Goal: Find specific page/section: Find specific page/section

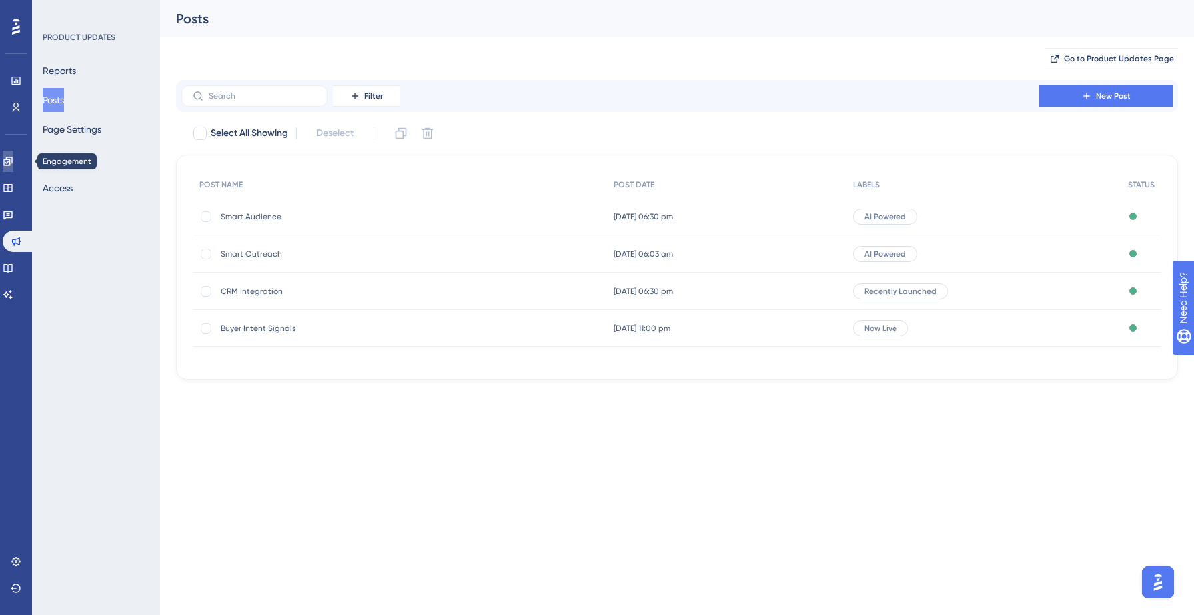
click at [12, 159] on icon at bounding box center [7, 161] width 9 height 9
click at [13, 187] on icon at bounding box center [8, 188] width 11 height 11
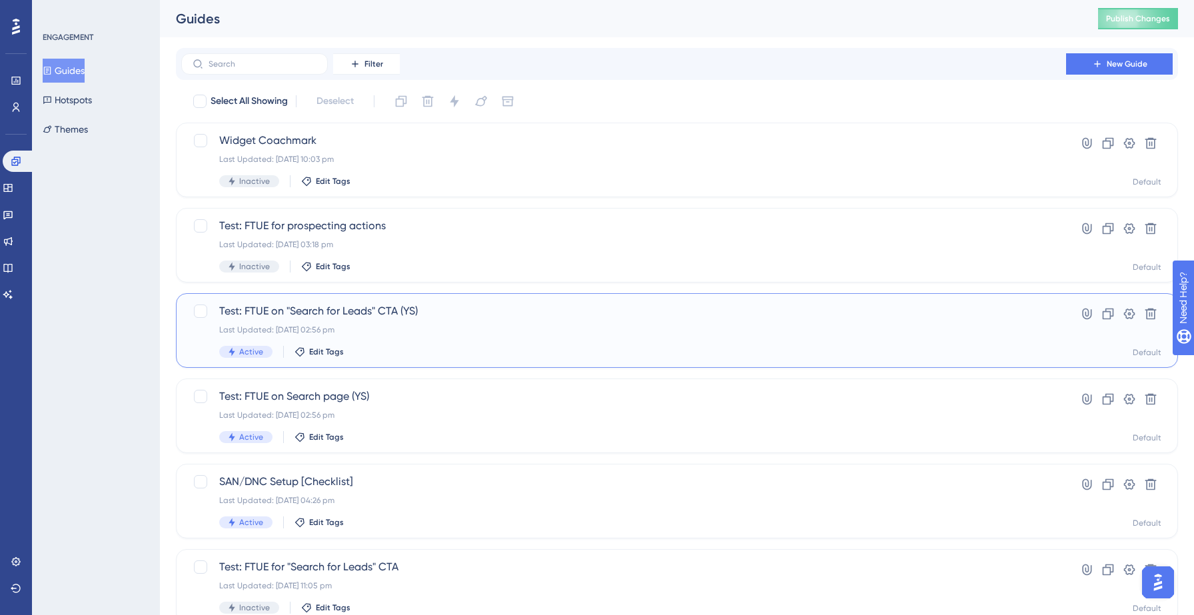
click at [387, 325] on div "Last Updated: [DATE] 02:56 pm" at bounding box center [623, 330] width 809 height 11
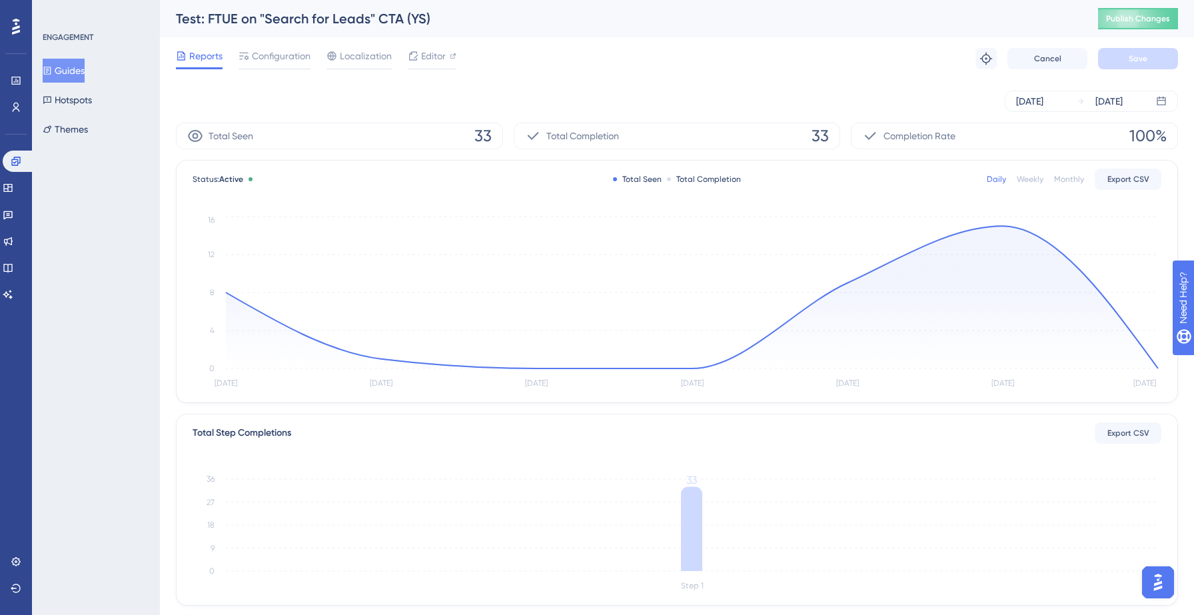
click at [67, 77] on button "Guides" at bounding box center [64, 71] width 42 height 24
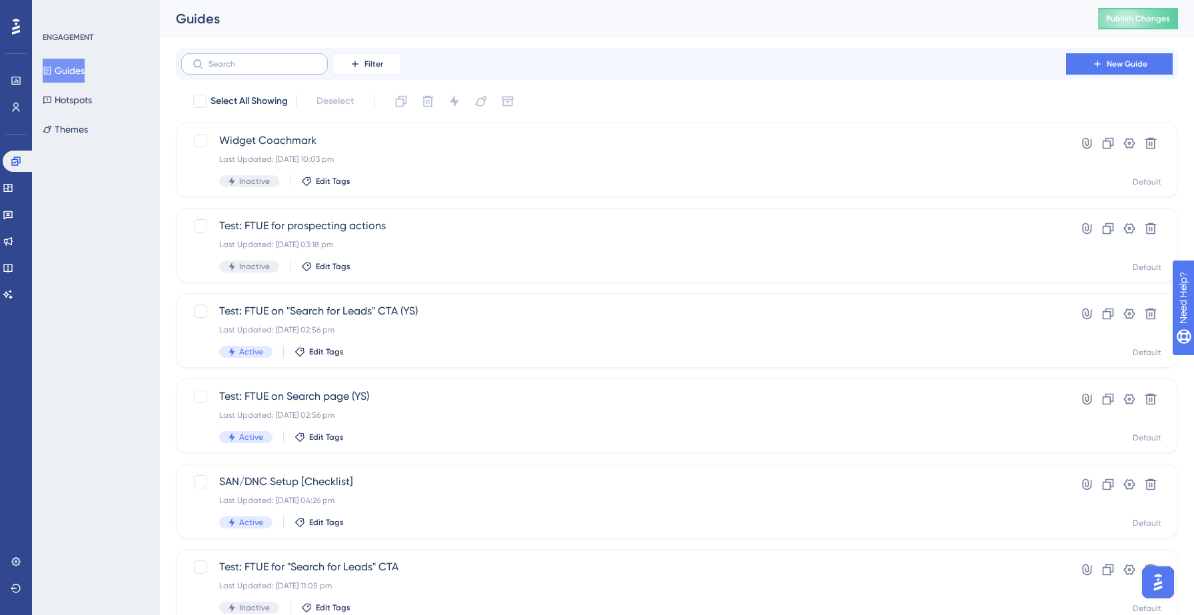
click at [271, 69] on label at bounding box center [254, 63] width 147 height 21
click at [271, 69] on input "text" at bounding box center [263, 63] width 108 height 9
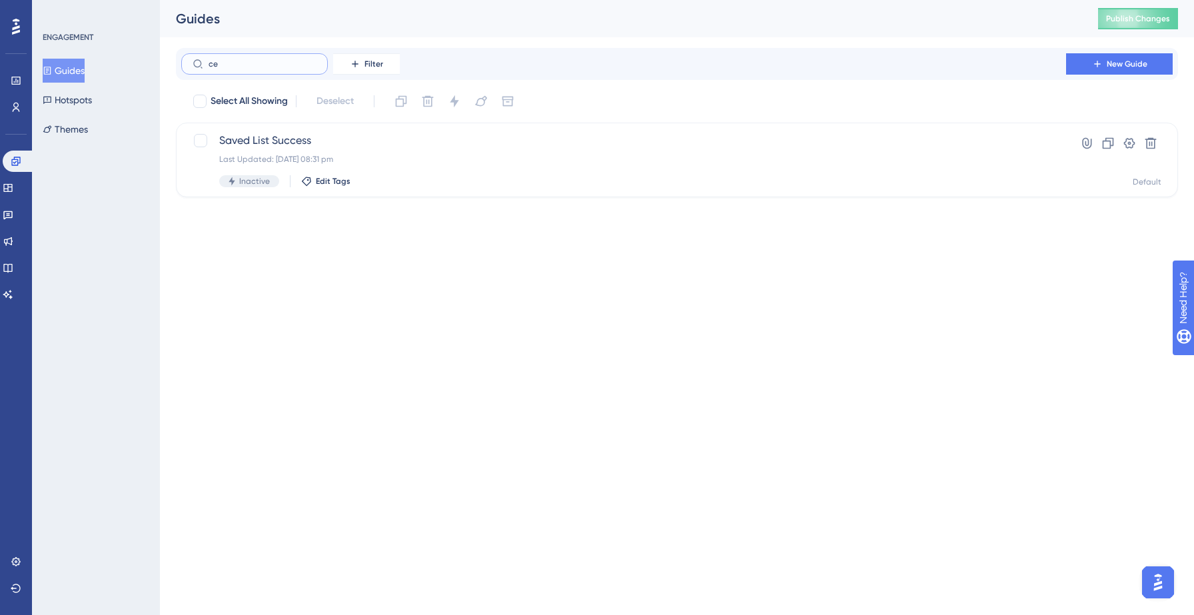
type input "cec"
checkbox input "true"
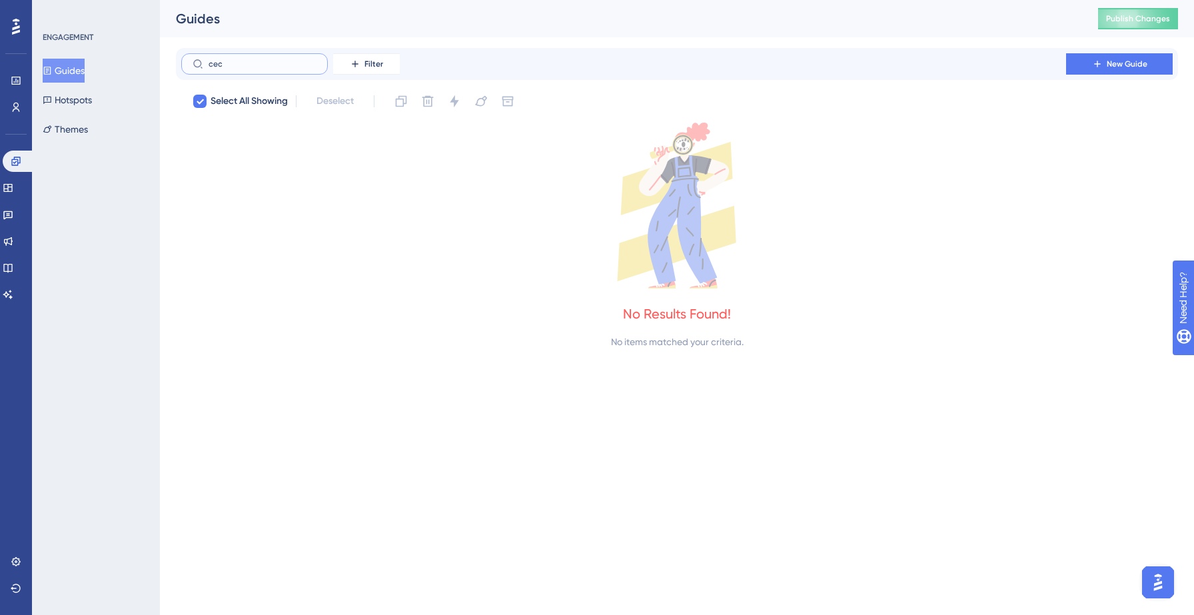
type input "ce"
checkbox input "false"
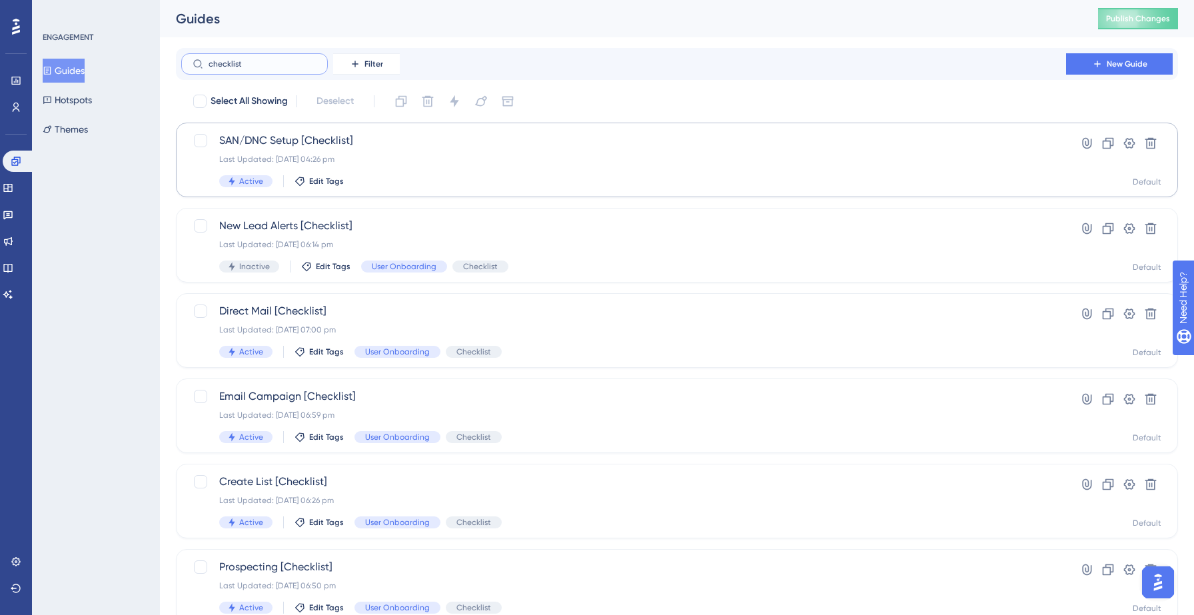
type input "checklist"
click at [399, 151] on div "SAN/DNC Setup [Checklist] Last Updated: [DATE] 04:26 pm Active Edit Tags" at bounding box center [623, 160] width 809 height 55
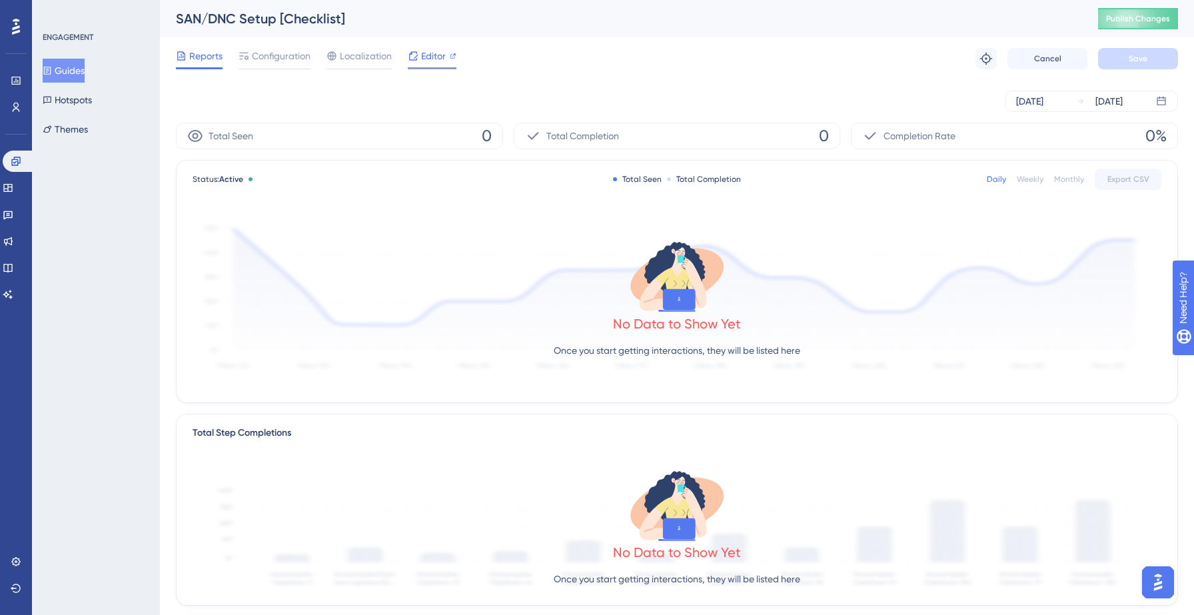
click at [417, 57] on icon at bounding box center [413, 56] width 11 height 11
click at [13, 186] on icon at bounding box center [8, 188] width 11 height 11
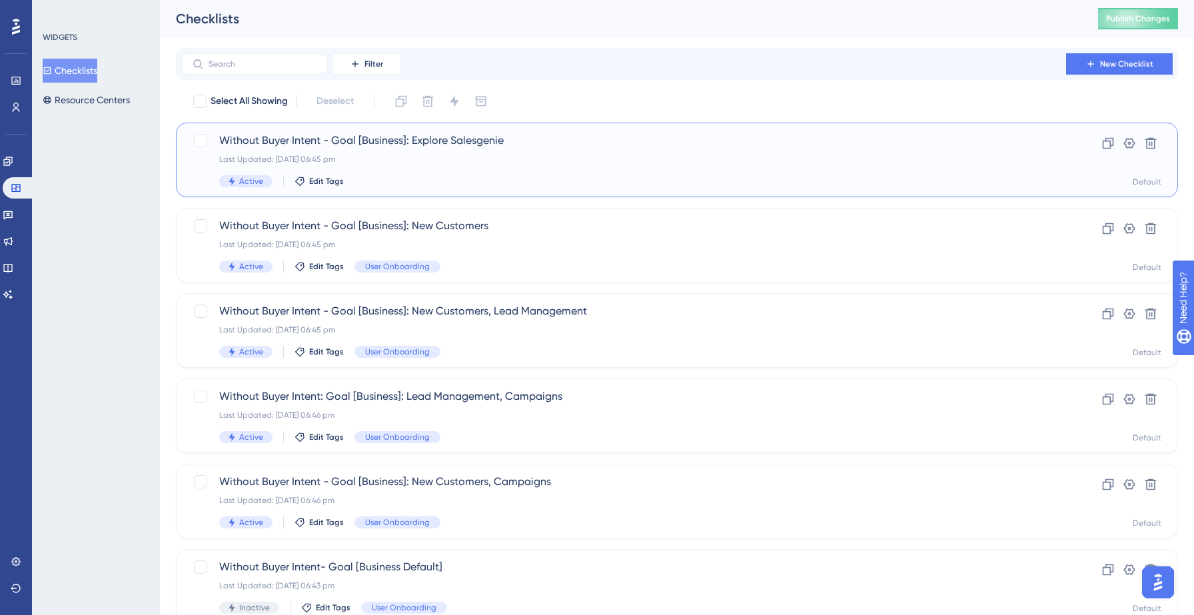
click at [542, 171] on div "Without Buyer Intent - Goal [Business]: Explore Salesgenie Last Updated: [DATE]…" at bounding box center [623, 160] width 809 height 55
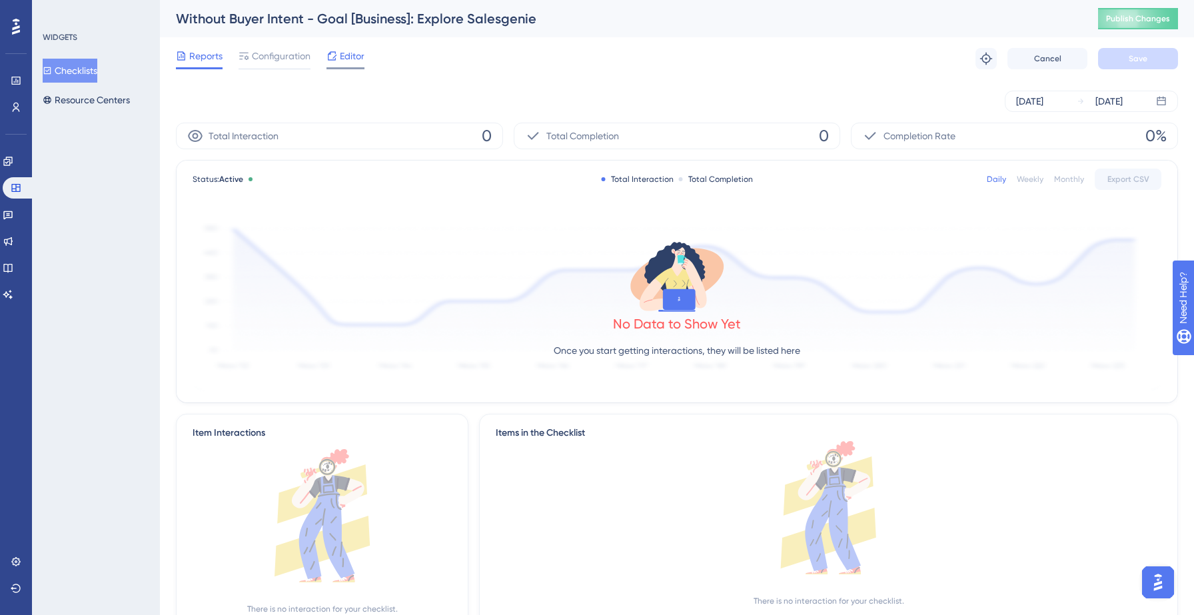
click at [343, 56] on span "Editor" at bounding box center [352, 56] width 25 height 16
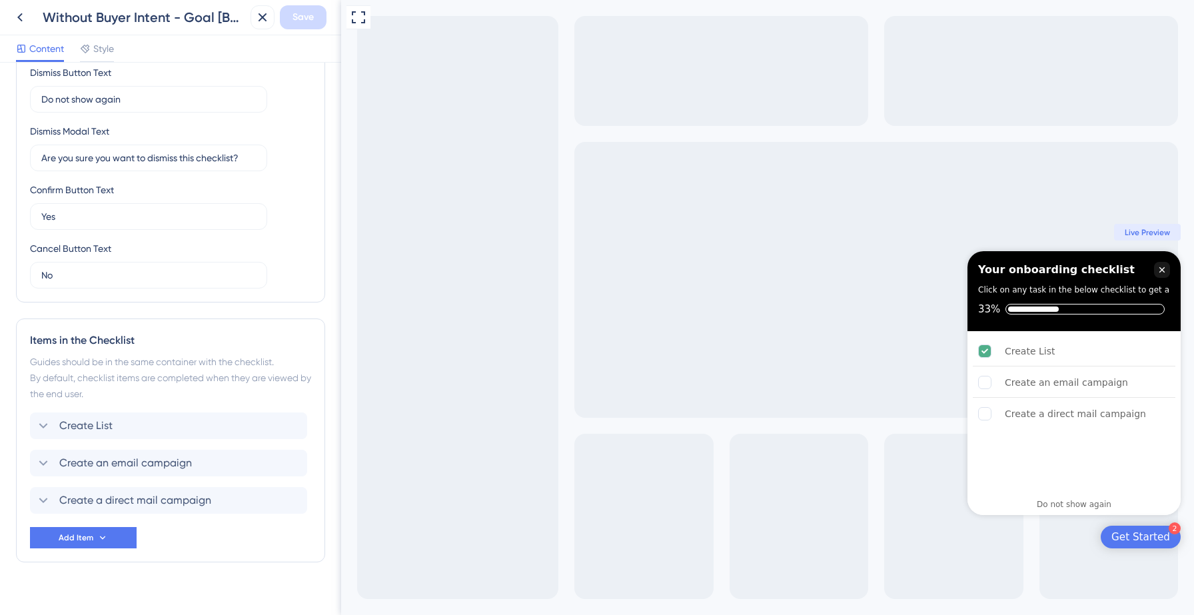
scroll to position [334, 0]
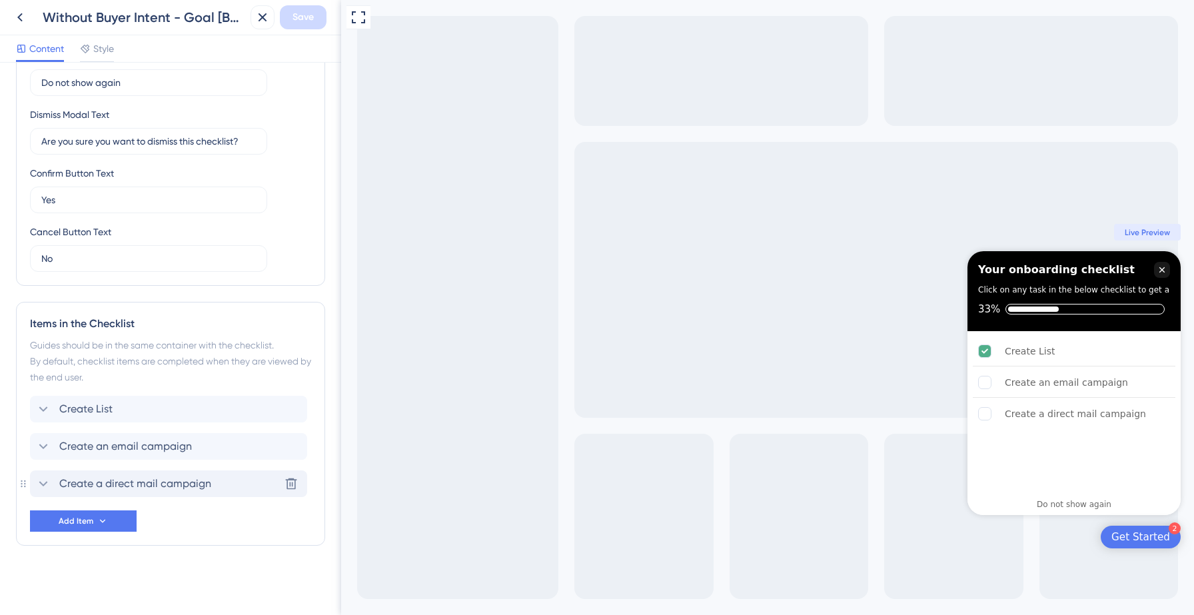
click at [209, 481] on span "Create a direct mail campaign" at bounding box center [135, 484] width 152 height 16
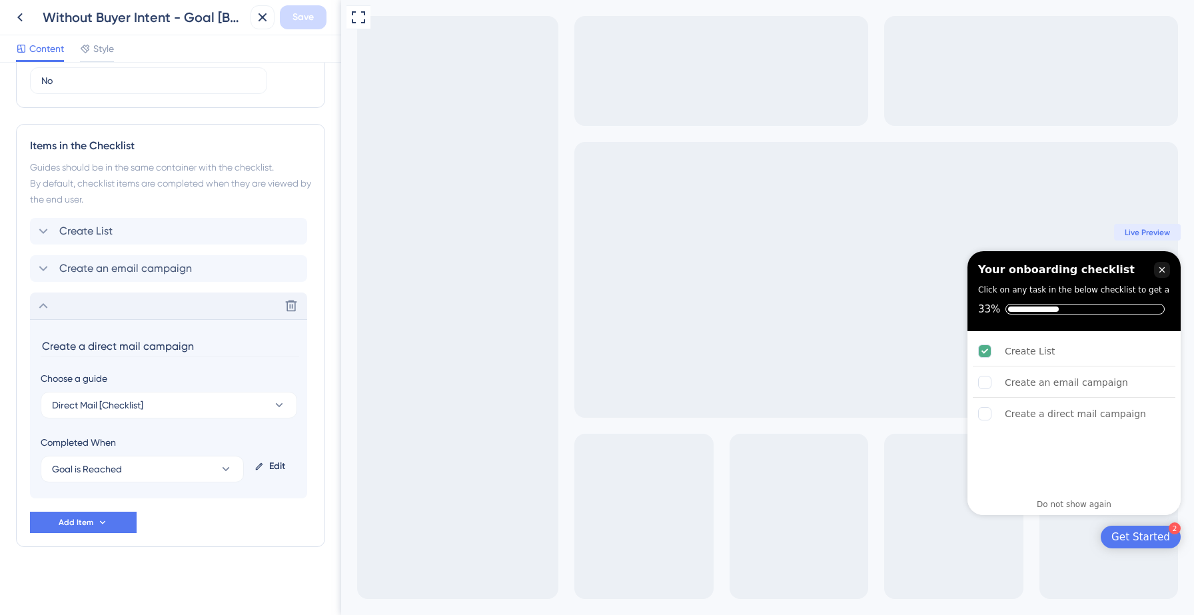
scroll to position [513, 0]
click at [189, 275] on span "Create an email campaign" at bounding box center [125, 267] width 133 height 16
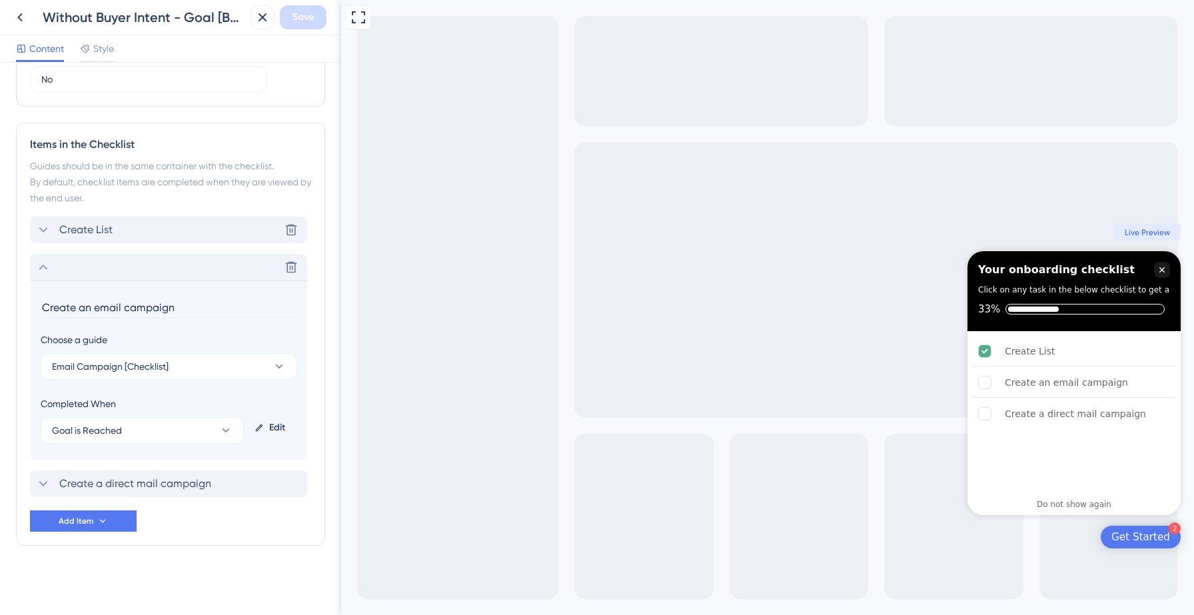
click at [177, 233] on div "Create List Delete" at bounding box center [168, 230] width 277 height 27
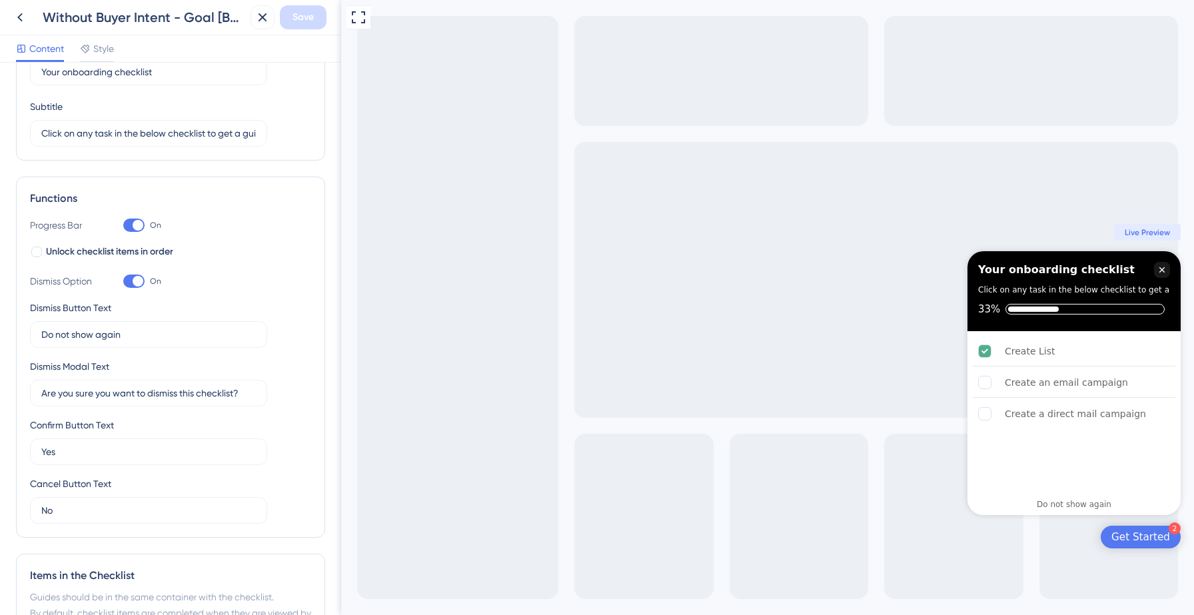
scroll to position [0, 0]
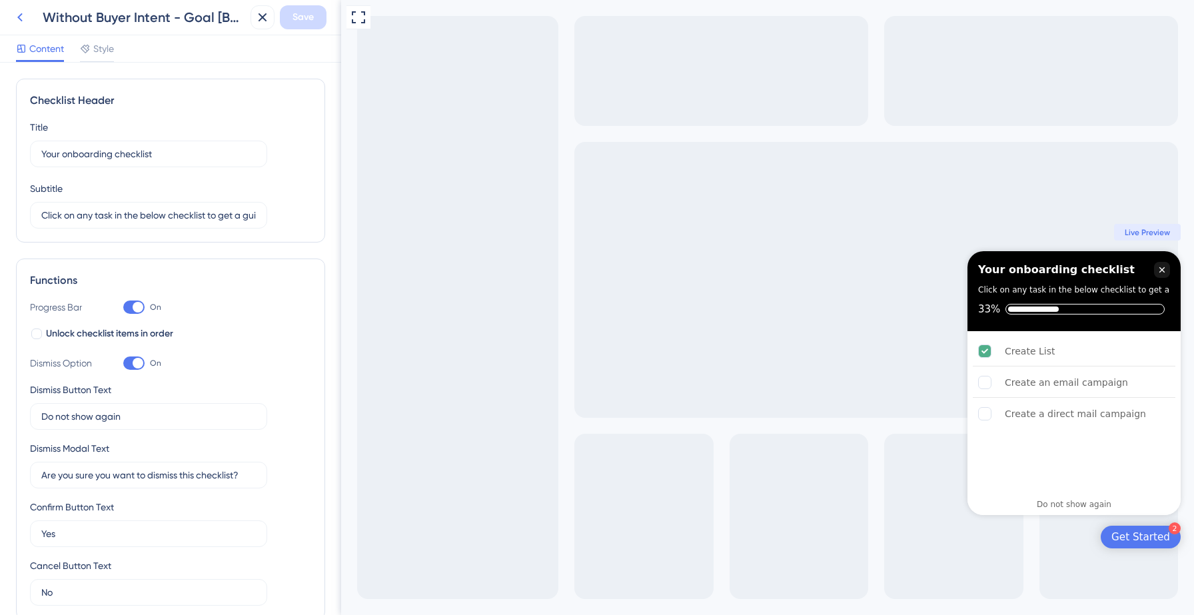
click at [17, 19] on icon at bounding box center [20, 17] width 16 height 16
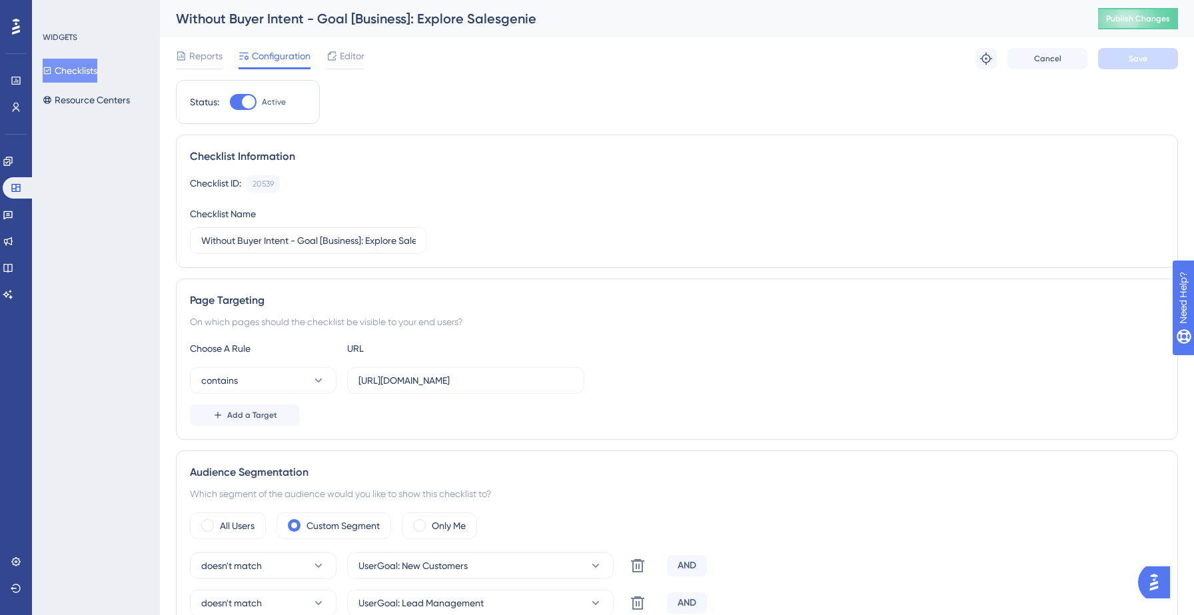
click at [91, 75] on button "Checklists" at bounding box center [70, 71] width 55 height 24
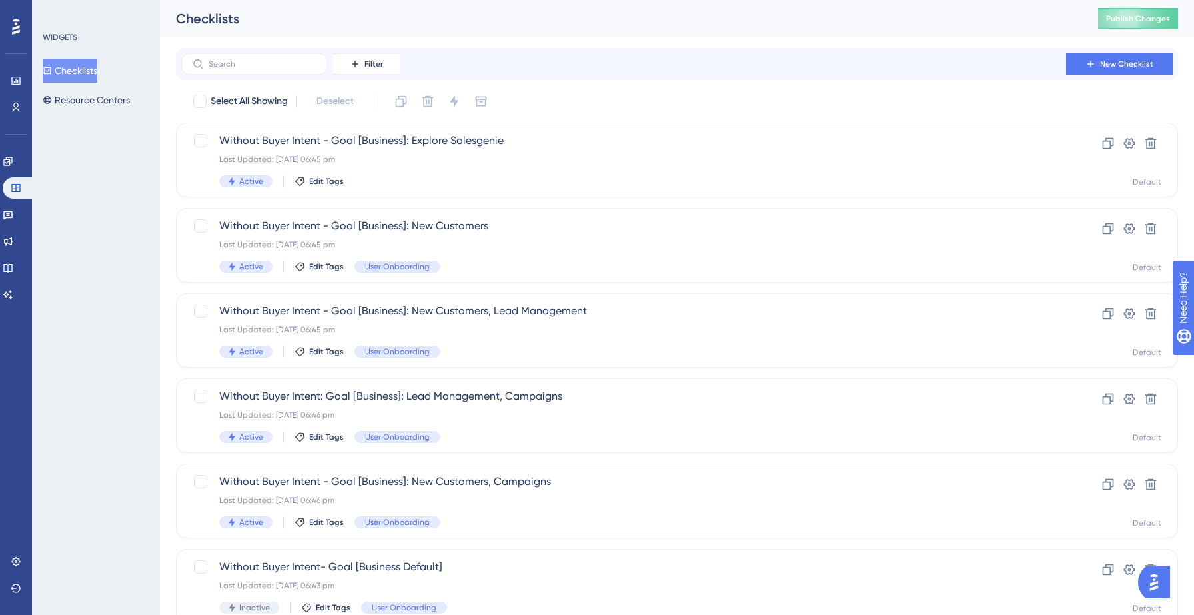
click at [756, 69] on div "Filter New Checklist" at bounding box center [677, 63] width 992 height 21
click at [721, 72] on div "Filter New Checklist" at bounding box center [677, 63] width 992 height 21
click at [584, 239] on div "Last Updated: [DATE] 06:45 pm" at bounding box center [623, 244] width 809 height 11
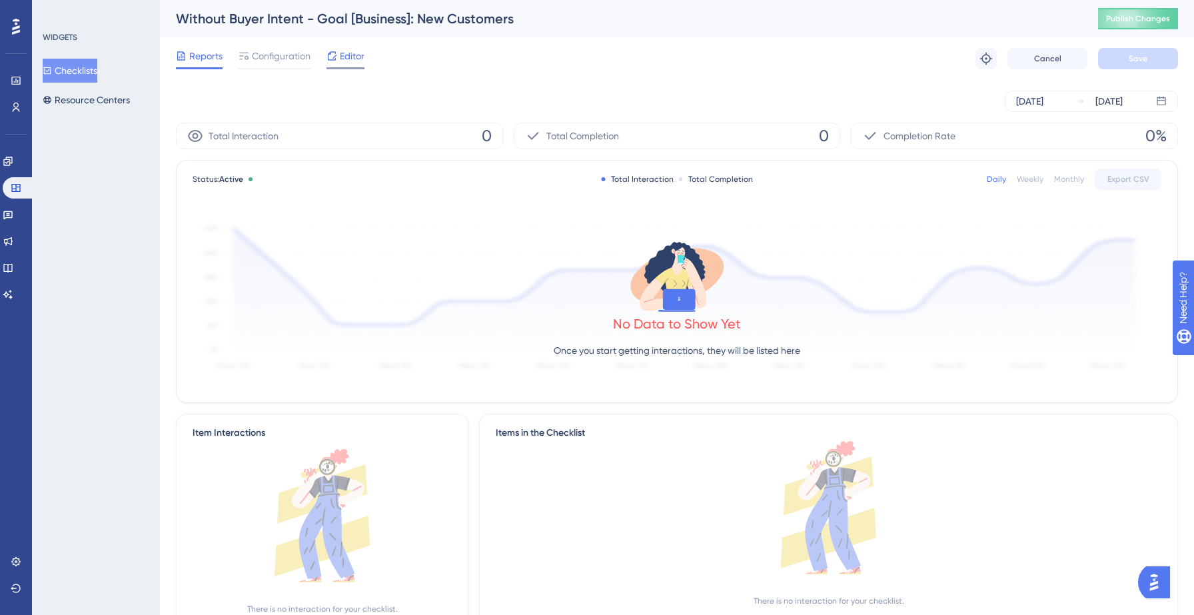
click at [345, 58] on span "Editor" at bounding box center [352, 56] width 25 height 16
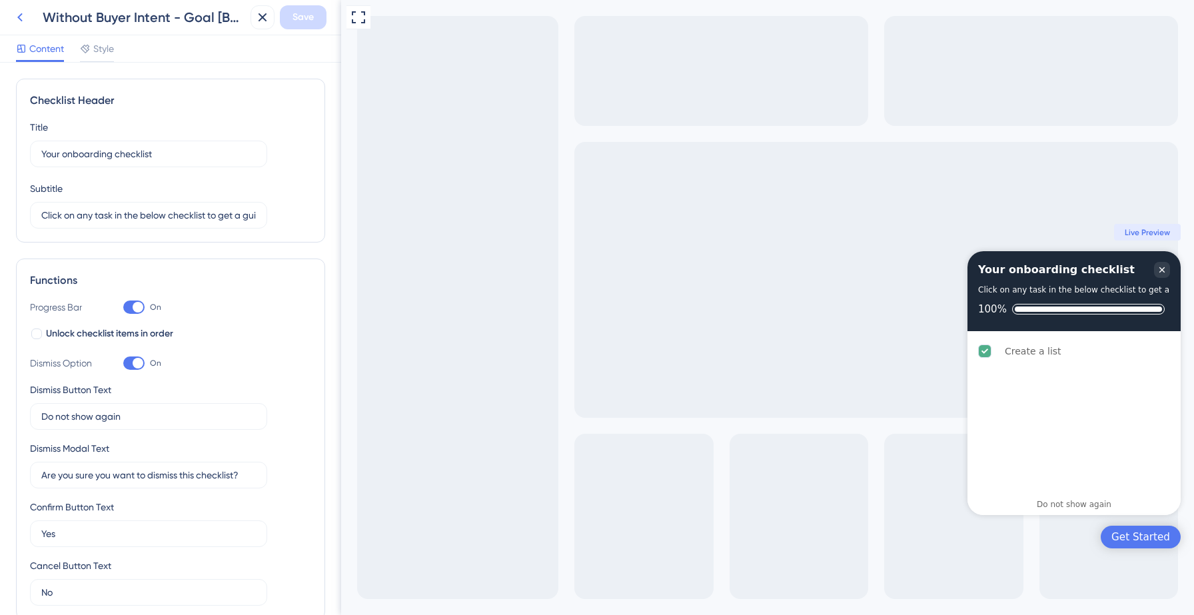
click at [22, 22] on icon at bounding box center [20, 17] width 16 height 16
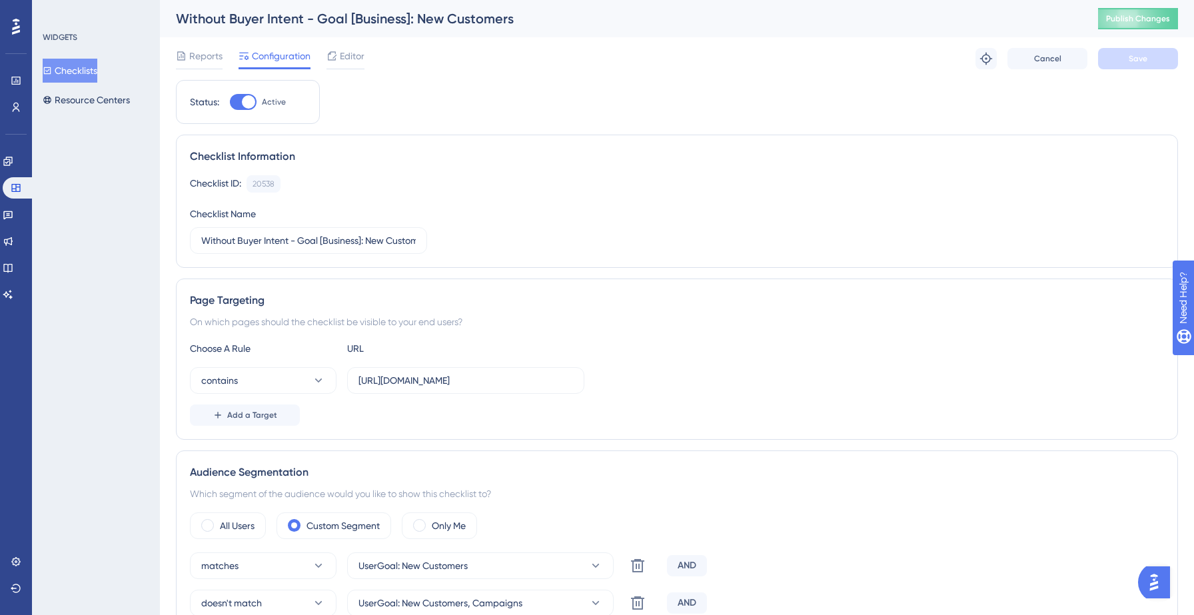
click at [81, 71] on button "Checklists" at bounding box center [70, 71] width 55 height 24
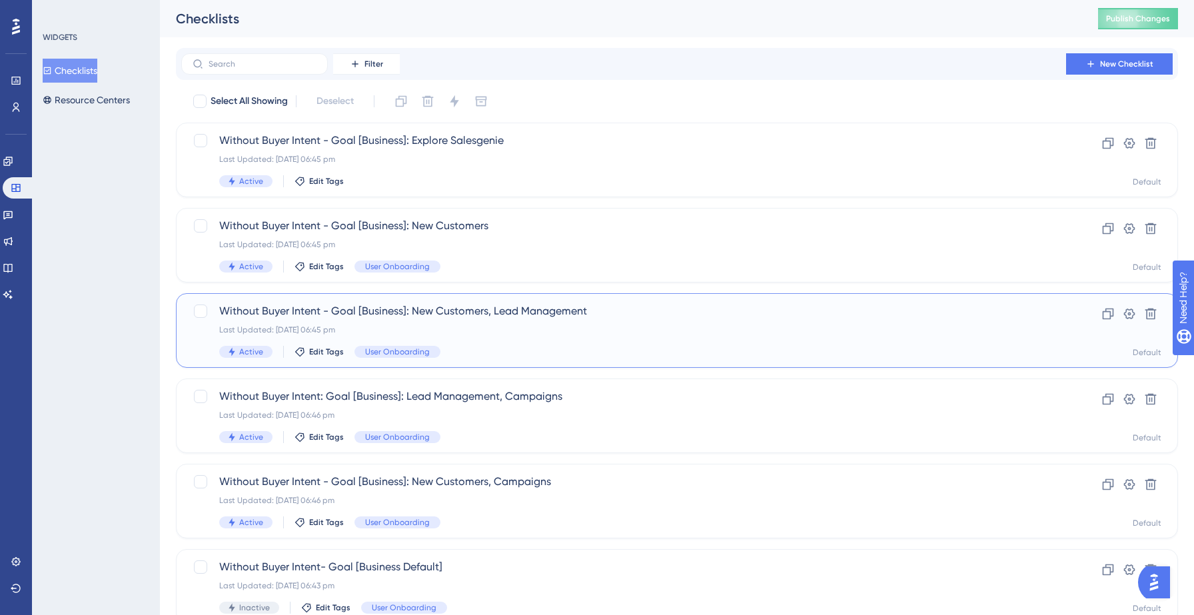
click at [448, 333] on div "Last Updated: [DATE] 06:45 pm" at bounding box center [623, 330] width 809 height 11
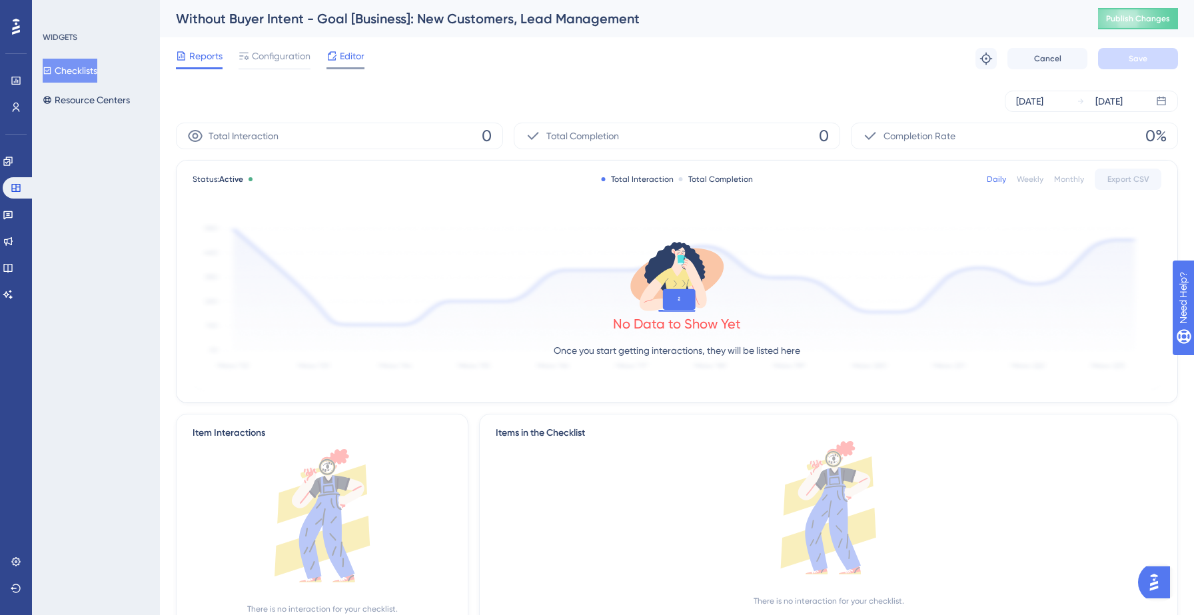
click at [343, 51] on span "Editor" at bounding box center [352, 56] width 25 height 16
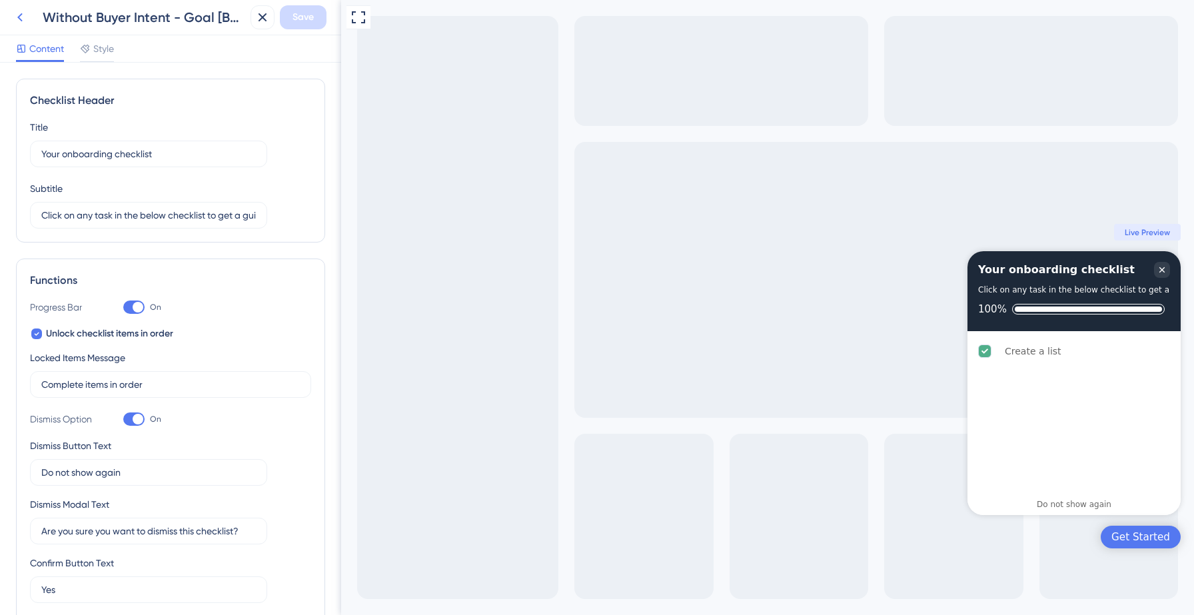
click at [23, 16] on icon at bounding box center [20, 17] width 16 height 16
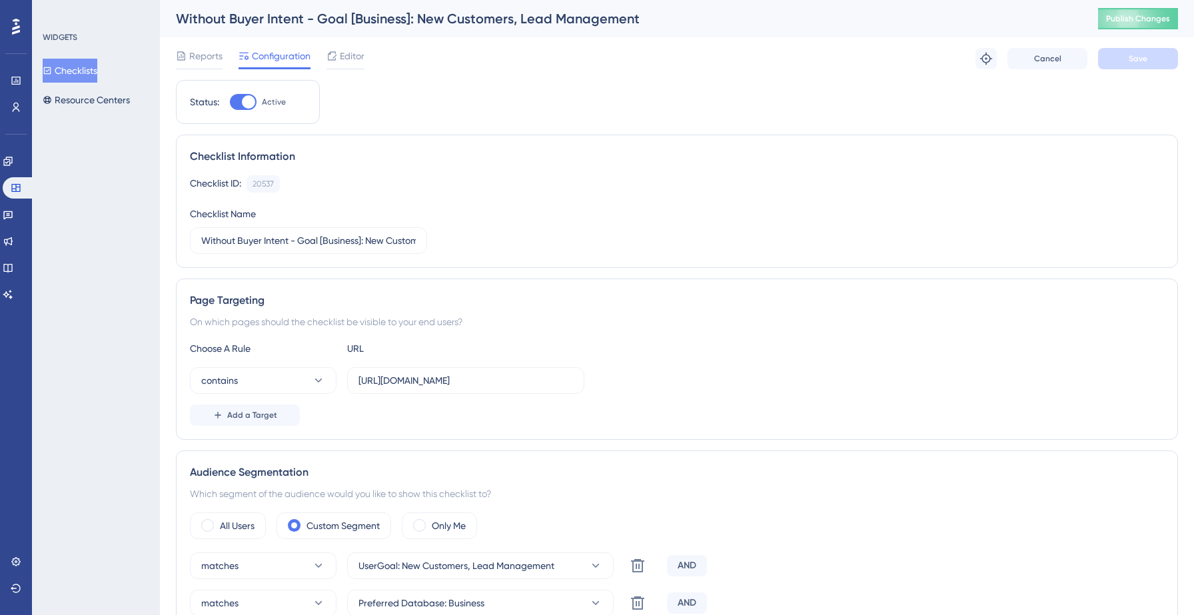
click at [80, 73] on button "Checklists" at bounding box center [70, 71] width 55 height 24
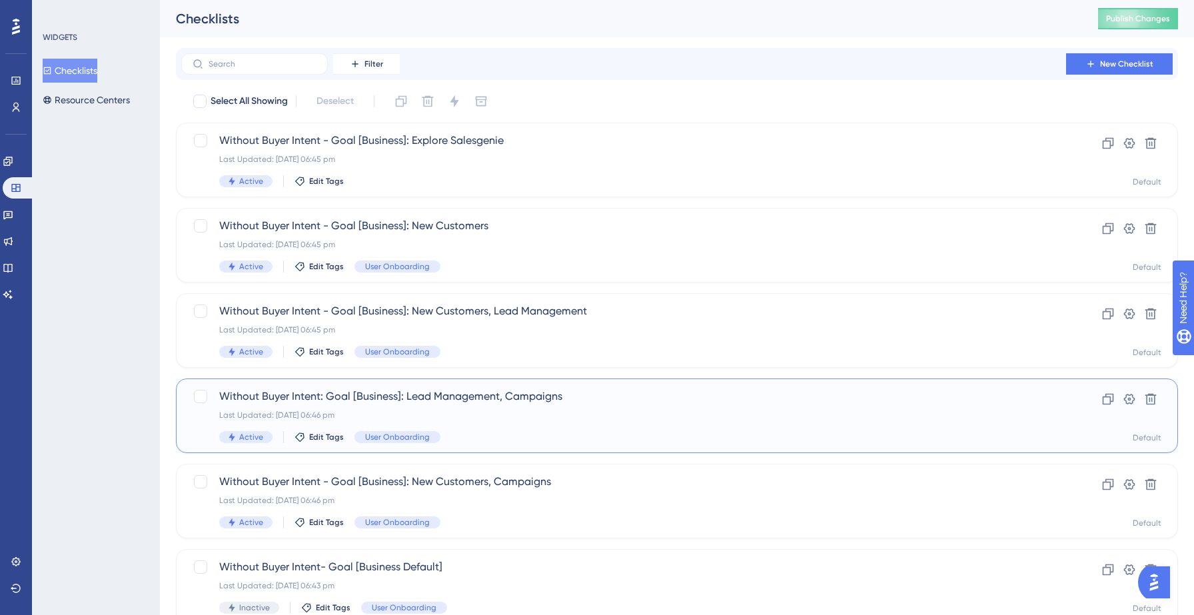
click at [473, 417] on div "Last Updated: [DATE] 06:46 pm" at bounding box center [623, 415] width 809 height 11
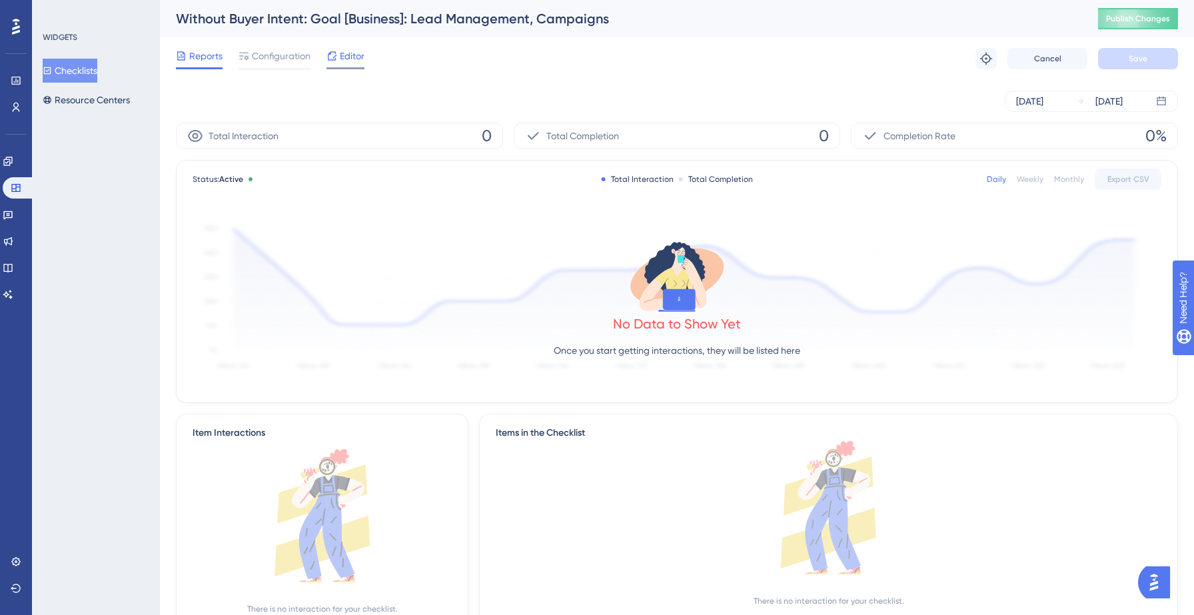
click at [348, 51] on span "Editor" at bounding box center [352, 56] width 25 height 16
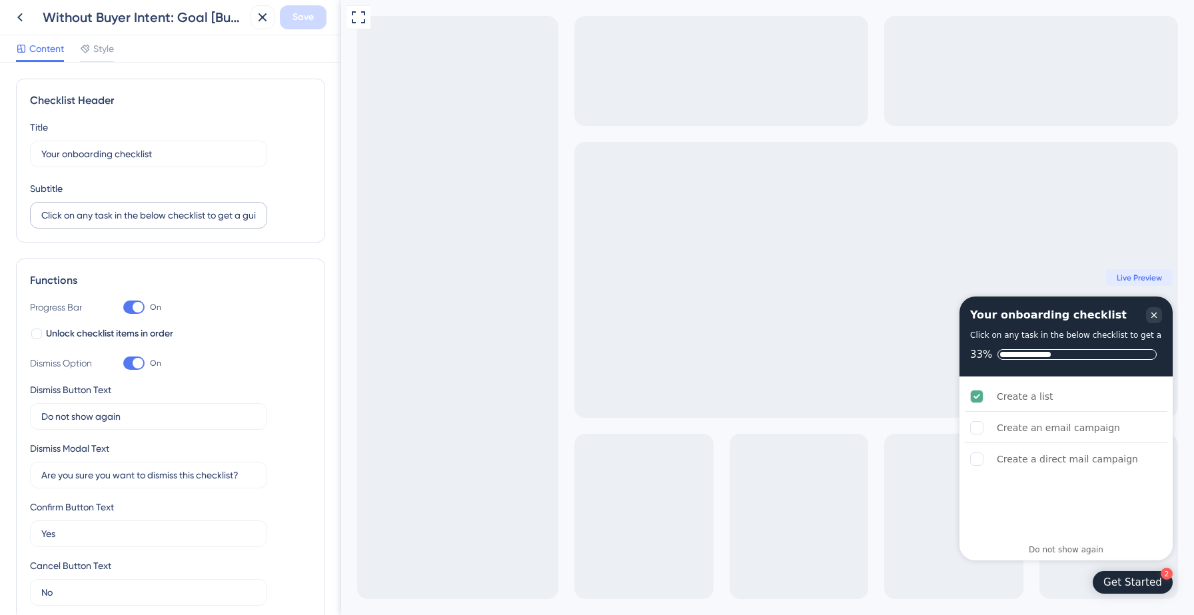
scroll to position [334, 0]
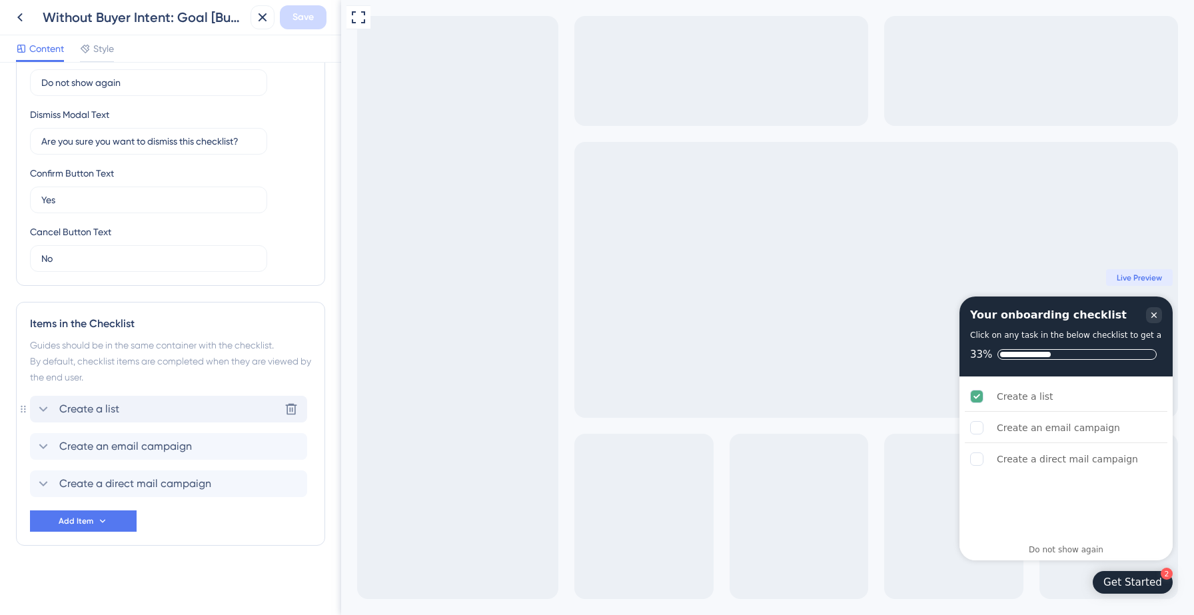
click at [118, 409] on span "Create a list" at bounding box center [89, 409] width 60 height 16
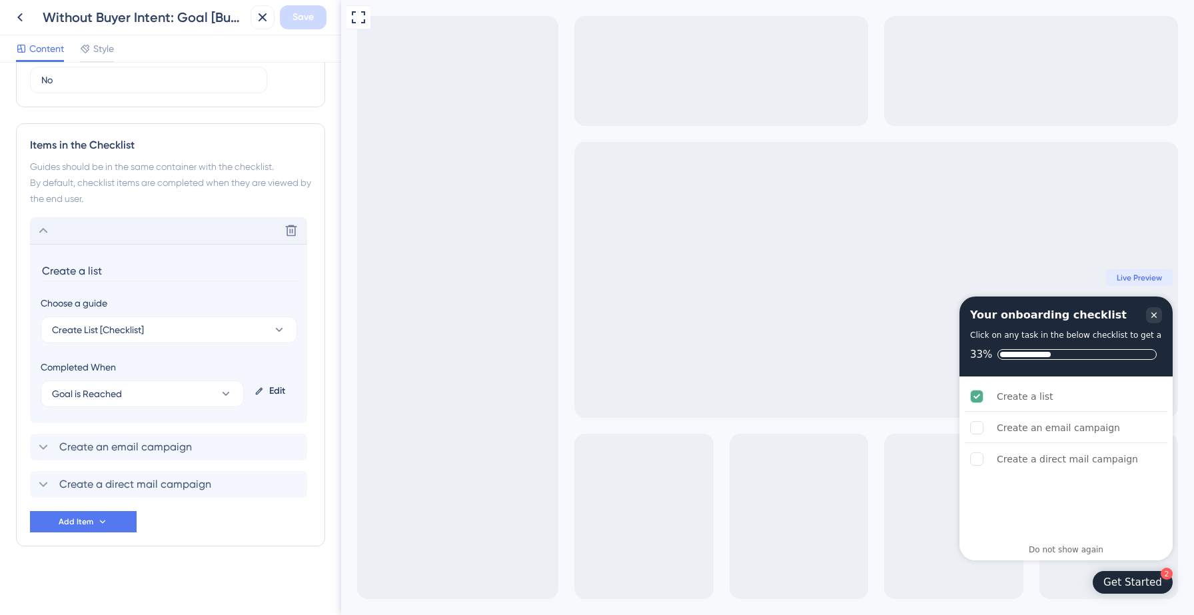
scroll to position [513, 0]
click at [107, 443] on span "Create an email campaign" at bounding box center [125, 447] width 133 height 16
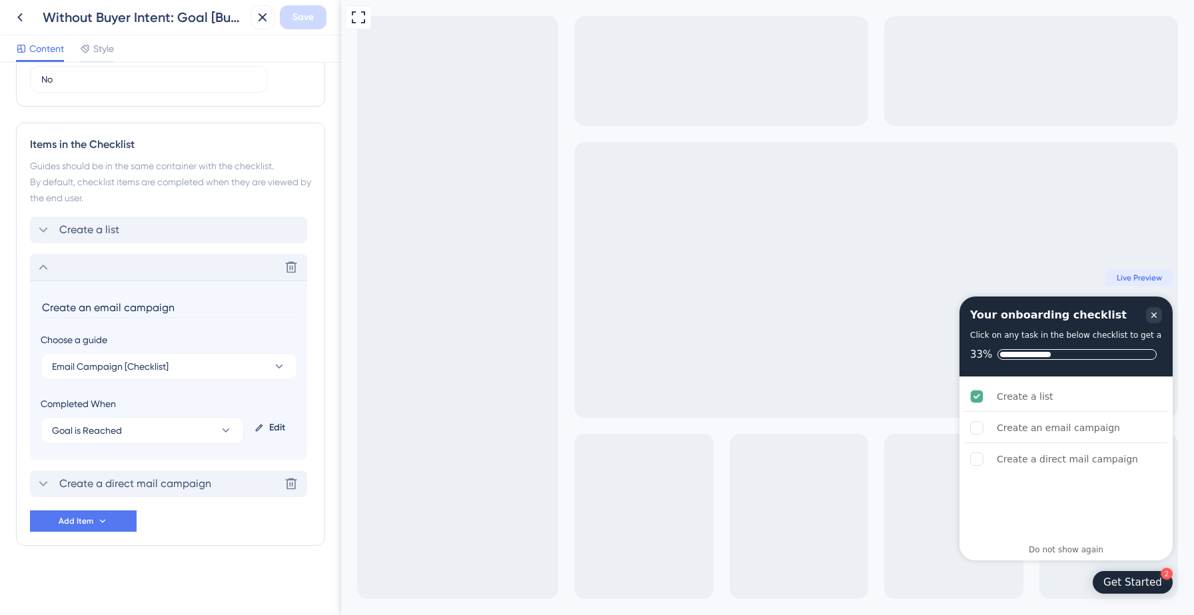
click at [109, 477] on span "Create a direct mail campaign" at bounding box center [135, 484] width 152 height 16
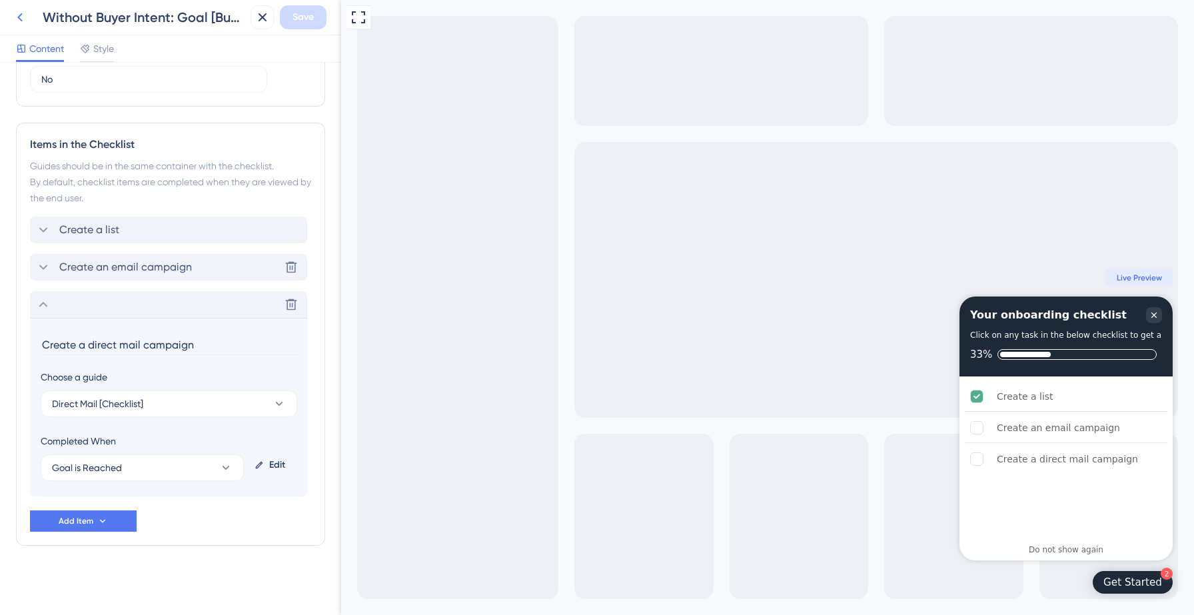
click at [19, 16] on icon at bounding box center [19, 17] width 5 height 9
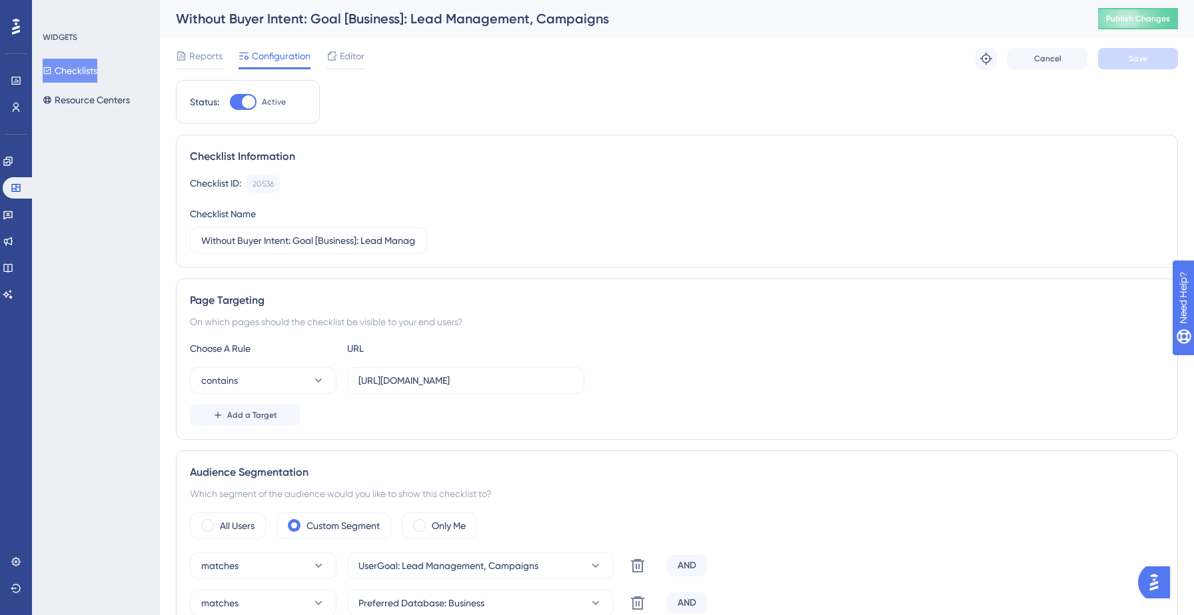
click at [76, 66] on button "Checklists" at bounding box center [70, 71] width 55 height 24
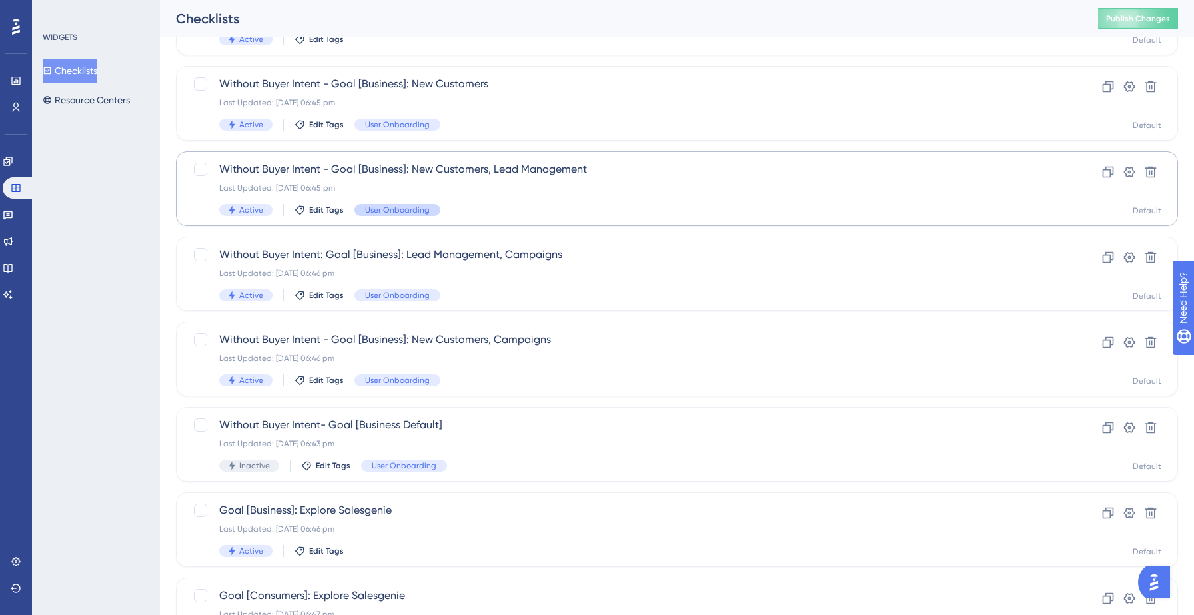
scroll to position [143, 0]
click at [425, 344] on span "Without Buyer Intent - Goal [Business]: New Customers, Campaigns" at bounding box center [623, 339] width 809 height 16
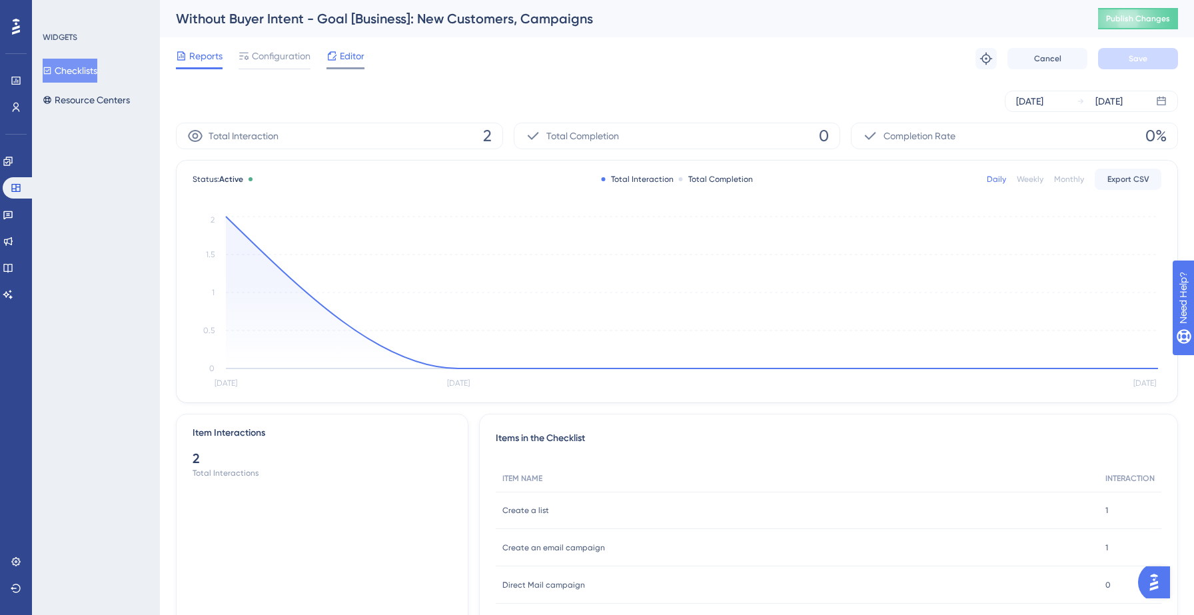
click at [346, 60] on span "Editor" at bounding box center [352, 56] width 25 height 16
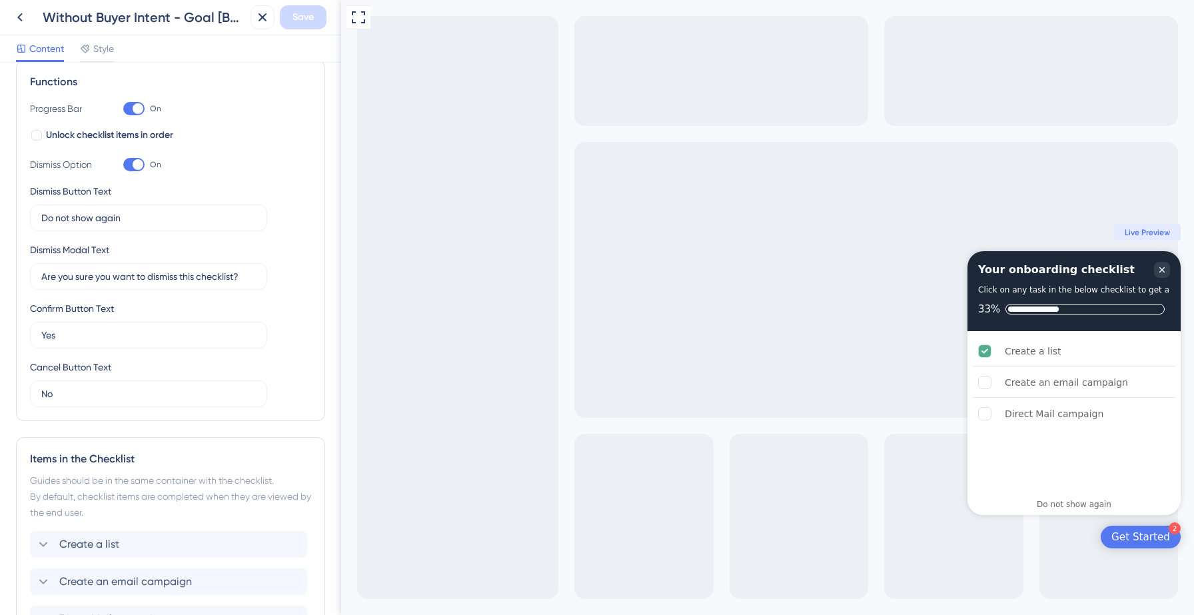
scroll to position [334, 0]
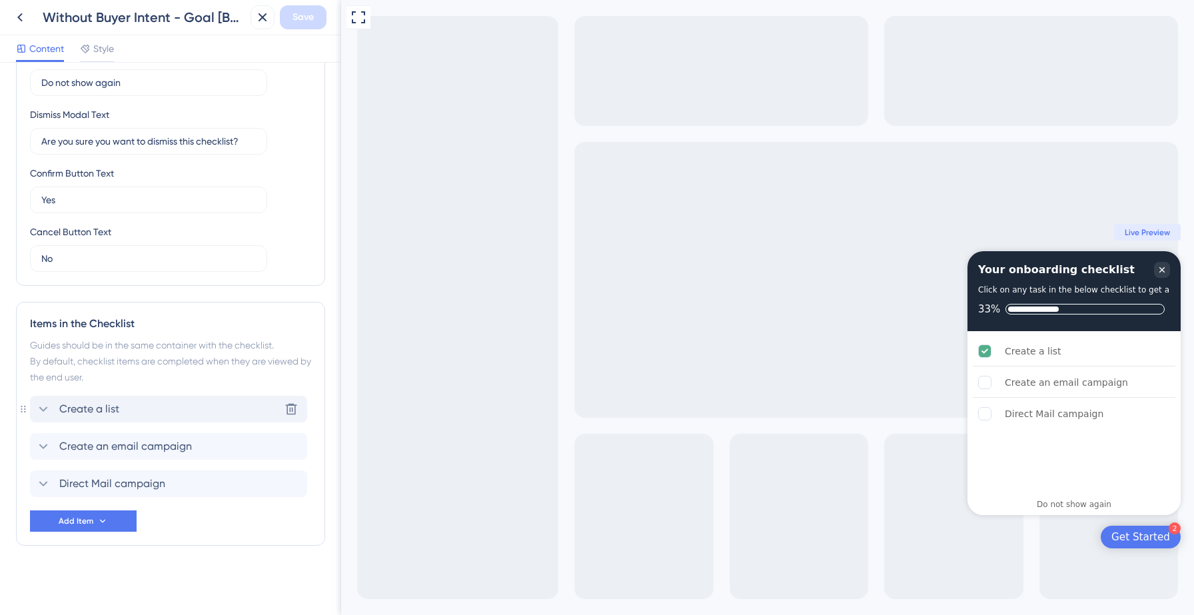
click at [125, 414] on div "Create a list Delete" at bounding box center [168, 409] width 277 height 27
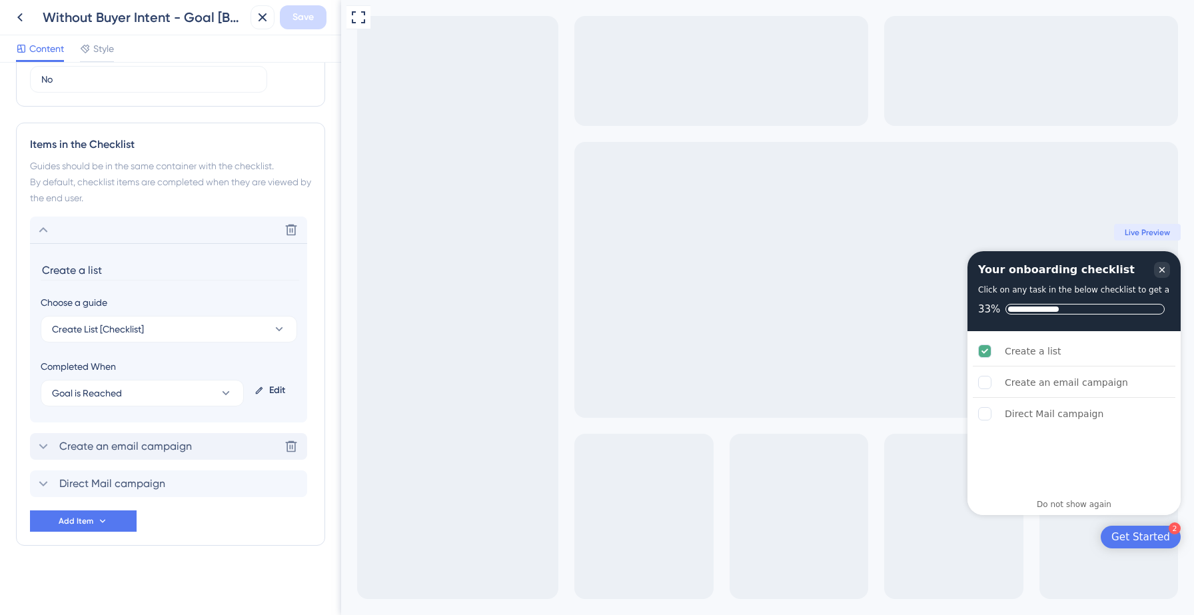
click at [117, 445] on span "Create an email campaign" at bounding box center [125, 447] width 133 height 16
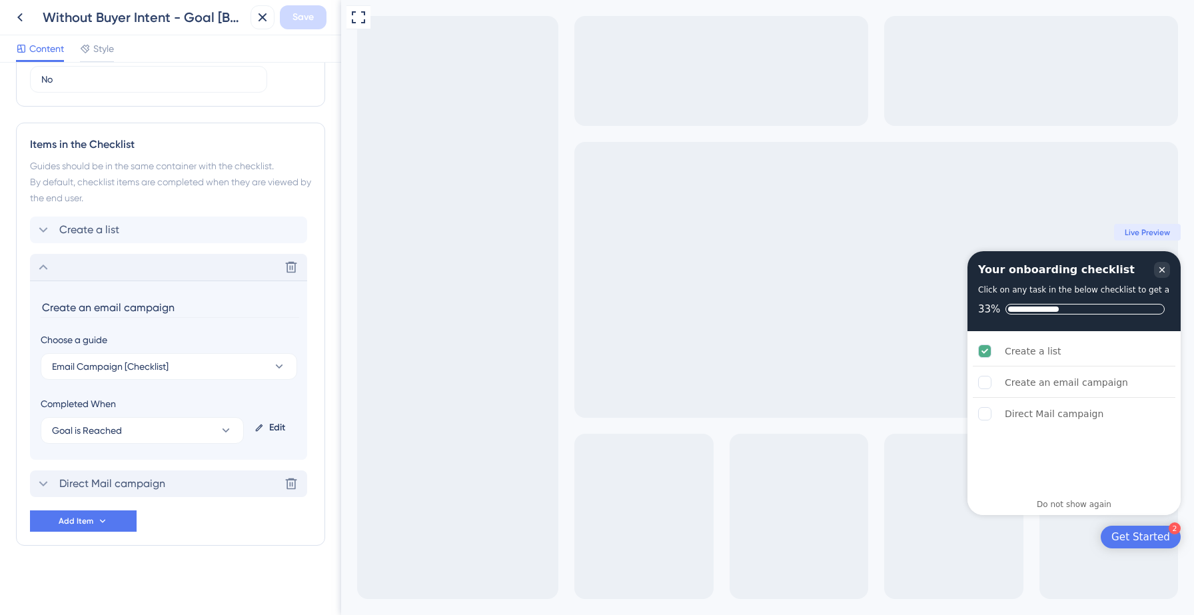
click at [115, 483] on span "Direct Mail campaign" at bounding box center [112, 484] width 106 height 16
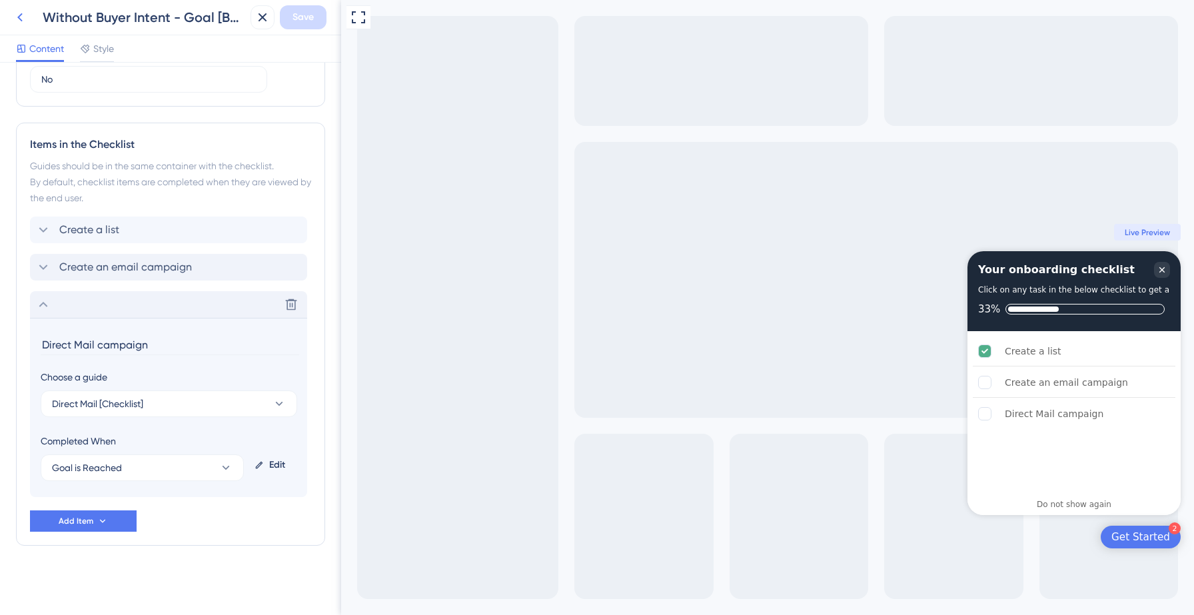
click at [22, 21] on icon at bounding box center [20, 17] width 16 height 16
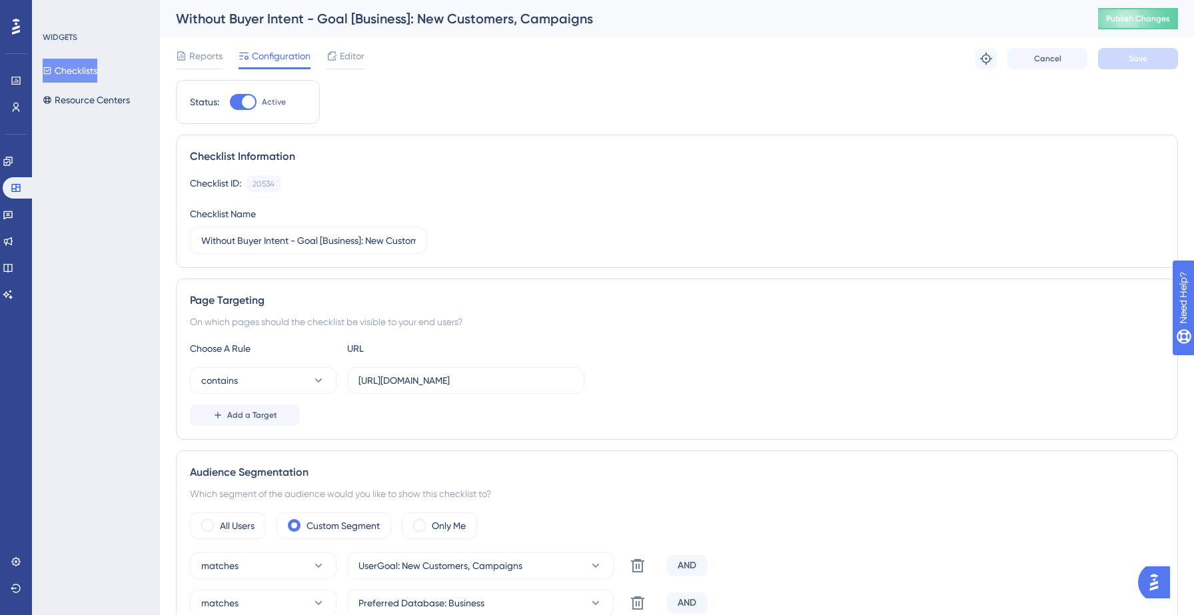
click at [88, 76] on button "Checklists" at bounding box center [70, 71] width 55 height 24
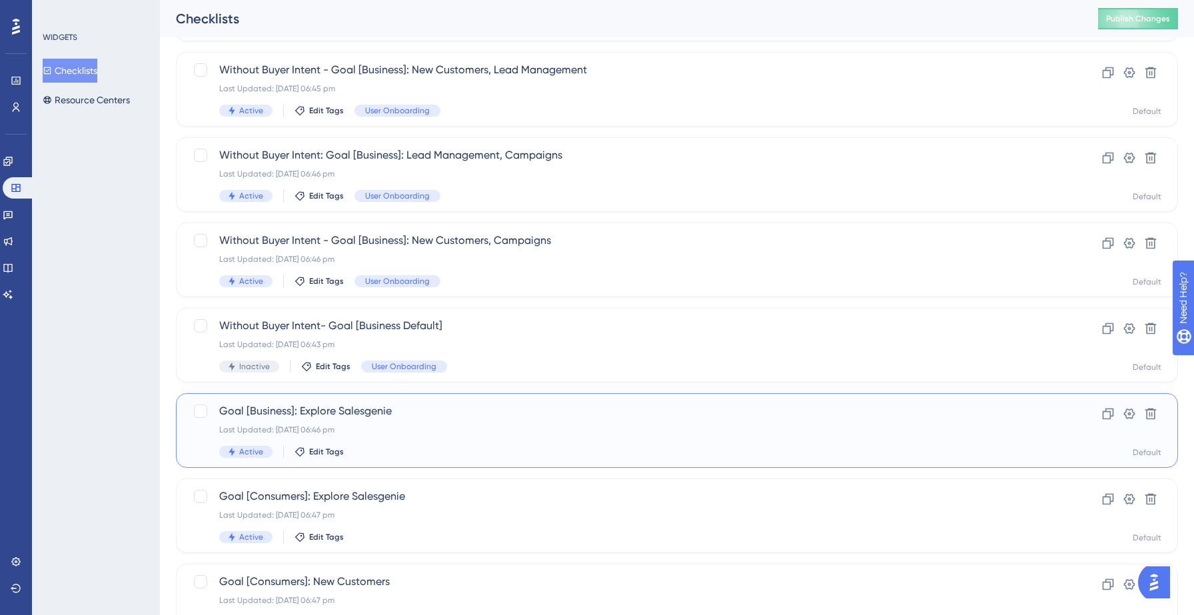
click at [460, 430] on div "Last Updated: [DATE] 06:46 pm" at bounding box center [623, 430] width 809 height 11
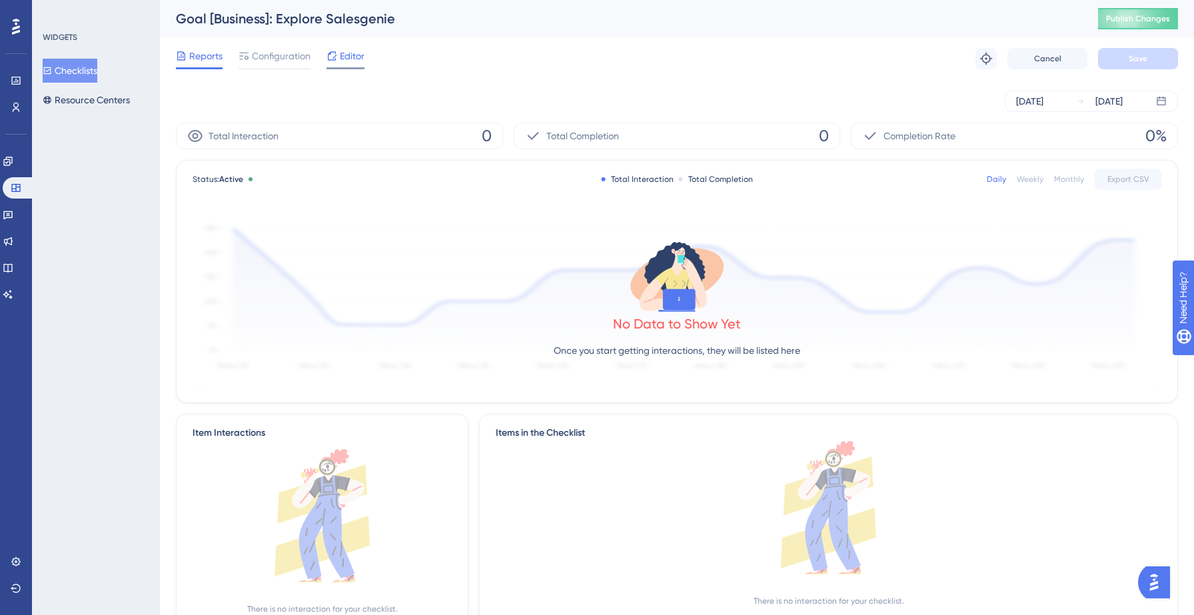
click at [337, 55] on icon at bounding box center [332, 55] width 9 height 9
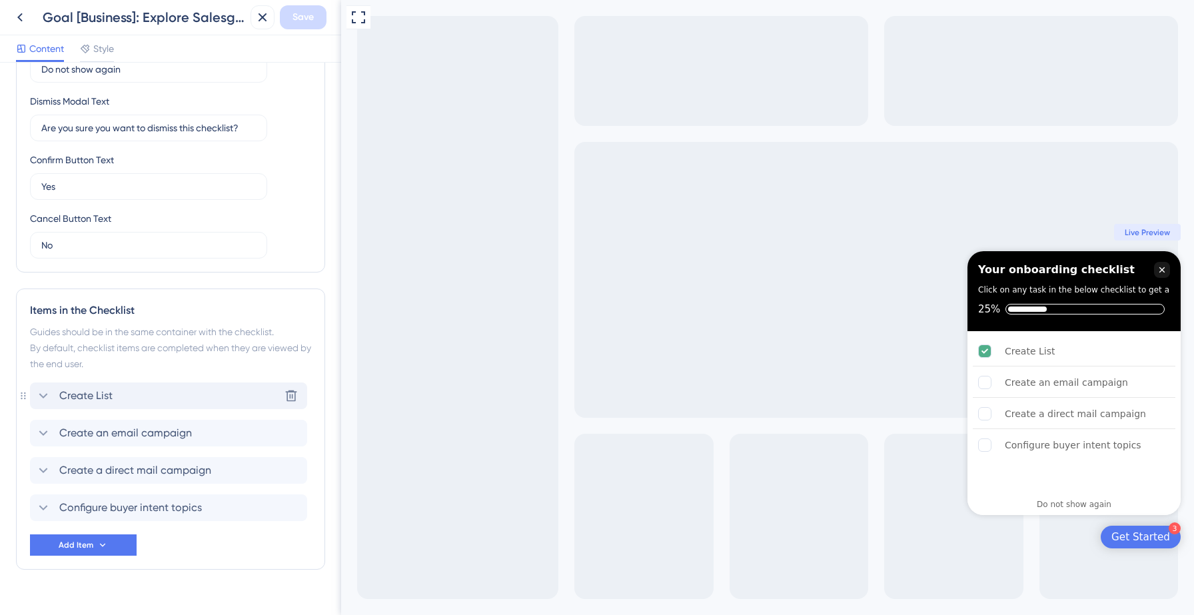
click at [153, 391] on div "Create List Delete" at bounding box center [168, 396] width 277 height 27
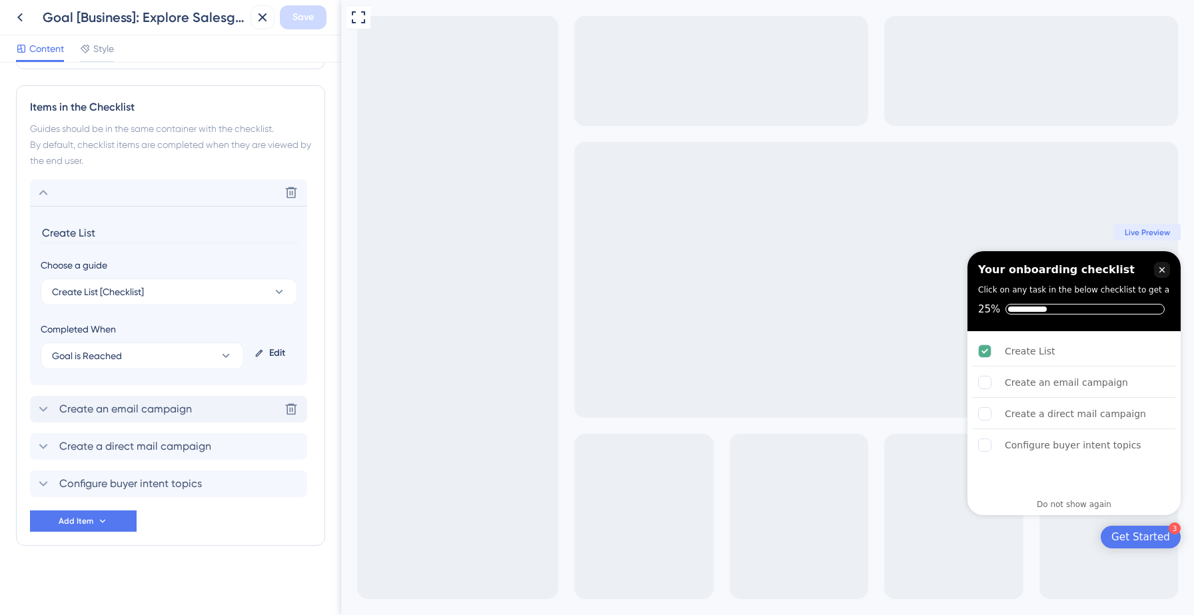
click at [135, 405] on span "Create an email campaign" at bounding box center [125, 409] width 133 height 16
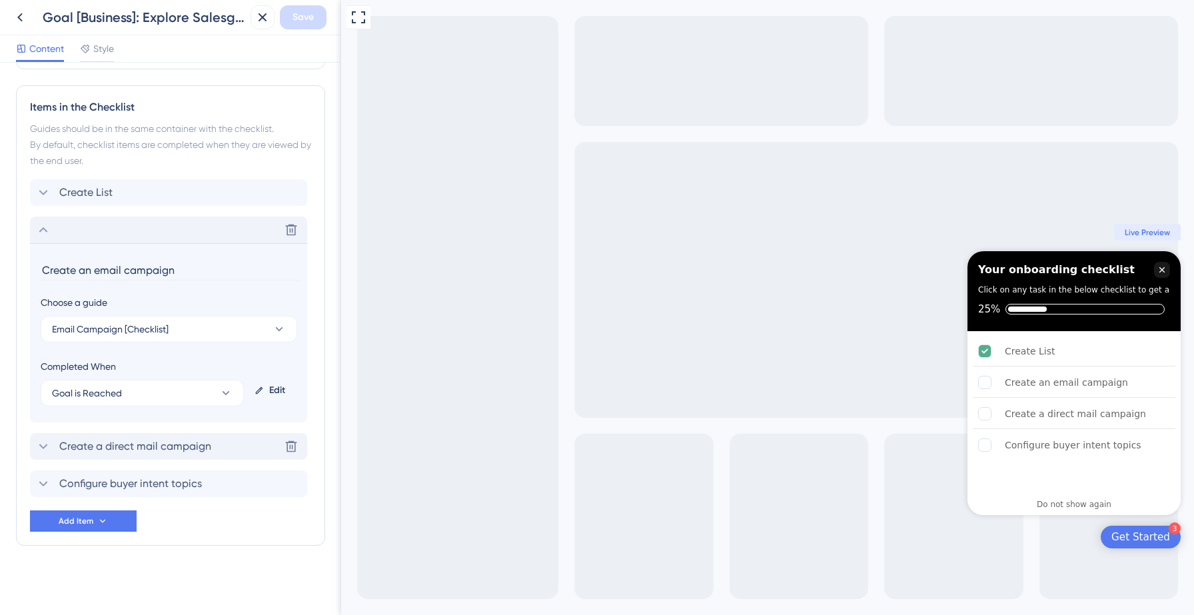
click at [135, 443] on span "Create a direct mail campaign" at bounding box center [135, 447] width 152 height 16
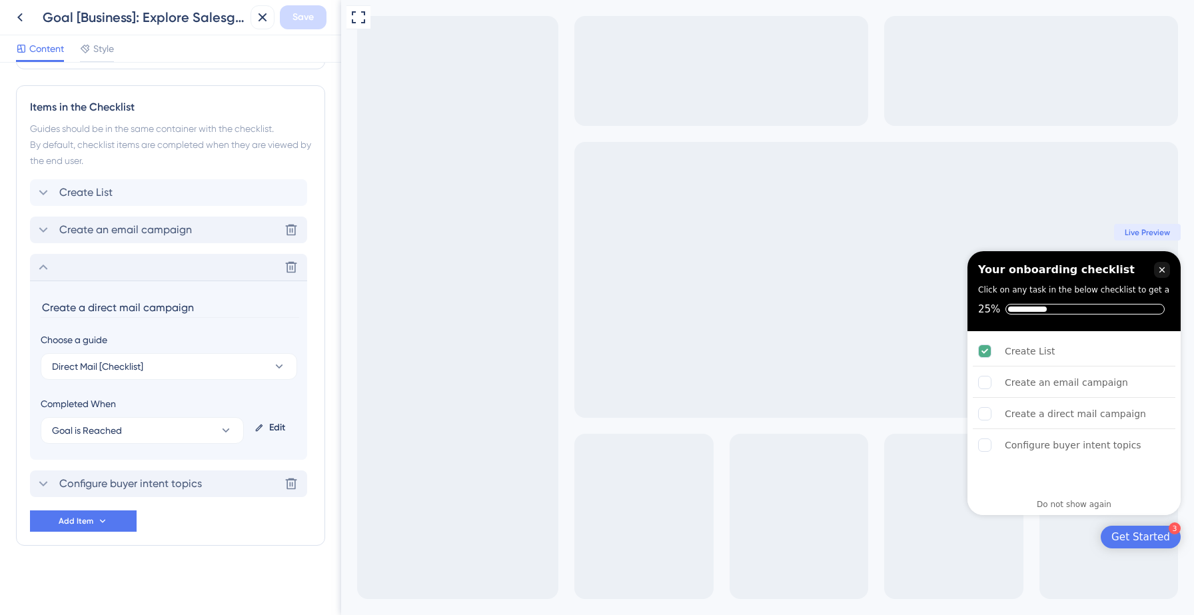
click at [140, 476] on span "Configure buyer intent topics" at bounding box center [130, 484] width 143 height 16
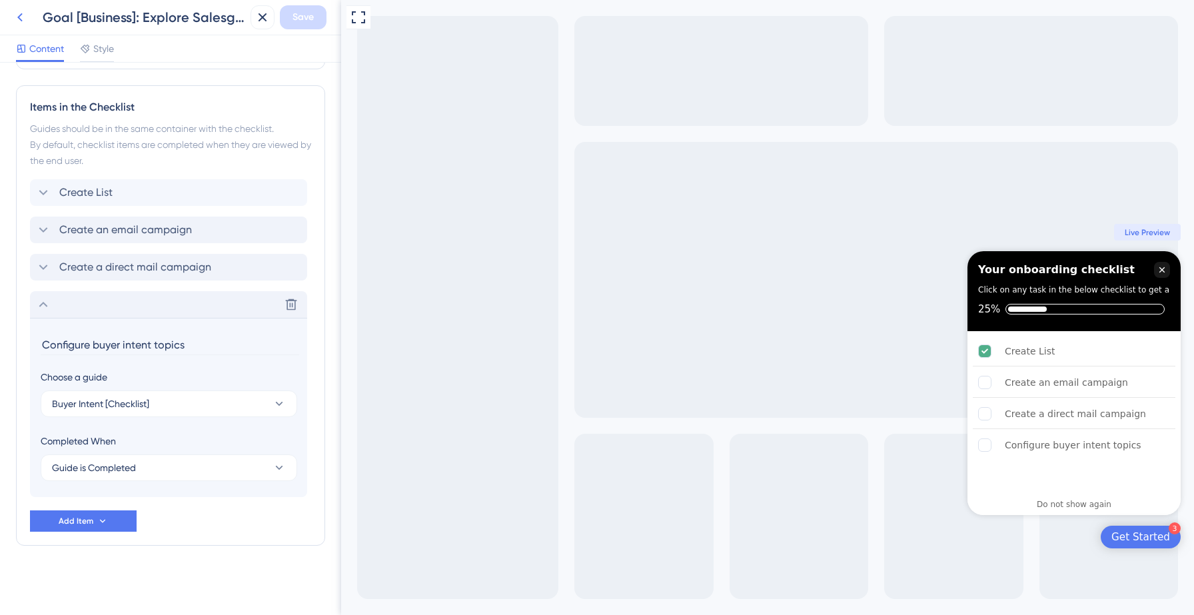
click at [21, 19] on icon at bounding box center [20, 17] width 16 height 16
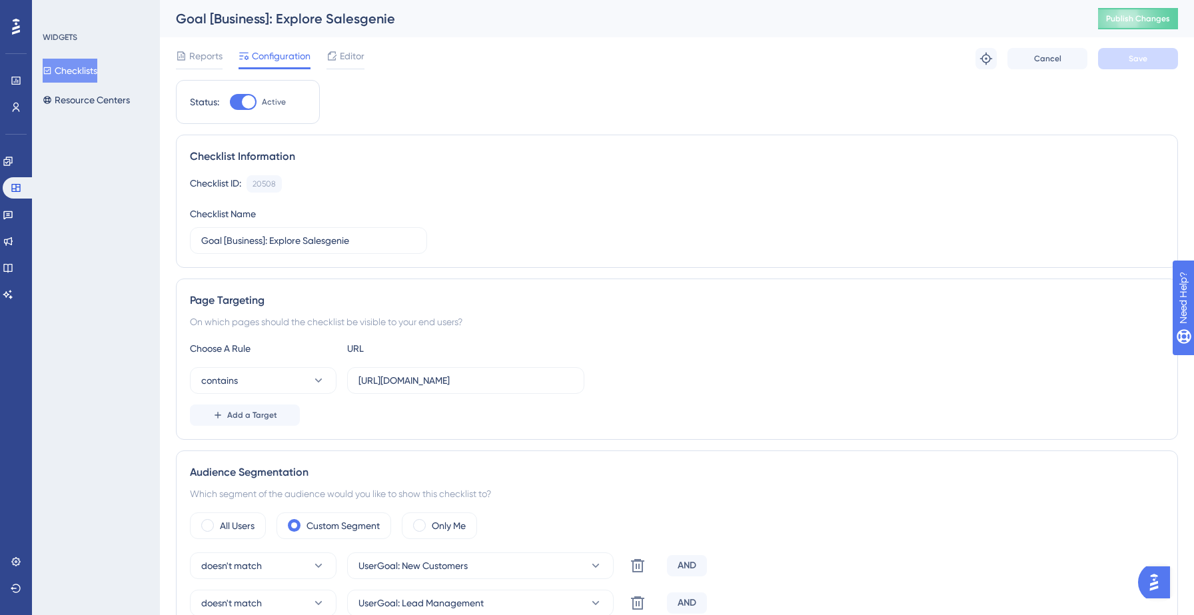
click at [89, 69] on button "Checklists" at bounding box center [70, 71] width 55 height 24
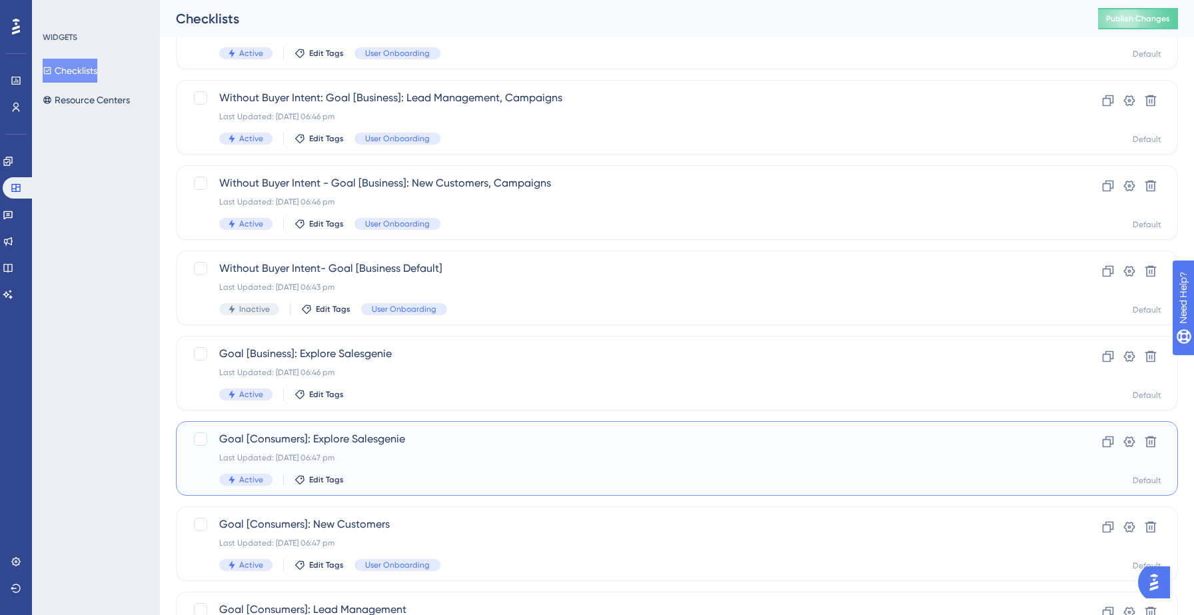
click at [437, 437] on span "Goal [Consumers]: Explore Salesgenie" at bounding box center [623, 439] width 809 height 16
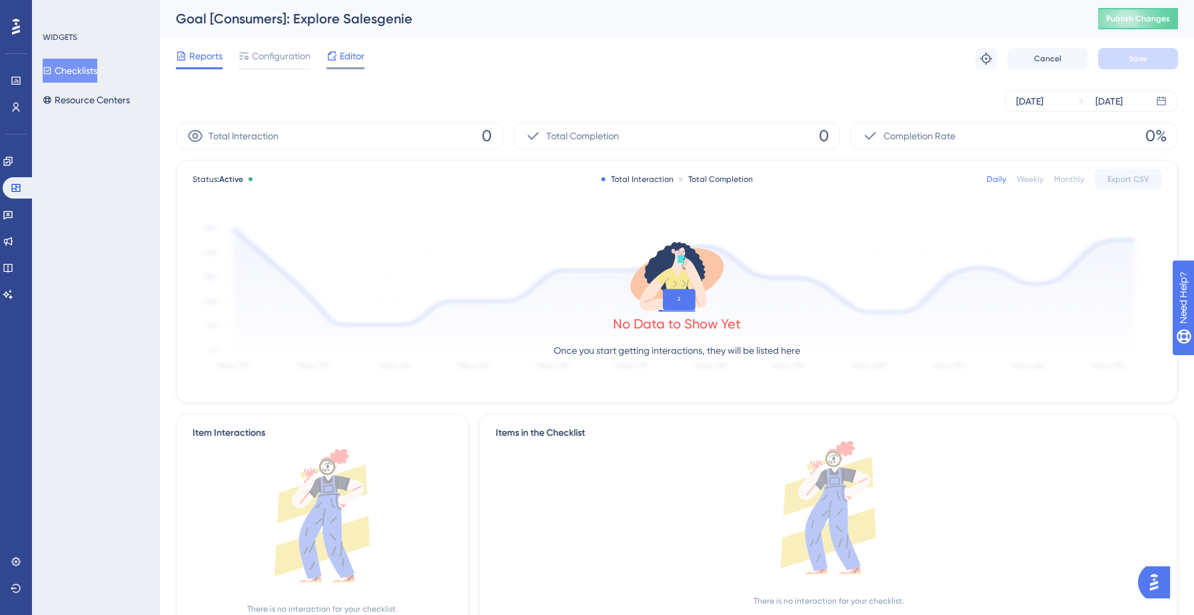
click at [344, 59] on span "Editor" at bounding box center [352, 56] width 25 height 16
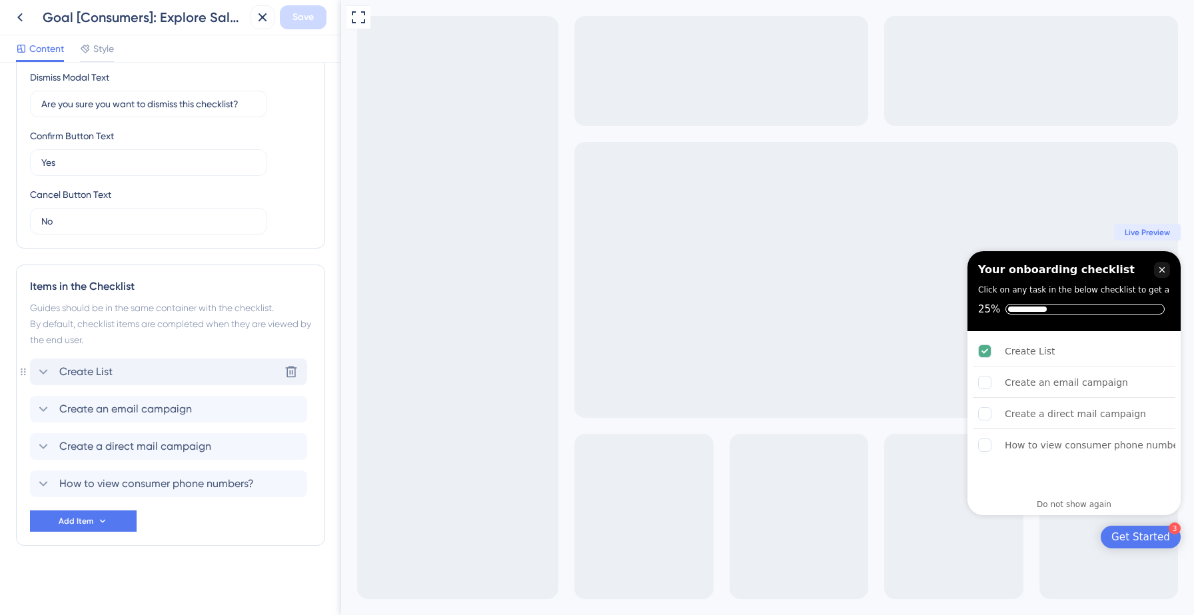
click at [146, 368] on div "Create List Delete" at bounding box center [168, 372] width 277 height 27
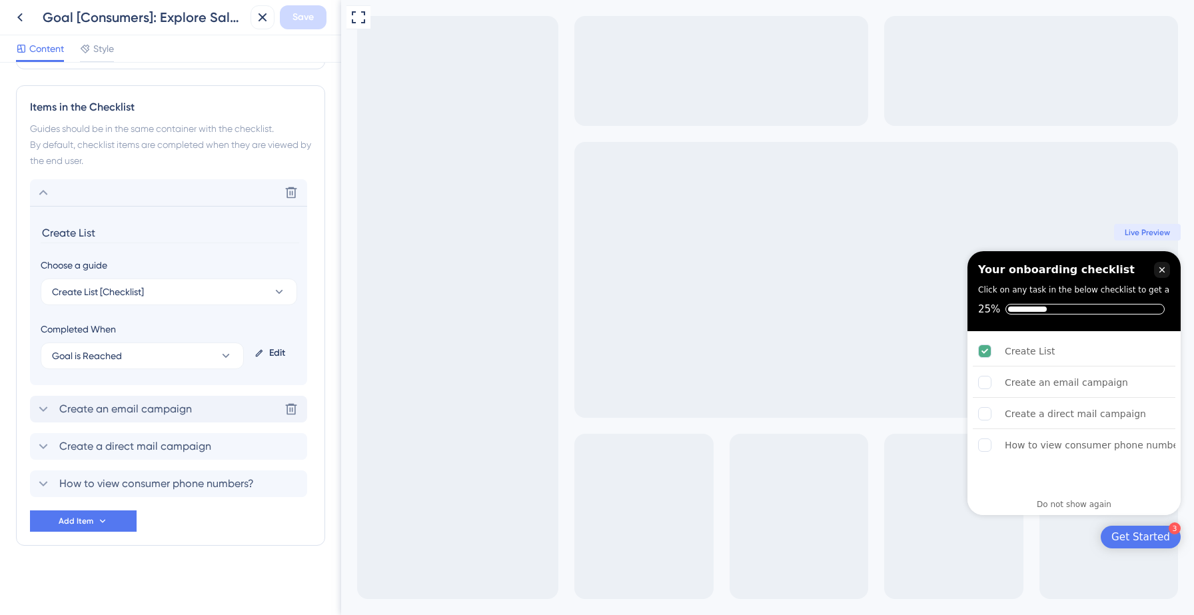
click at [151, 401] on div "Create an email campaign Delete" at bounding box center [168, 409] width 277 height 27
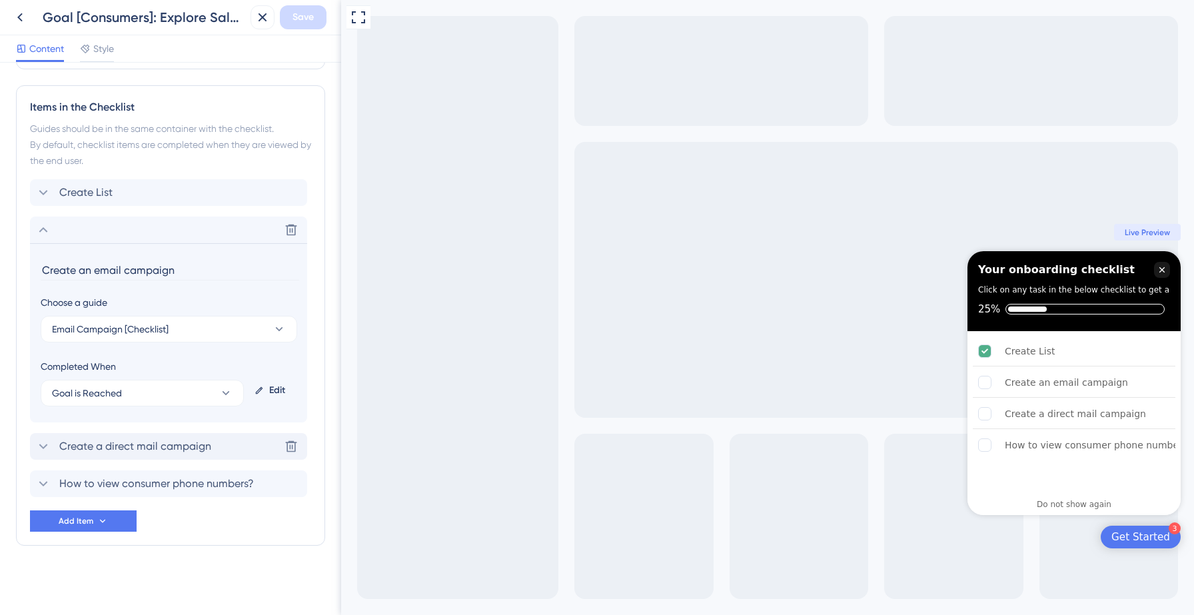
click at [154, 446] on span "Create a direct mail campaign" at bounding box center [135, 447] width 152 height 16
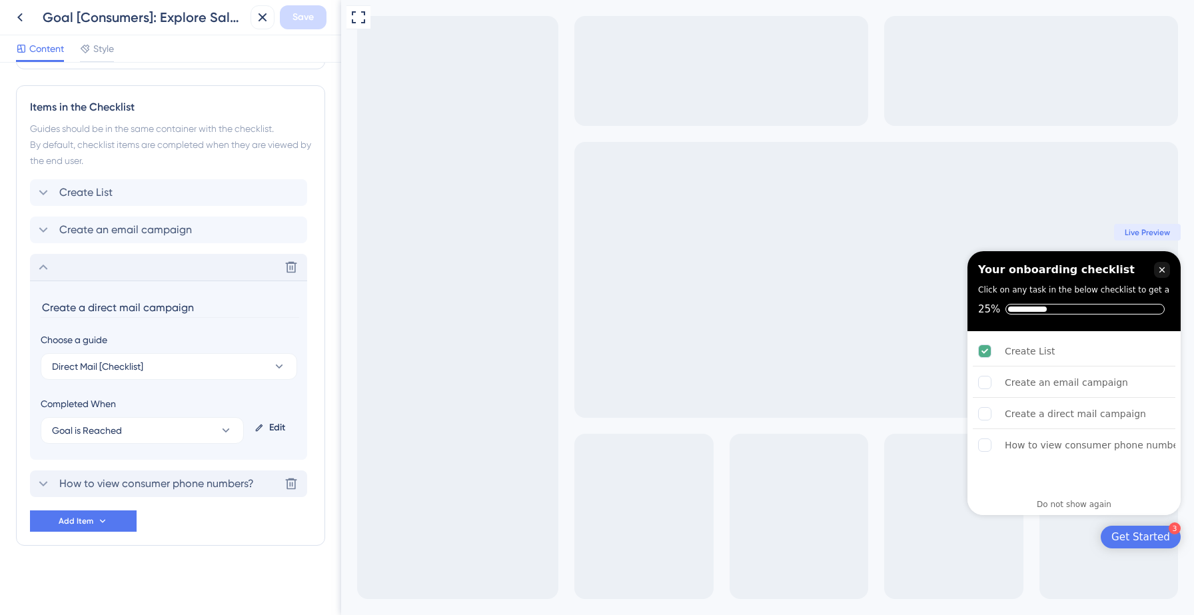
click at [165, 480] on span "How to view consumer phone numbers?" at bounding box center [156, 484] width 195 height 16
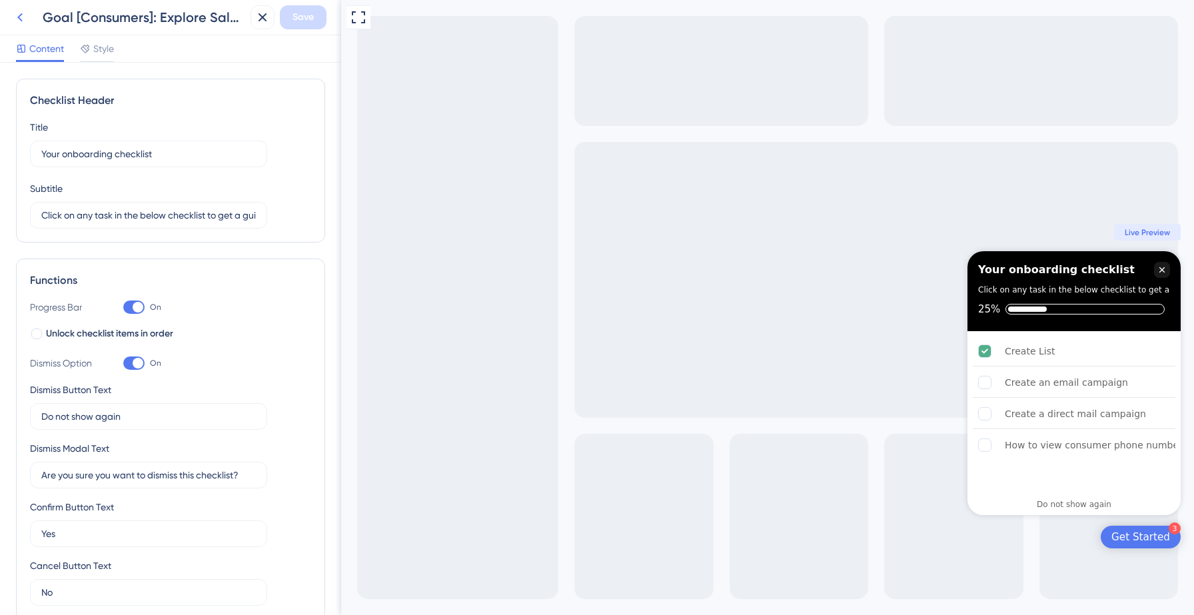
click at [18, 22] on icon at bounding box center [20, 17] width 16 height 16
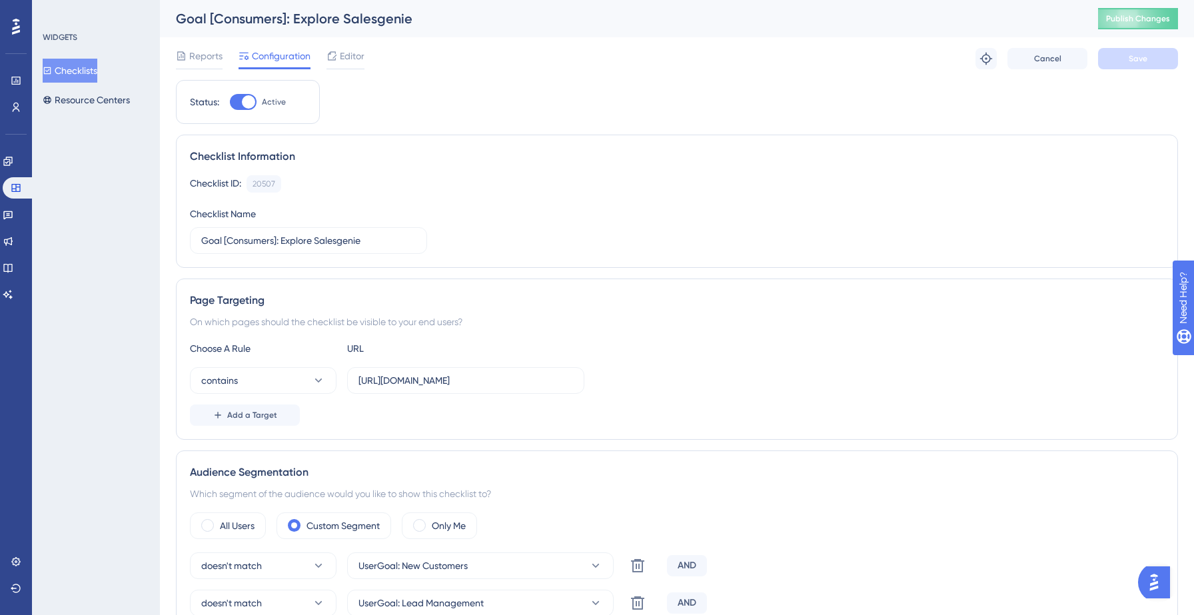
click at [84, 64] on button "Checklists" at bounding box center [70, 71] width 55 height 24
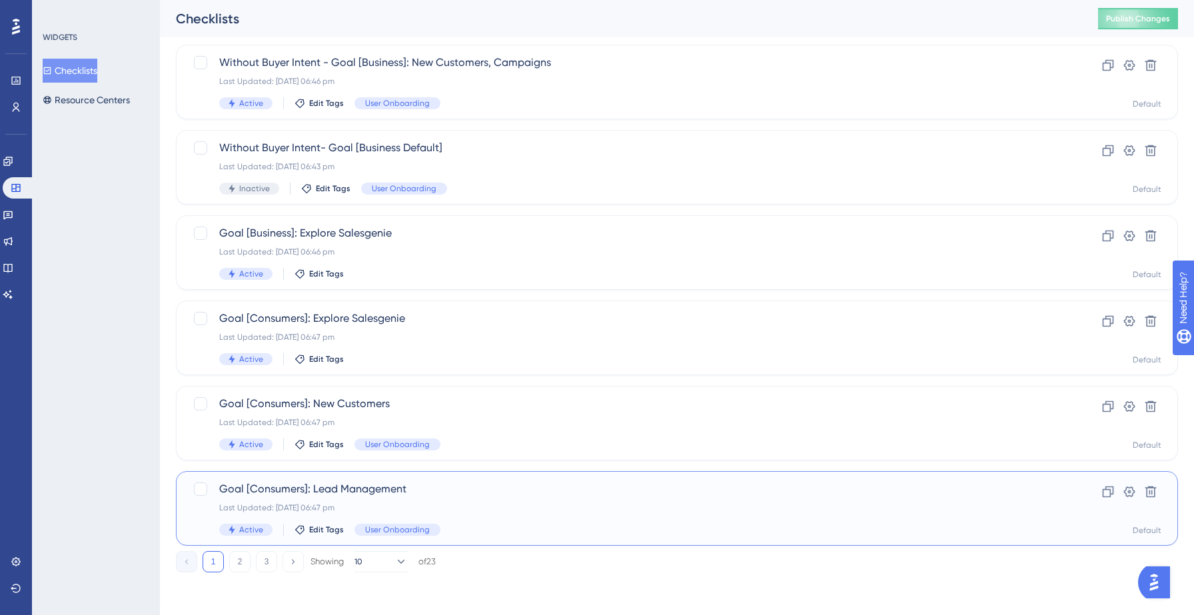
click at [497, 498] on div "Goal [Consumers]: Lead Management Last Updated: [DATE] 06:47 pm Active Edit Tag…" at bounding box center [623, 508] width 809 height 55
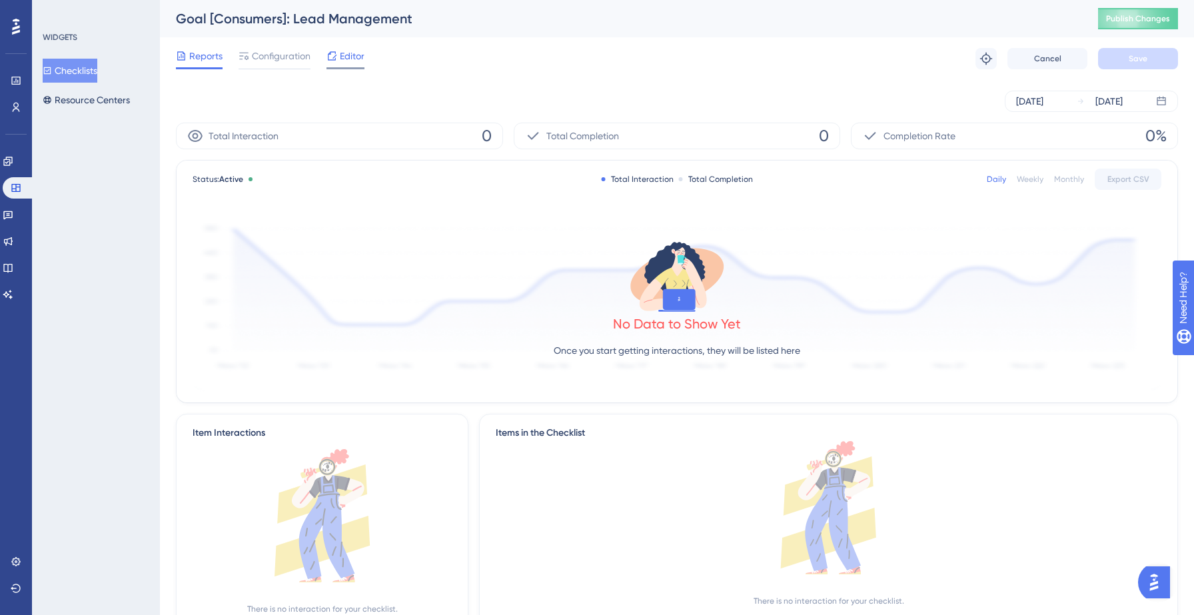
click at [356, 58] on span "Editor" at bounding box center [352, 56] width 25 height 16
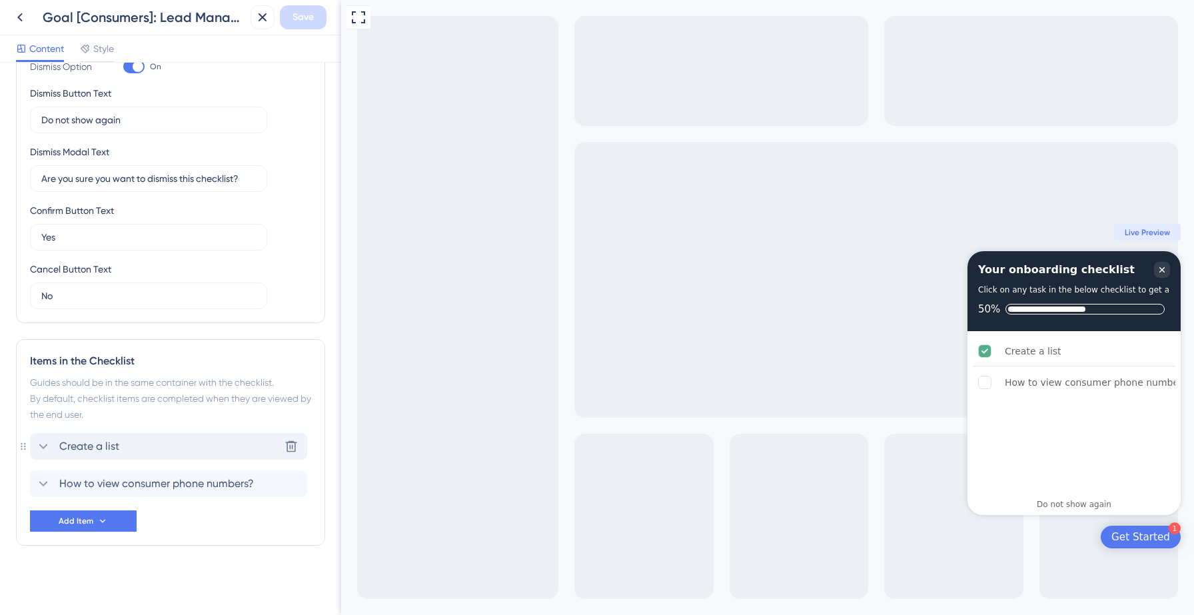
click at [183, 441] on div "Create a list Delete" at bounding box center [168, 446] width 277 height 27
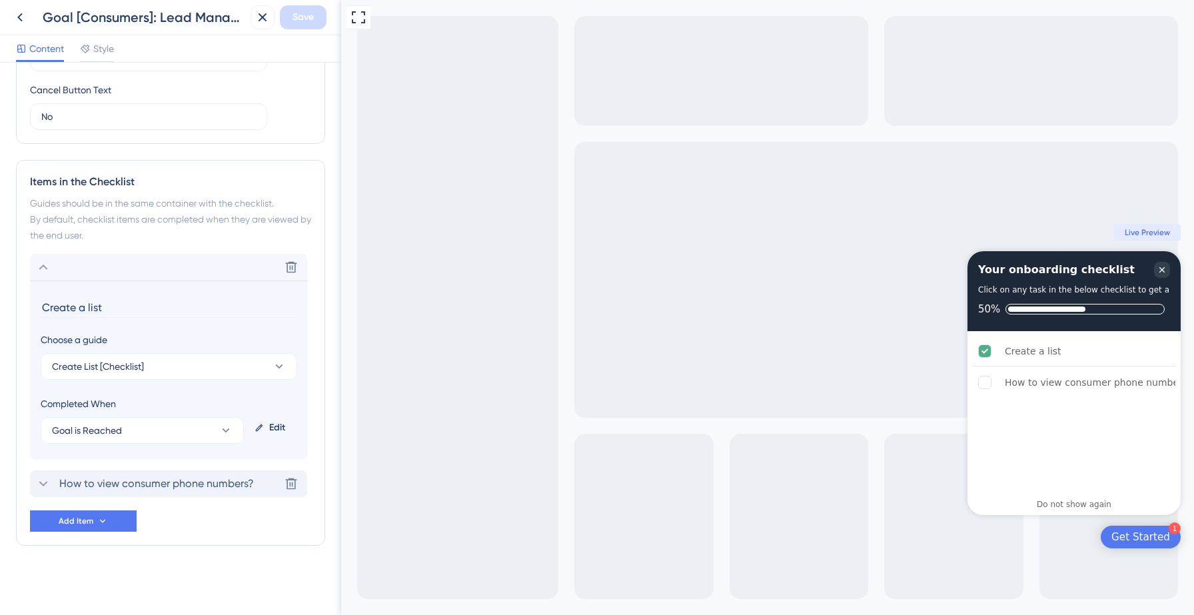
click at [191, 486] on span "How to view consumer phone numbers?" at bounding box center [156, 484] width 195 height 16
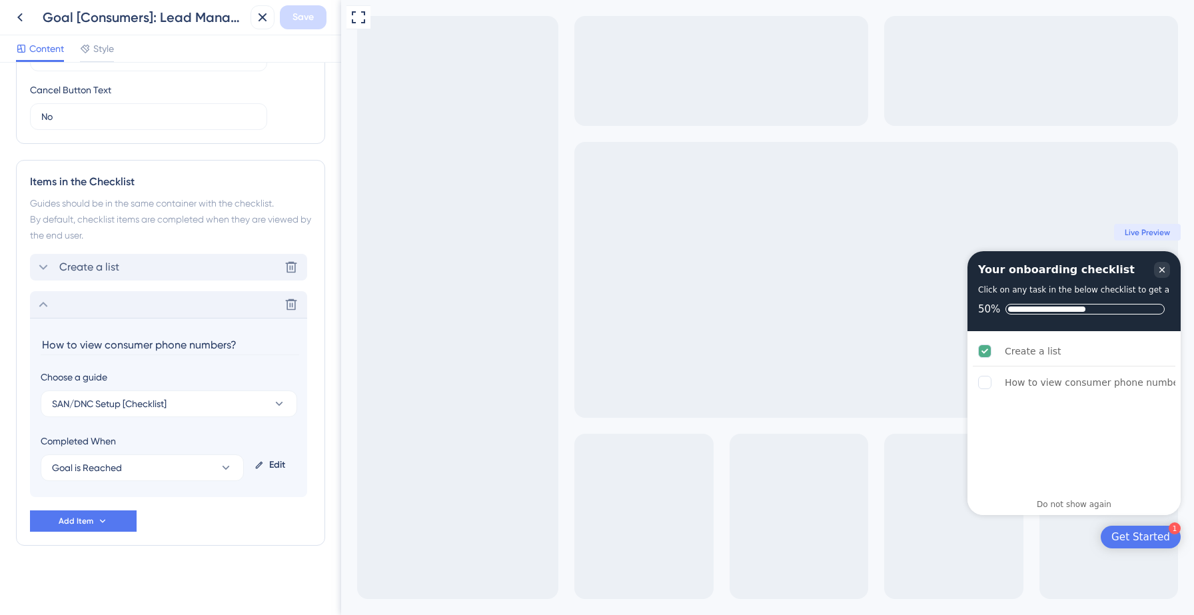
click at [185, 273] on div "Create a list Delete" at bounding box center [168, 267] width 277 height 27
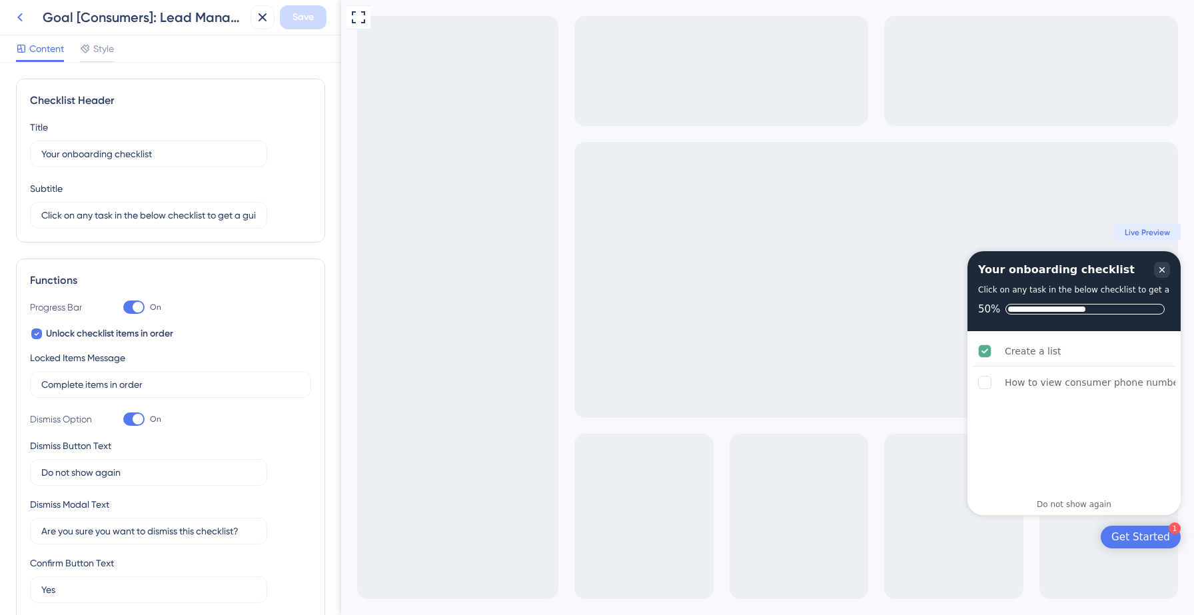
click at [20, 19] on icon at bounding box center [19, 17] width 5 height 9
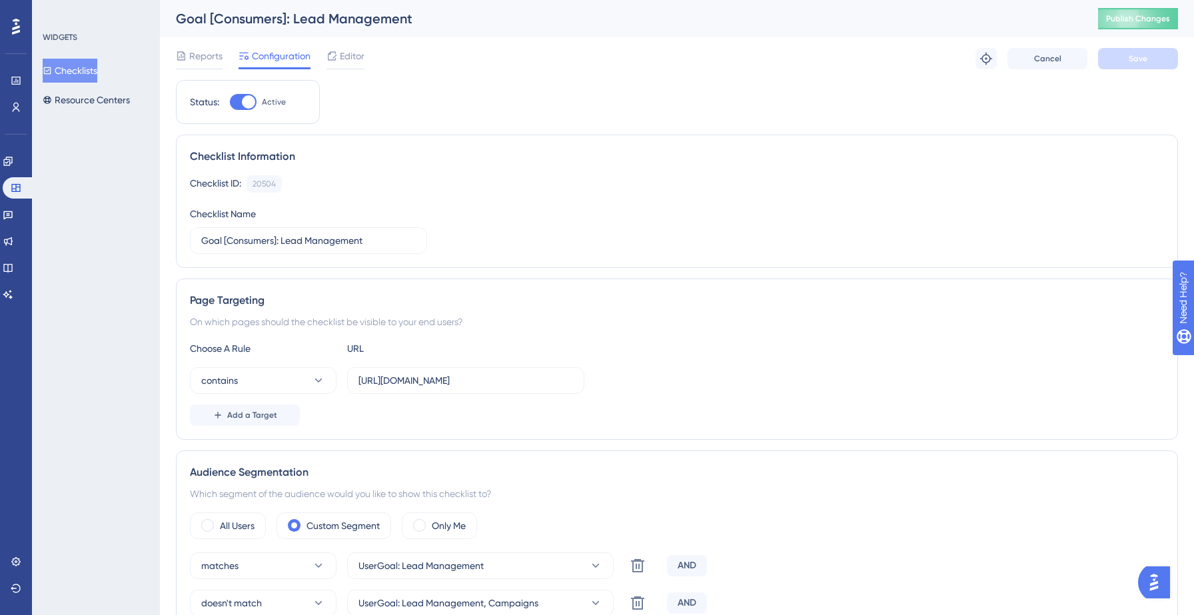
click at [77, 74] on button "Checklists" at bounding box center [70, 71] width 55 height 24
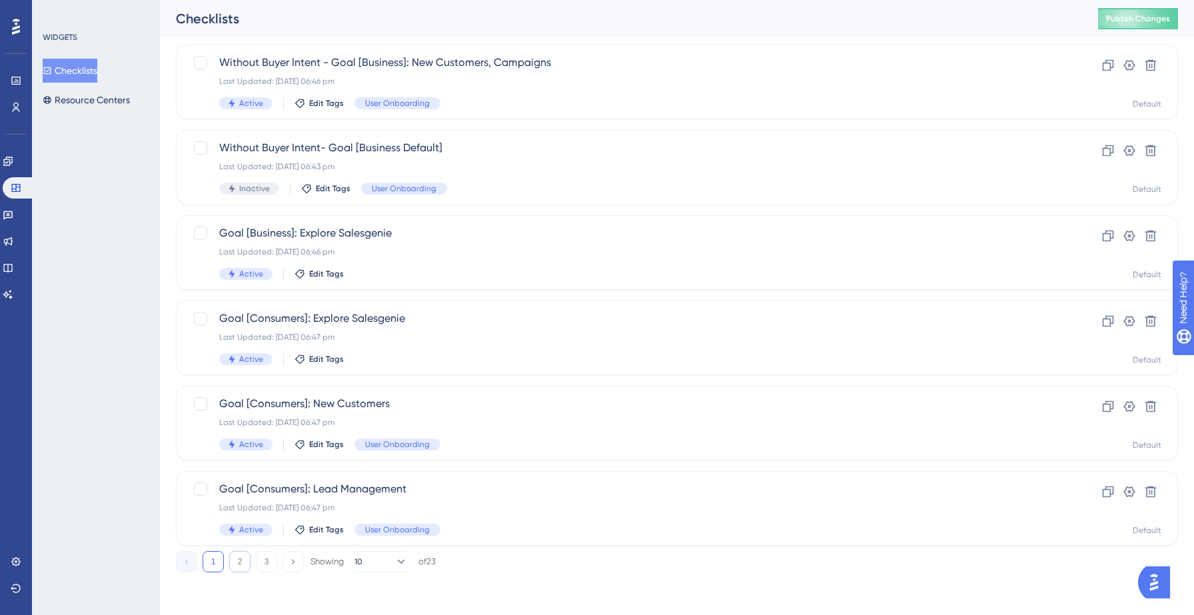
click at [245, 555] on button "2" at bounding box center [239, 561] width 21 height 21
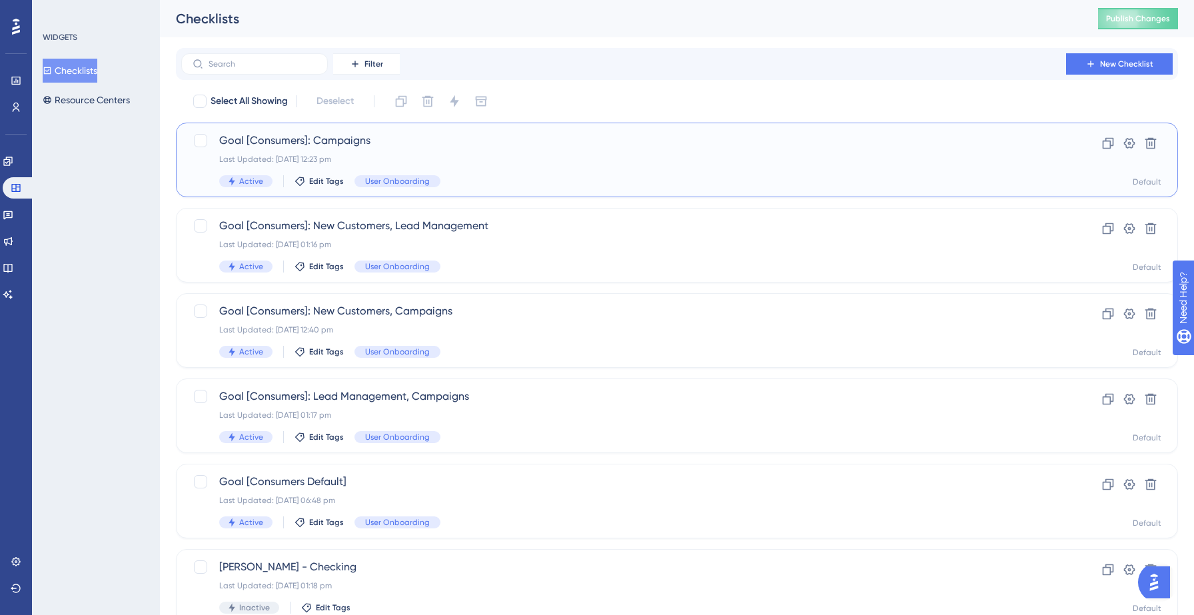
click at [487, 159] on div "Last Updated: [DATE] 12:23 pm" at bounding box center [623, 159] width 809 height 11
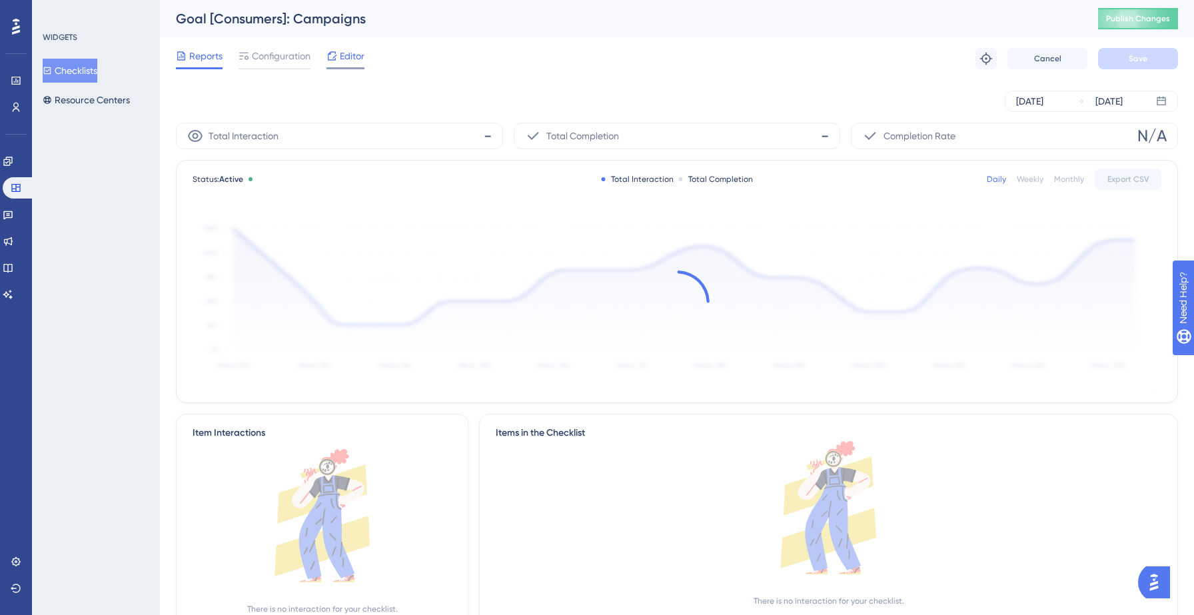
click at [337, 57] on div "Editor" at bounding box center [346, 56] width 38 height 16
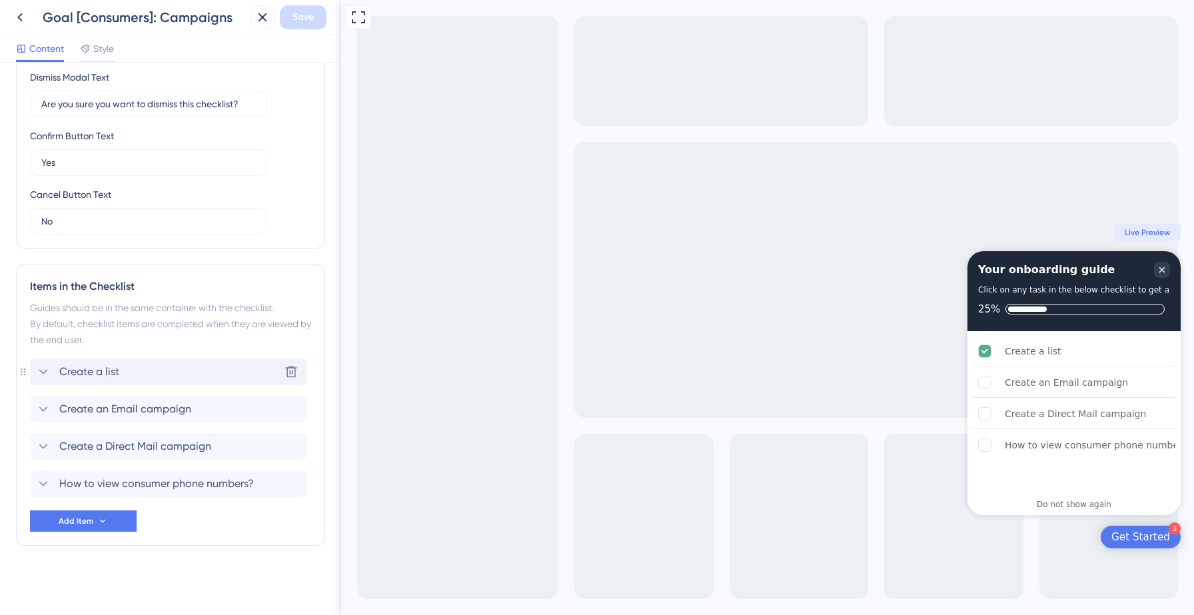
click at [173, 366] on div "Create a list Delete" at bounding box center [168, 372] width 277 height 27
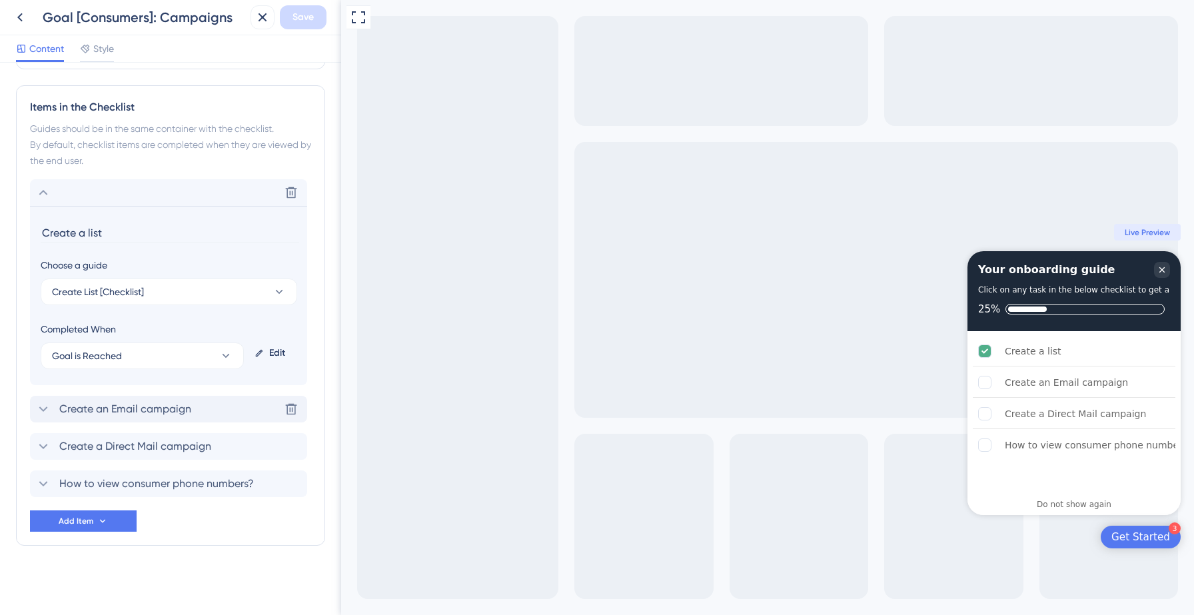
click at [169, 403] on span "Create an Email campaign" at bounding box center [125, 409] width 132 height 16
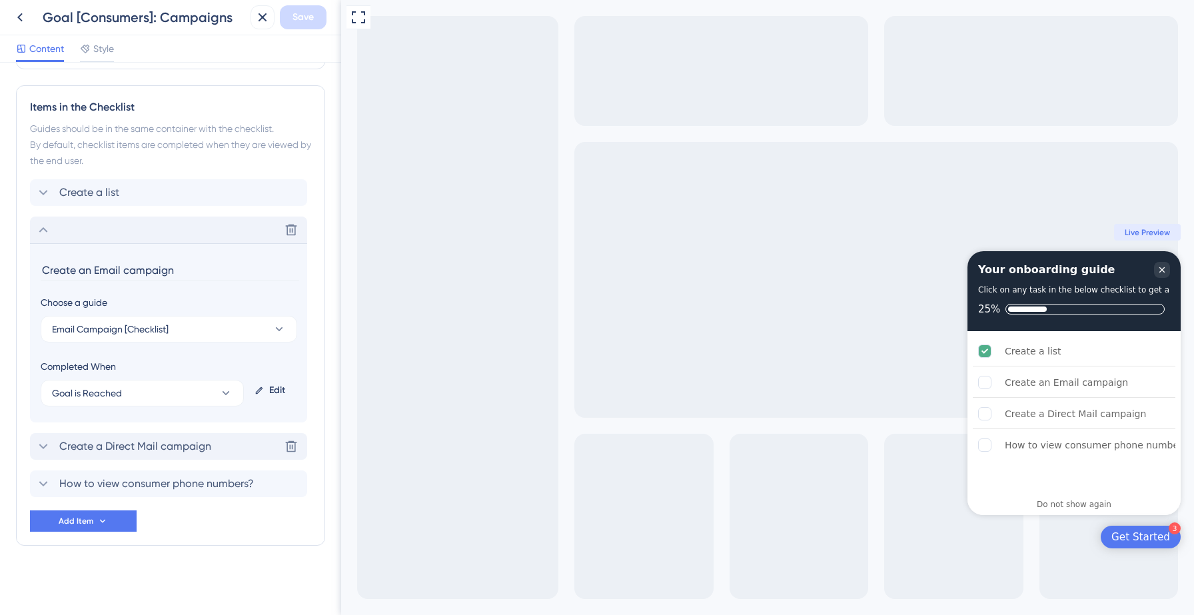
click at [173, 445] on span "Create a Direct Mail campaign" at bounding box center [135, 447] width 152 height 16
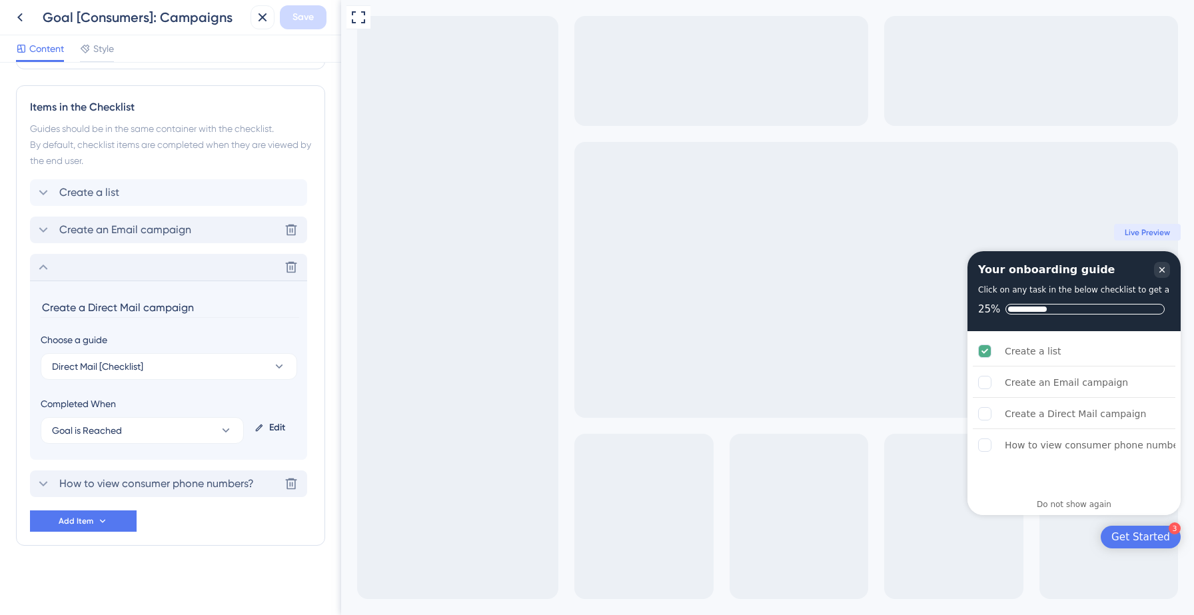
click at [173, 477] on span "How to view consumer phone numbers?" at bounding box center [156, 484] width 195 height 16
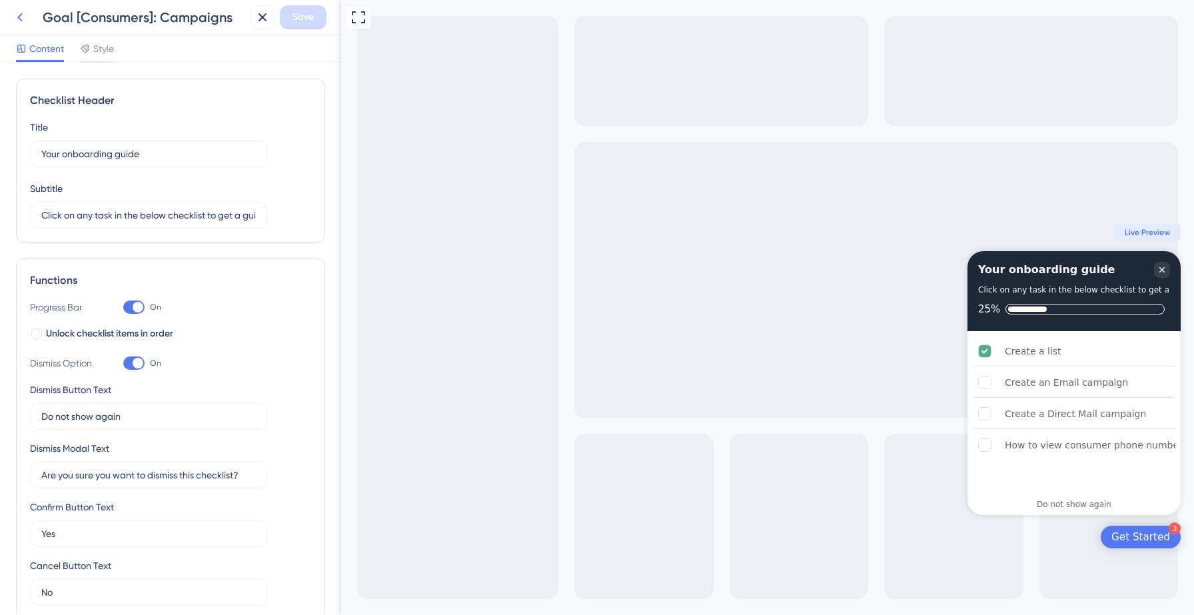
click at [19, 19] on icon at bounding box center [19, 17] width 5 height 9
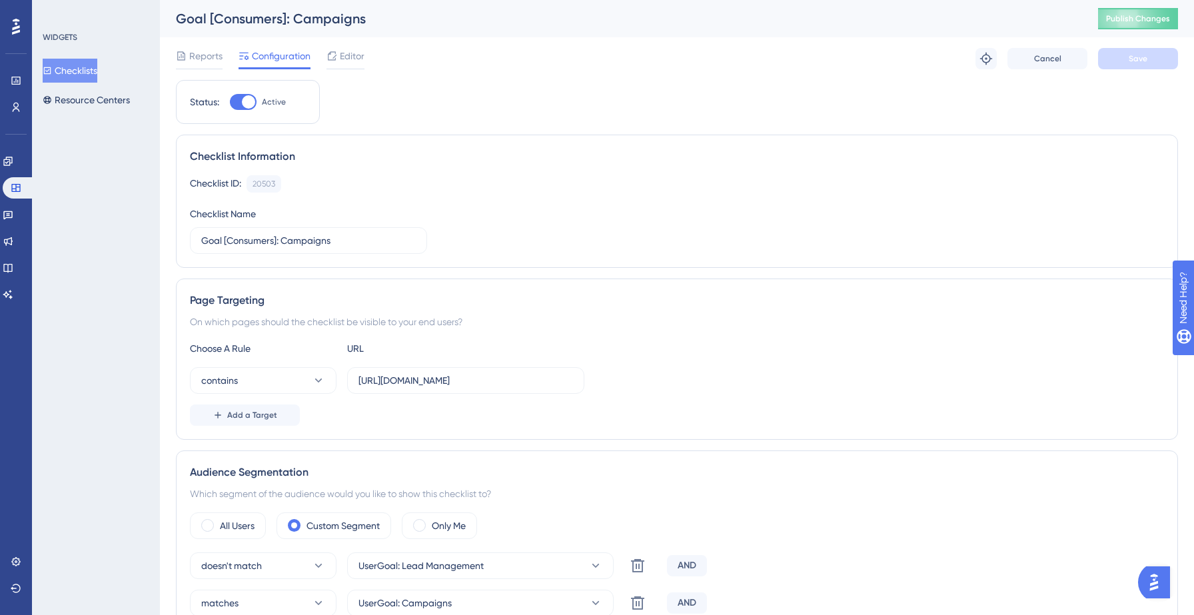
click at [81, 75] on button "Checklists" at bounding box center [70, 71] width 55 height 24
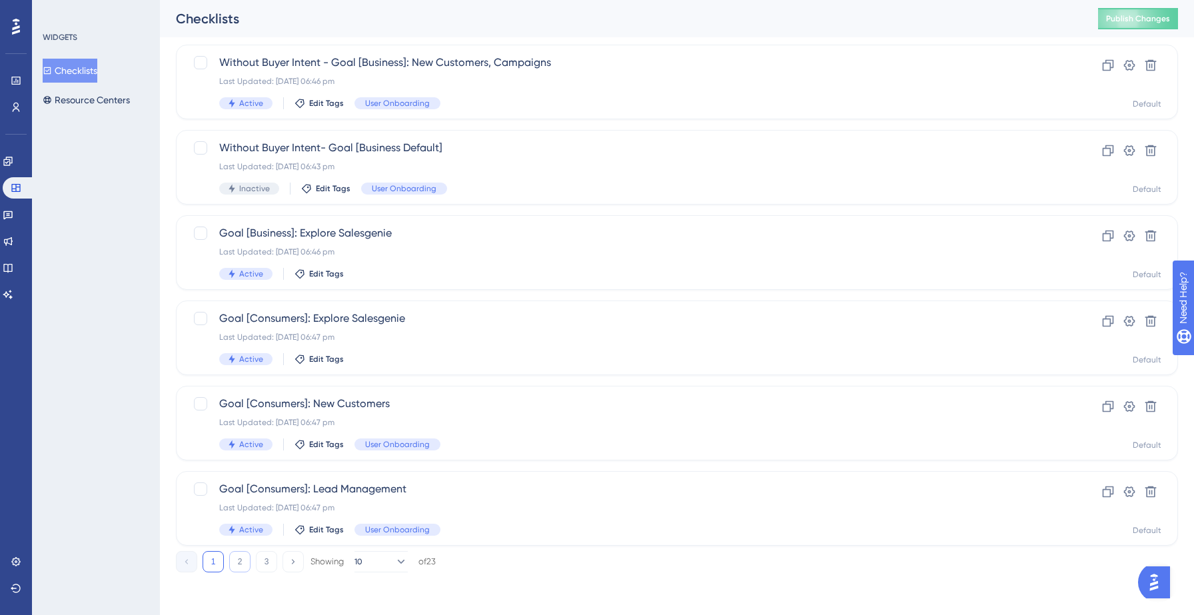
click at [242, 564] on button "2" at bounding box center [239, 561] width 21 height 21
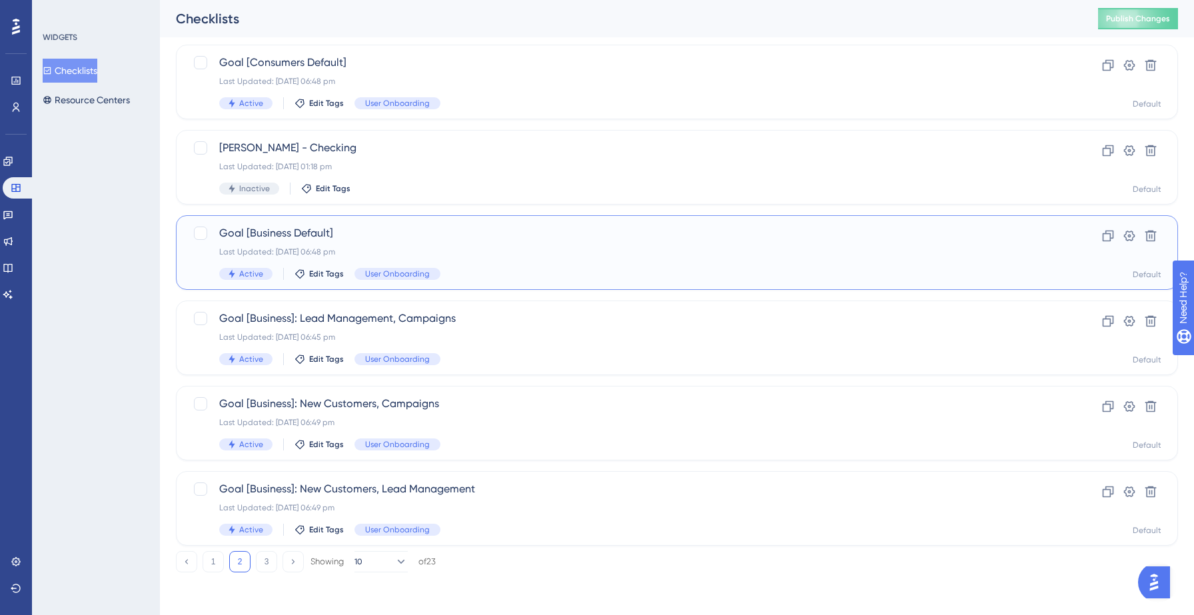
click at [467, 251] on div "Last Updated: [DATE] 06:48 pm" at bounding box center [623, 252] width 809 height 11
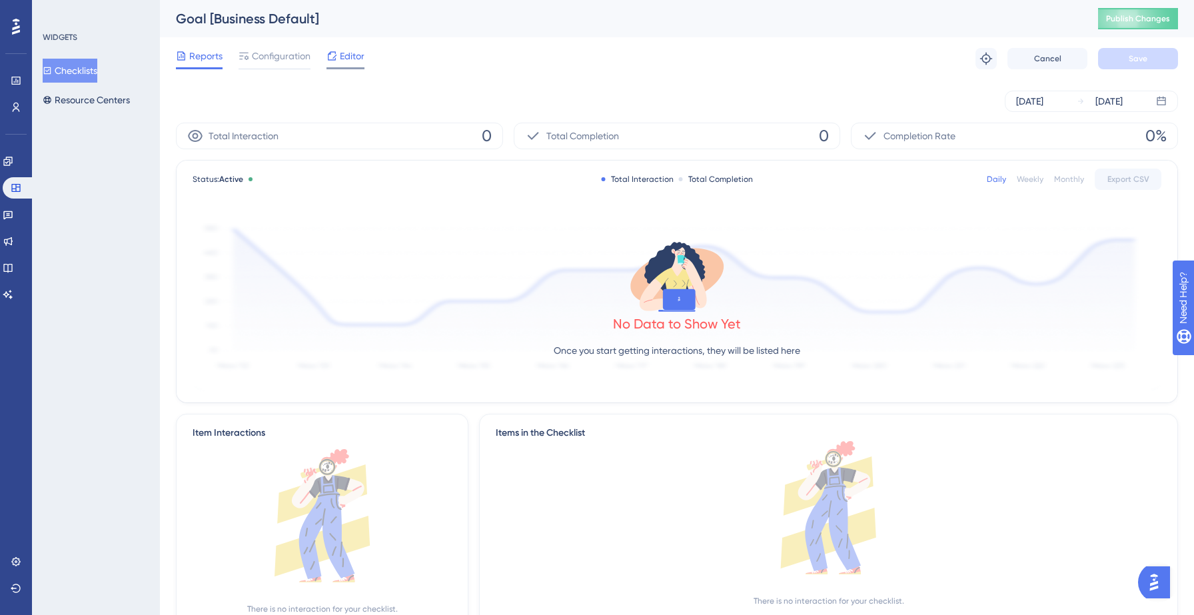
click at [329, 56] on icon at bounding box center [332, 56] width 11 height 11
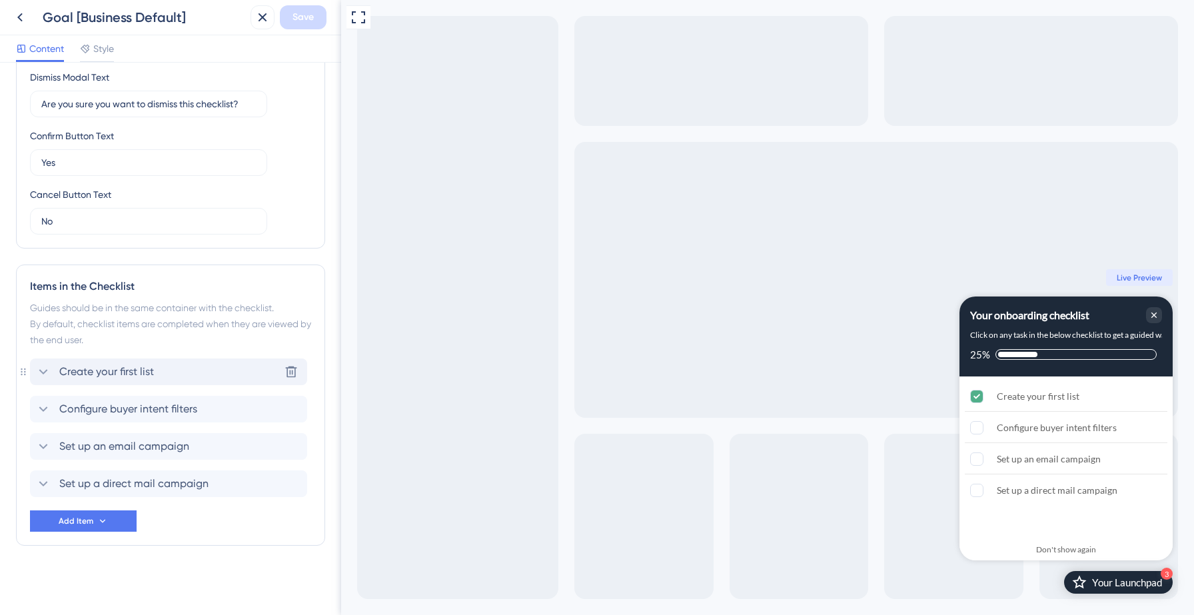
click at [196, 369] on div "Create your first list Delete" at bounding box center [168, 372] width 277 height 27
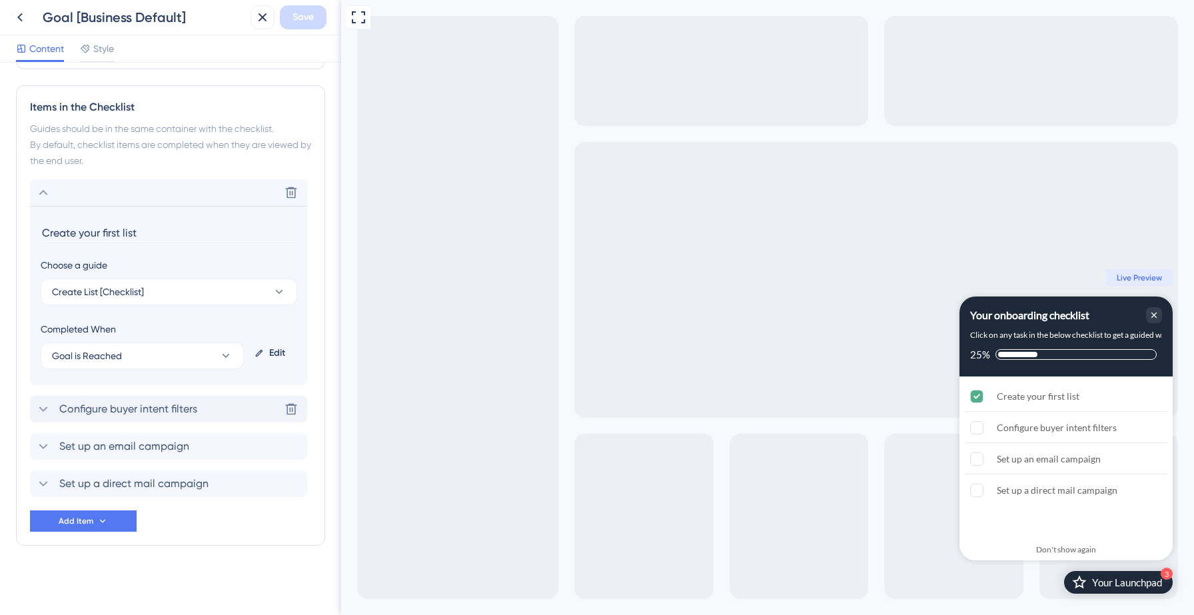
click at [175, 404] on span "Configure buyer intent filters" at bounding box center [128, 409] width 138 height 16
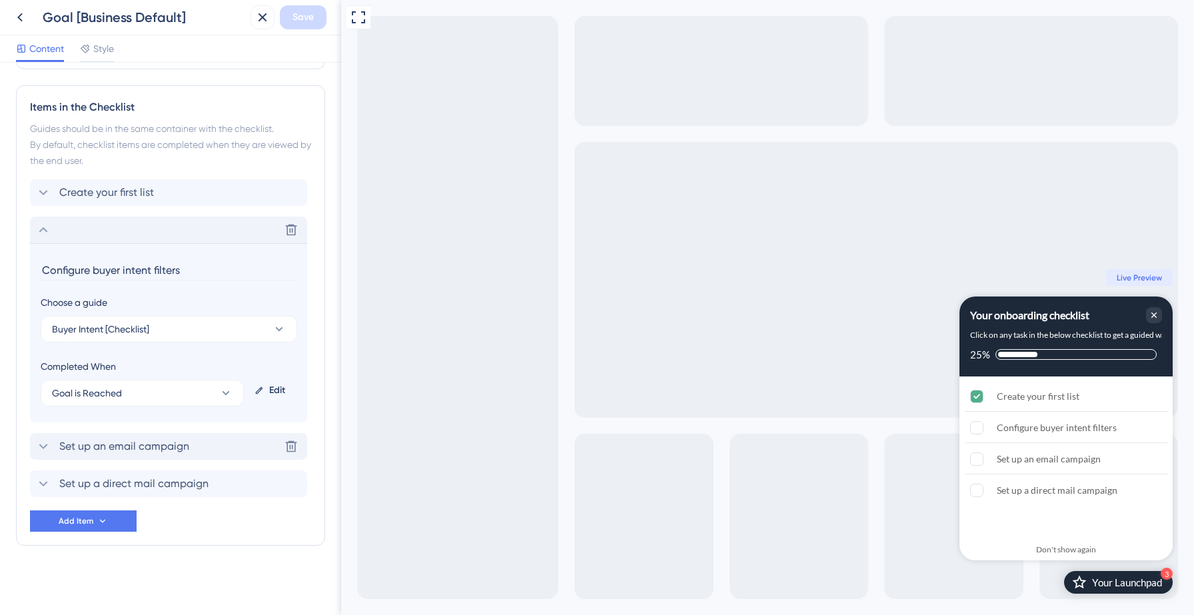
click at [173, 437] on div "Set up an email campaign Delete" at bounding box center [168, 446] width 277 height 27
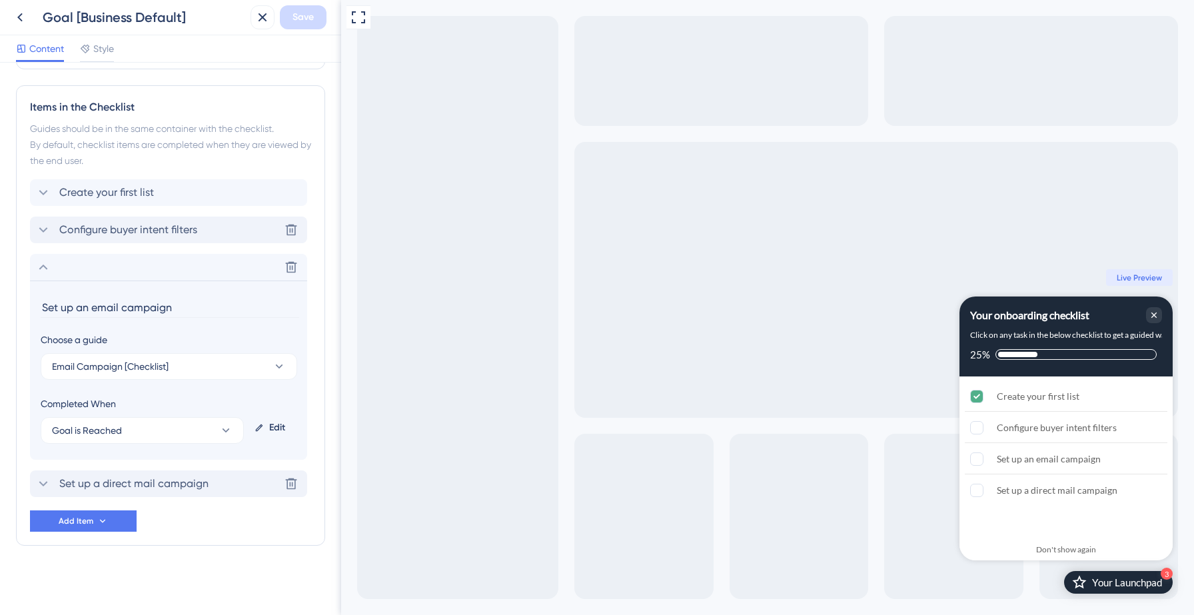
click at [186, 481] on span "Set up a direct mail campaign" at bounding box center [133, 484] width 149 height 16
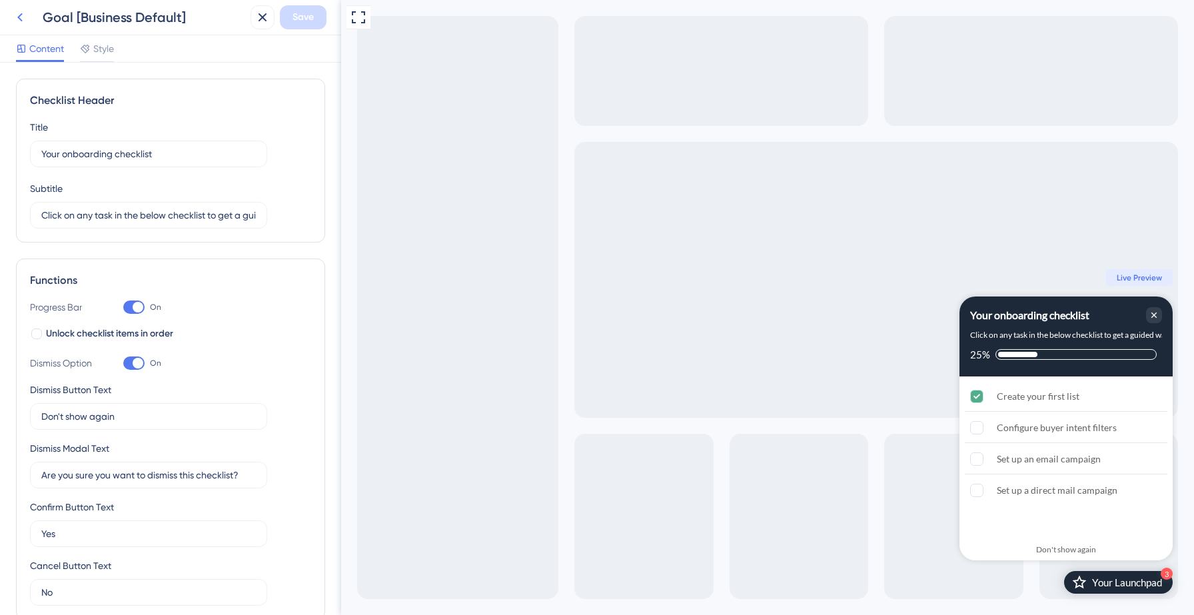
click at [19, 19] on icon at bounding box center [20, 17] width 16 height 16
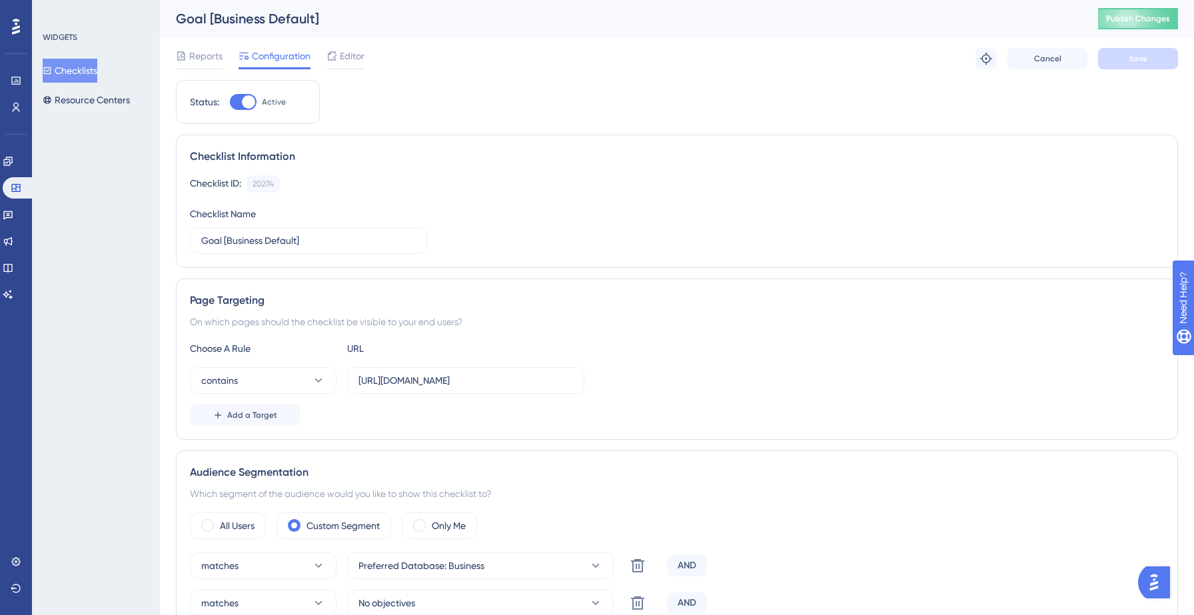
click at [76, 75] on button "Checklists" at bounding box center [70, 71] width 55 height 24
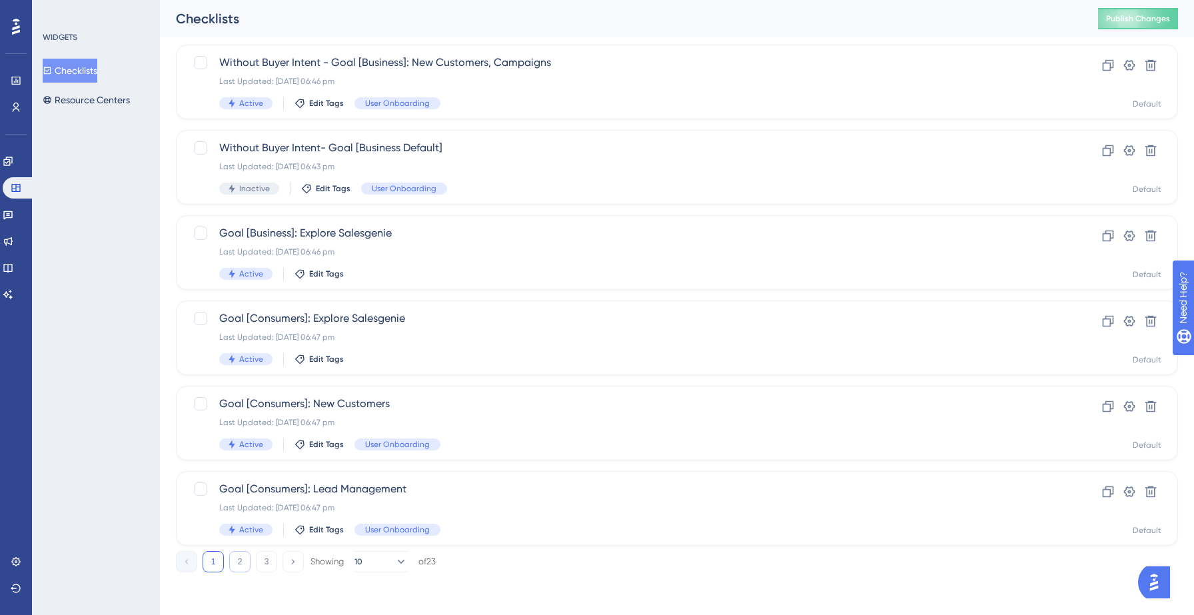
click at [234, 563] on button "2" at bounding box center [239, 561] width 21 height 21
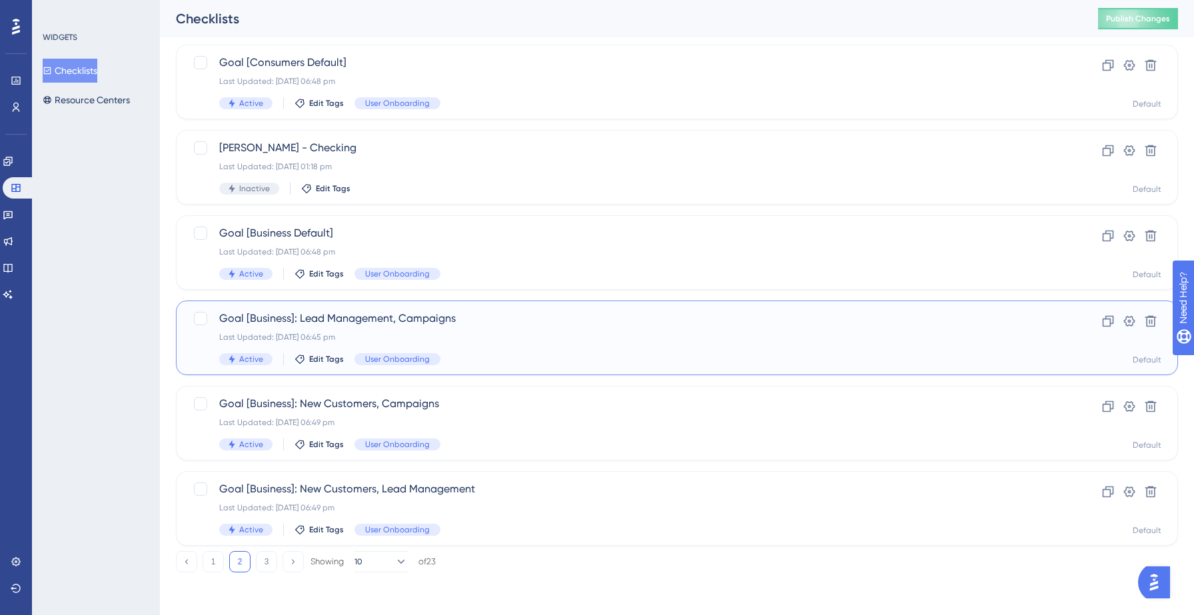
click at [461, 317] on span "Goal [Business]: Lead Management, Campaigns" at bounding box center [623, 319] width 809 height 16
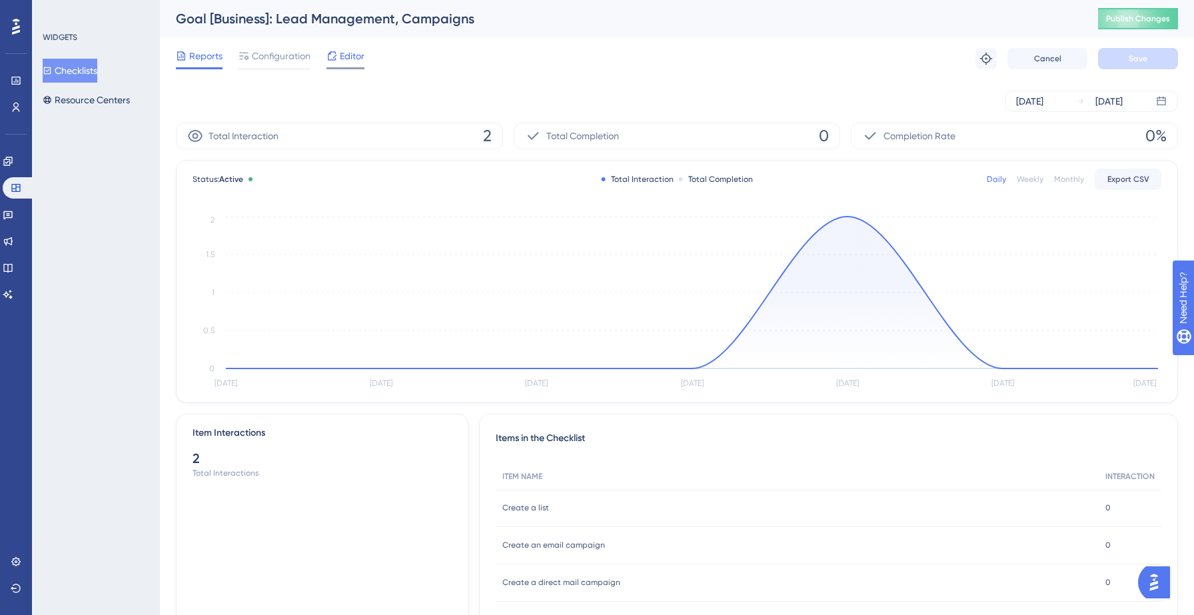
click at [343, 51] on span "Editor" at bounding box center [352, 56] width 25 height 16
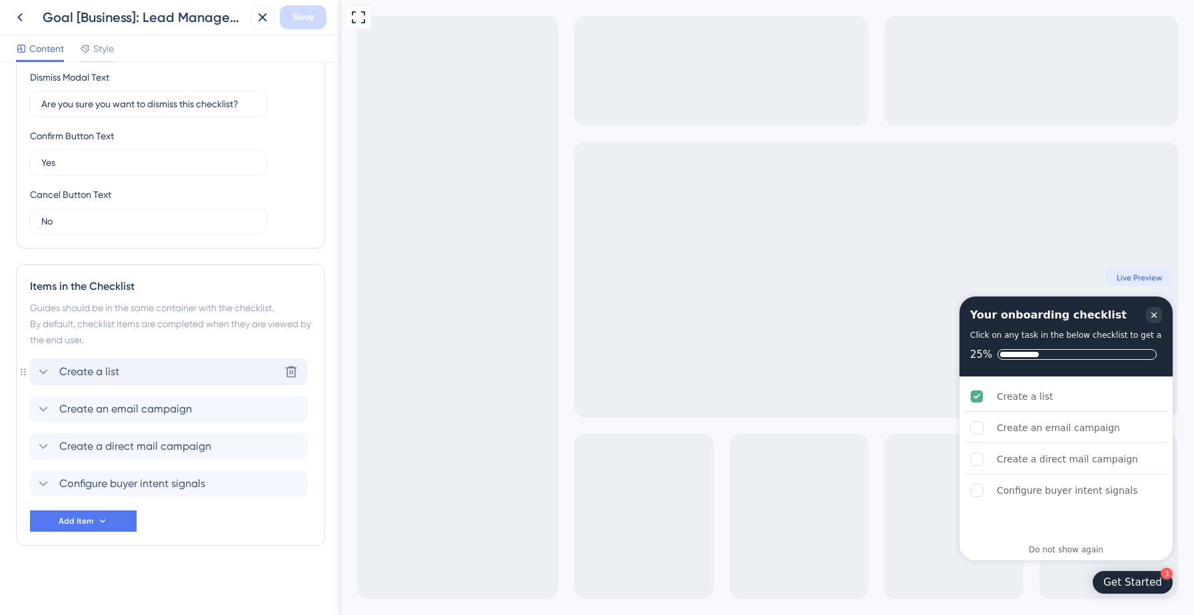
click at [183, 364] on div "Create a list Delete" at bounding box center [168, 372] width 277 height 27
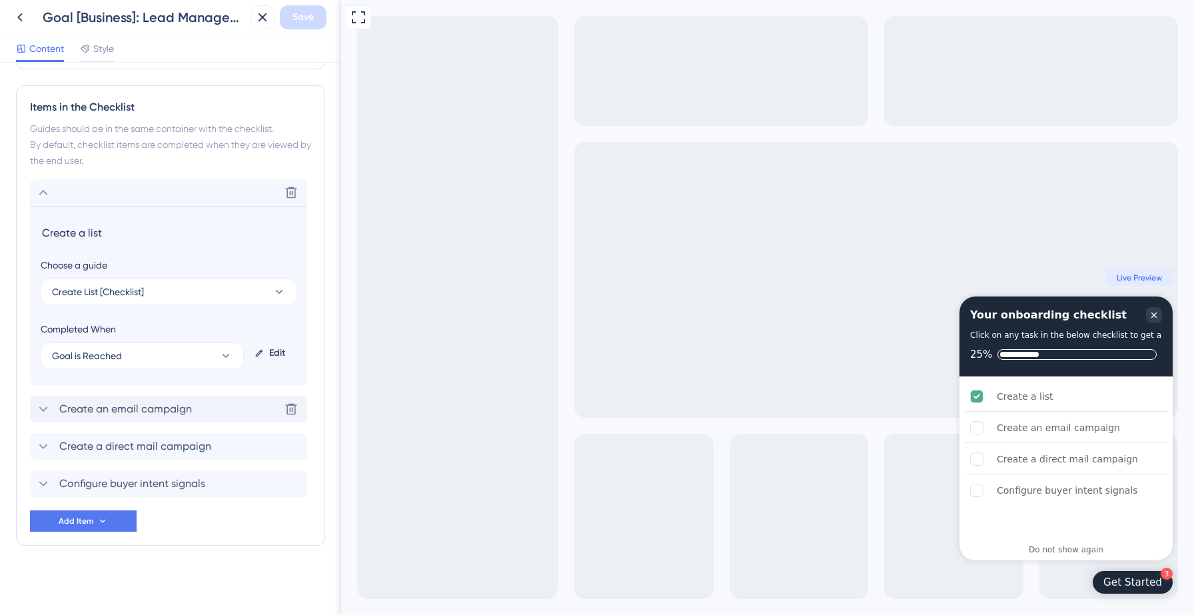
click at [190, 409] on span "Create an email campaign" at bounding box center [125, 409] width 133 height 16
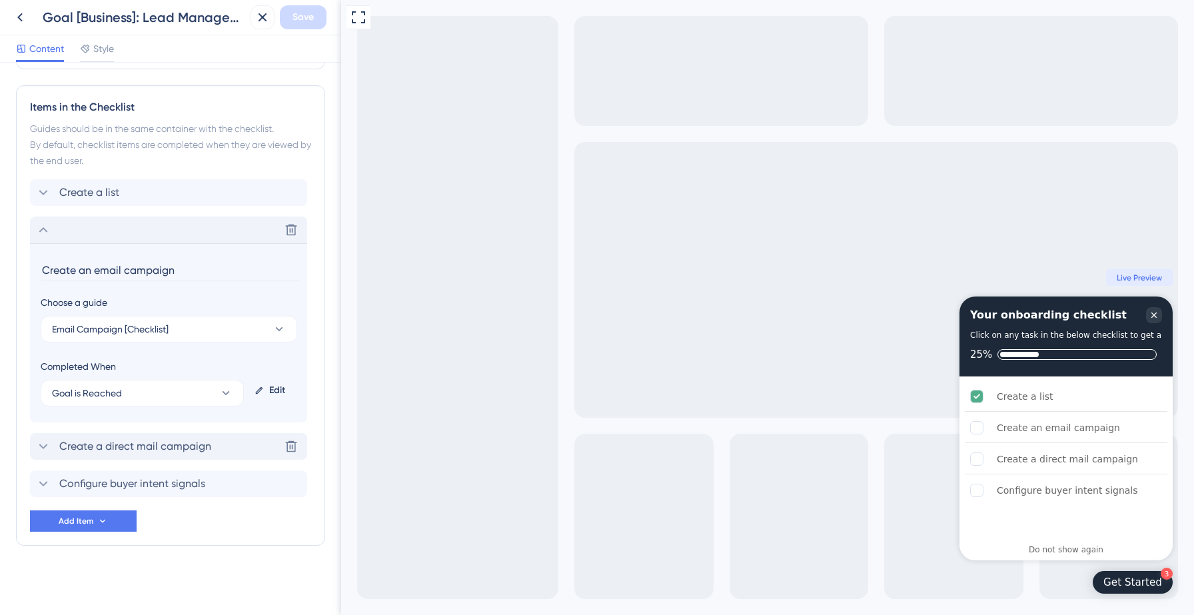
click at [179, 441] on span "Create a direct mail campaign" at bounding box center [135, 447] width 152 height 16
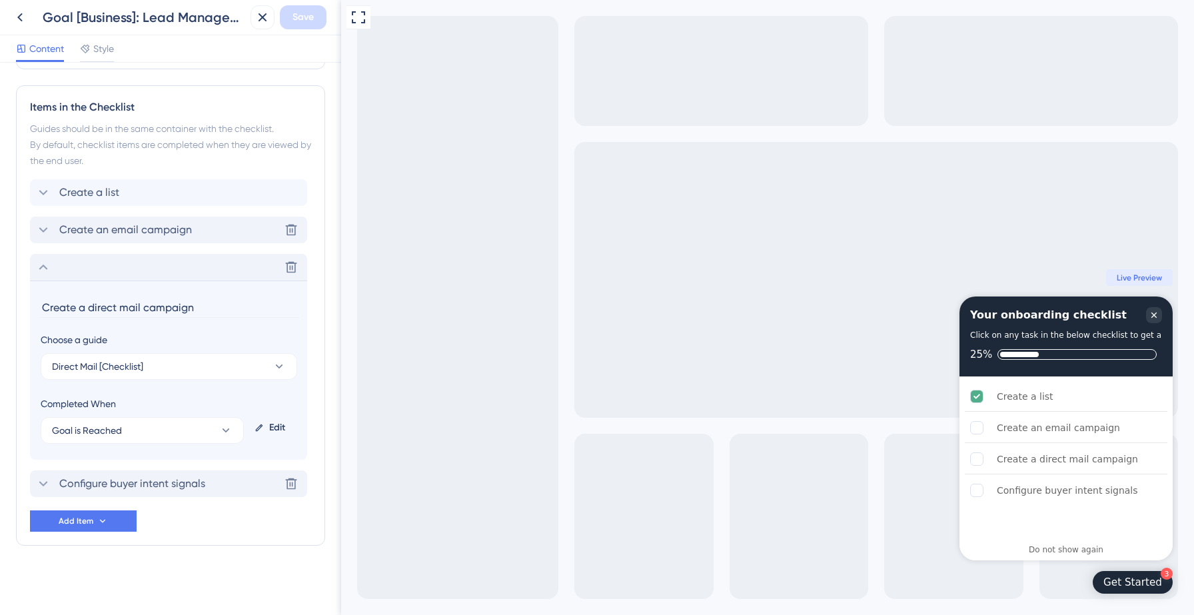
click at [177, 483] on span "Configure buyer intent signals" at bounding box center [132, 484] width 146 height 16
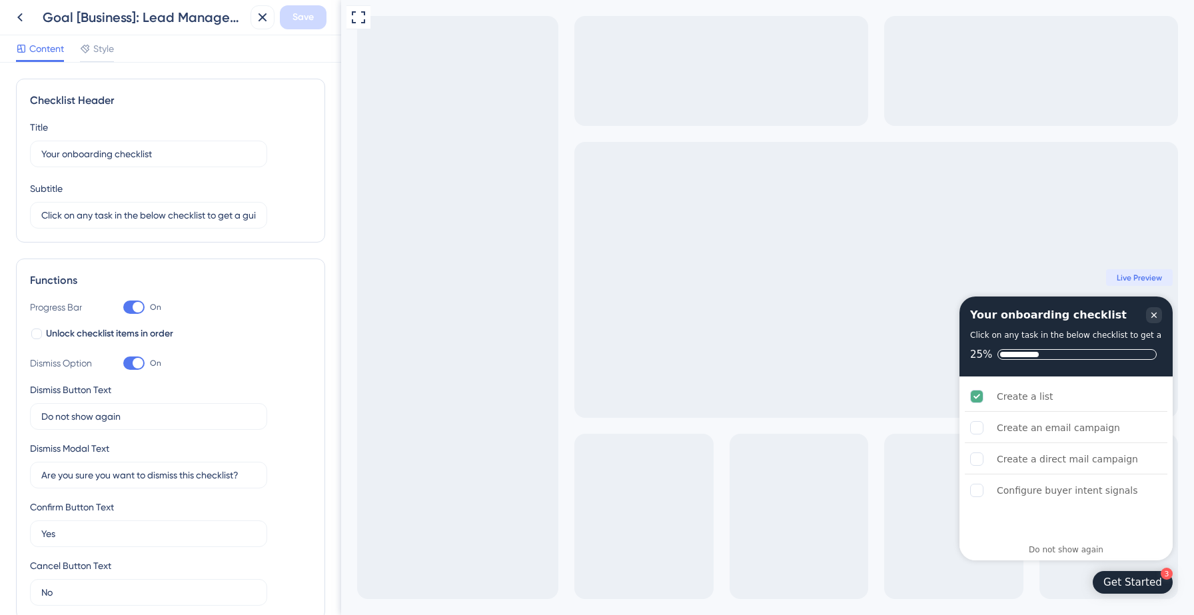
click at [21, 14] on icon at bounding box center [19, 17] width 5 height 9
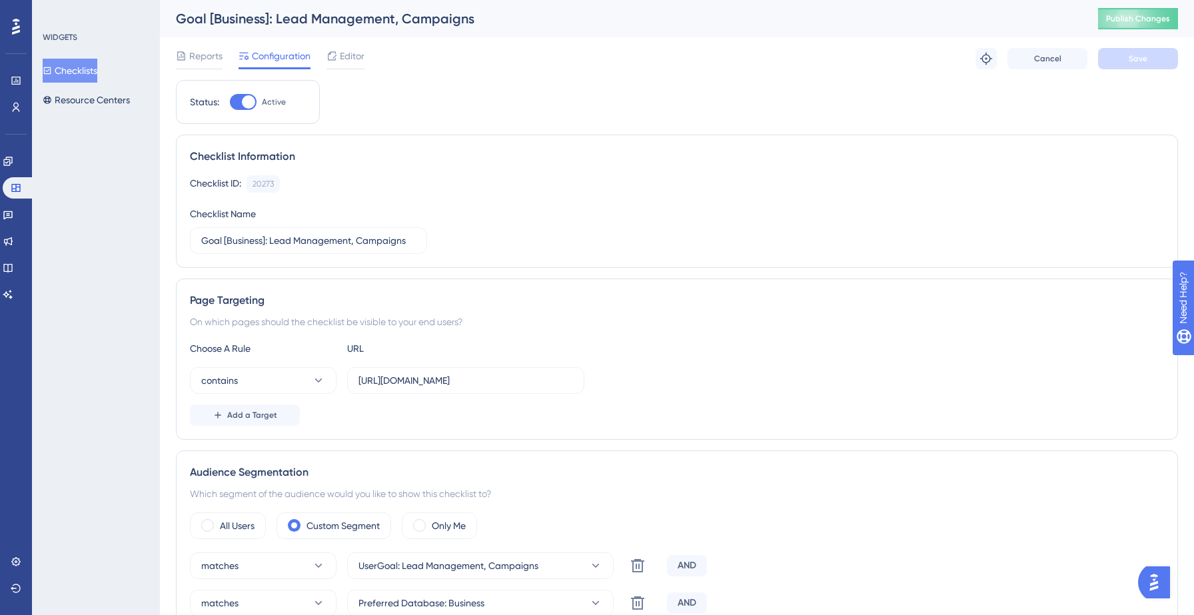
click at [94, 73] on button "Checklists" at bounding box center [70, 71] width 55 height 24
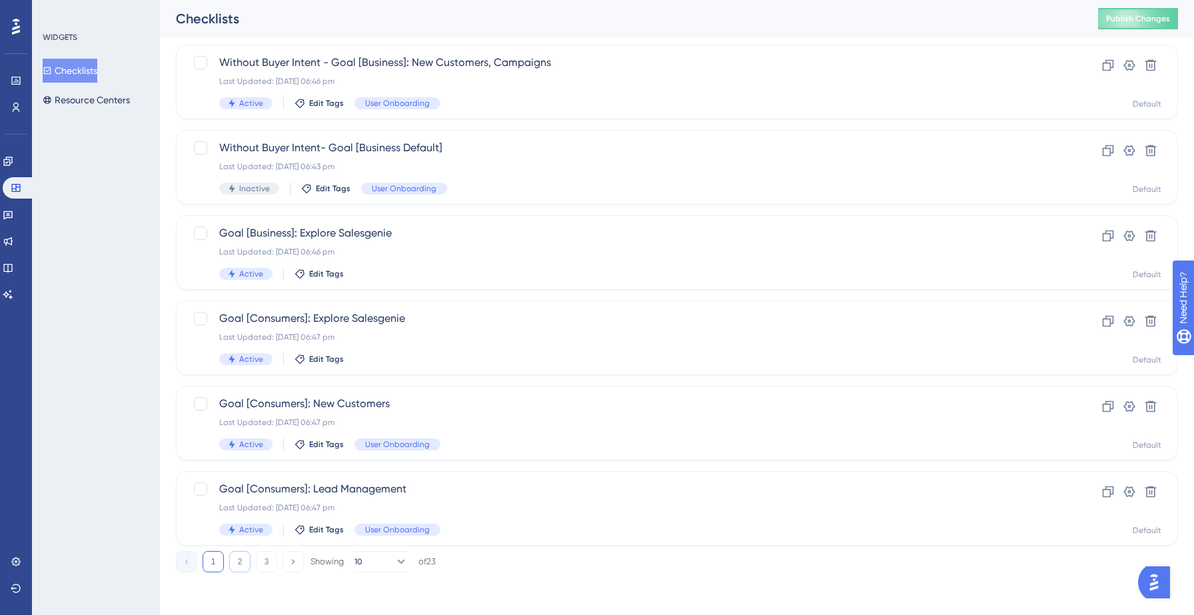
click at [239, 557] on button "2" at bounding box center [239, 561] width 21 height 21
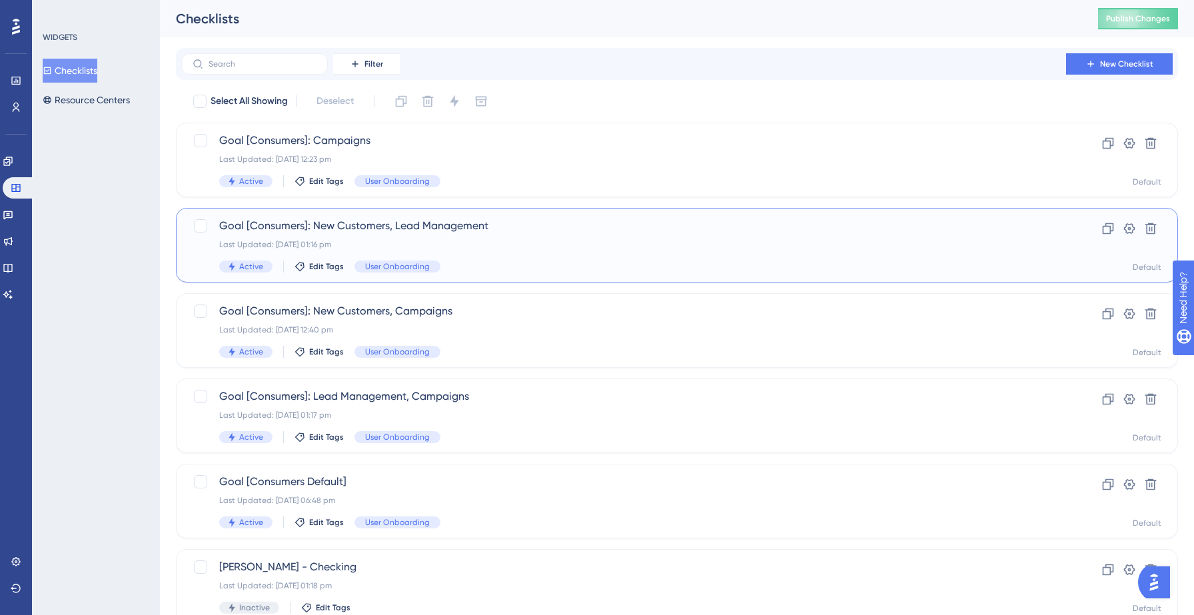
click at [551, 267] on div "Active Edit Tags User Onboarding" at bounding box center [623, 267] width 809 height 12
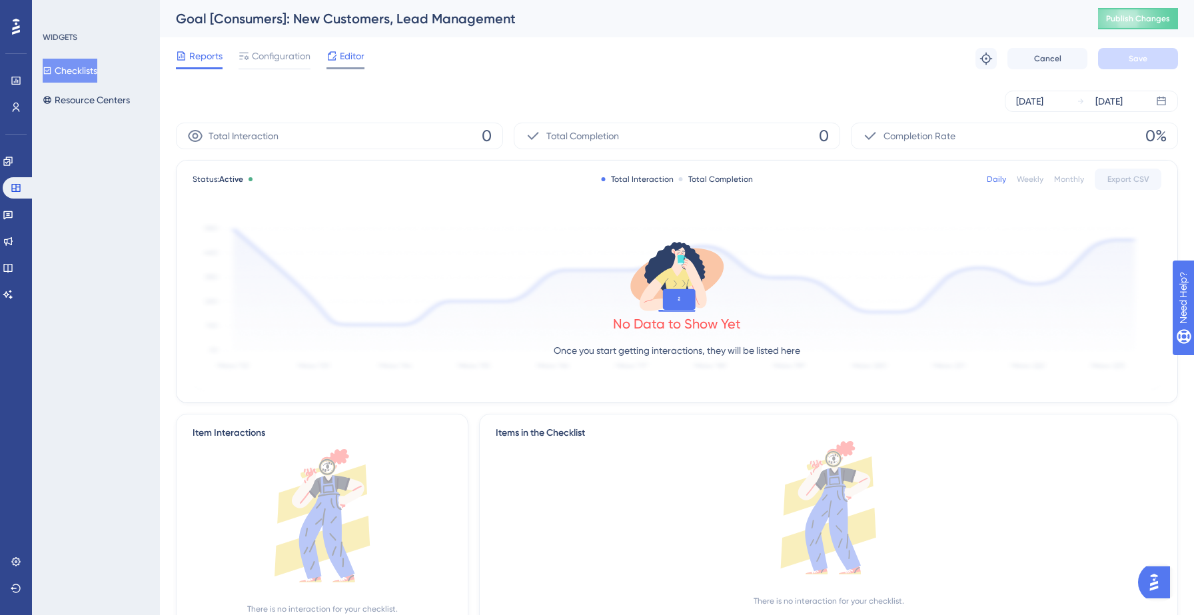
click at [352, 61] on span "Editor" at bounding box center [352, 56] width 25 height 16
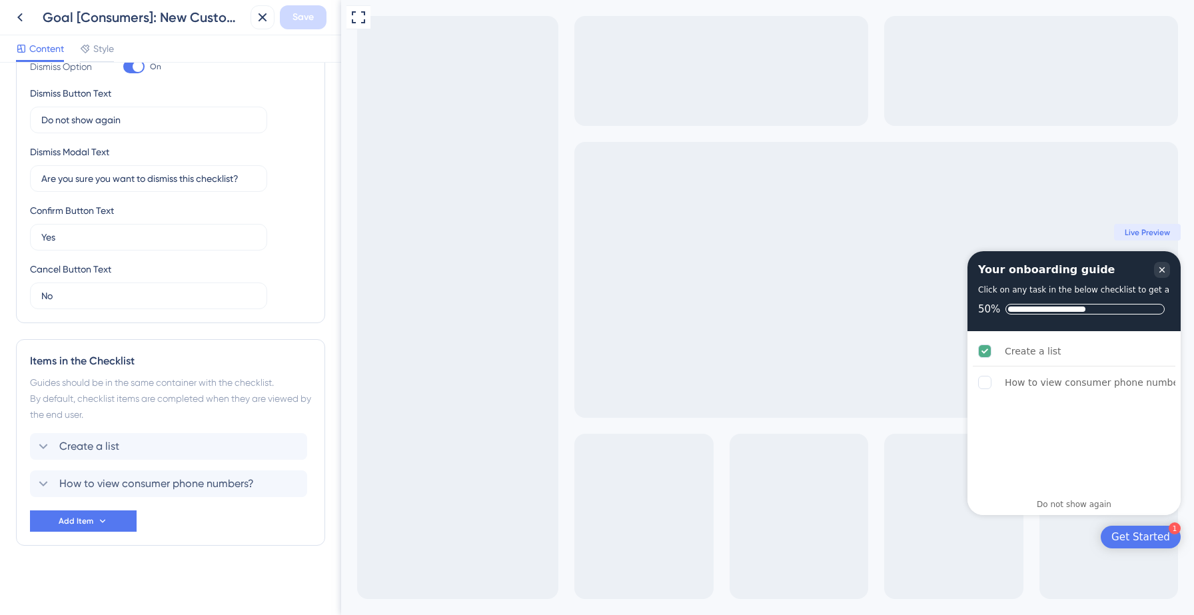
click at [185, 460] on div "Create a list How to view consumer phone numbers?" at bounding box center [170, 465] width 281 height 64
click at [183, 443] on div "Create a list Delete" at bounding box center [168, 446] width 277 height 27
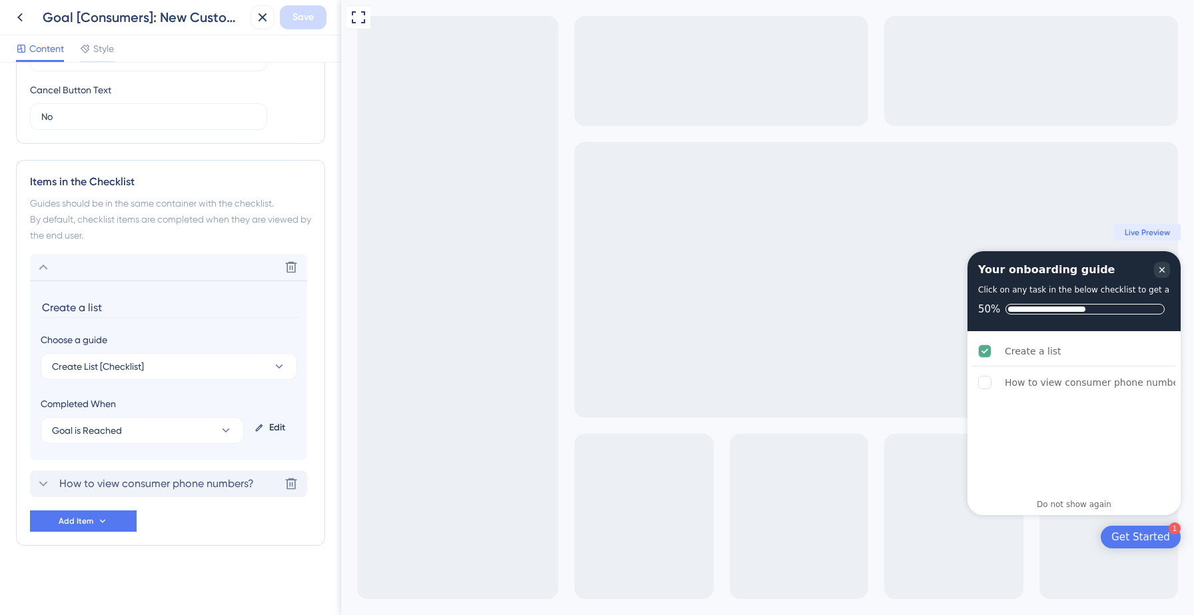
click at [190, 482] on span "How to view consumer phone numbers?" at bounding box center [156, 484] width 195 height 16
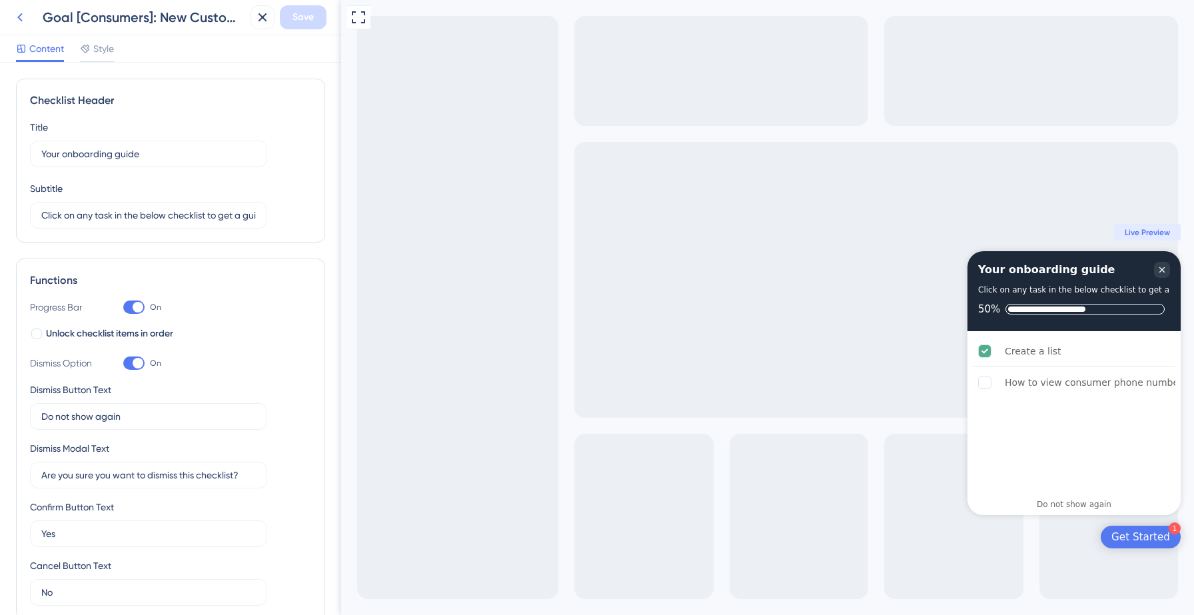
click at [21, 18] on icon at bounding box center [20, 17] width 16 height 16
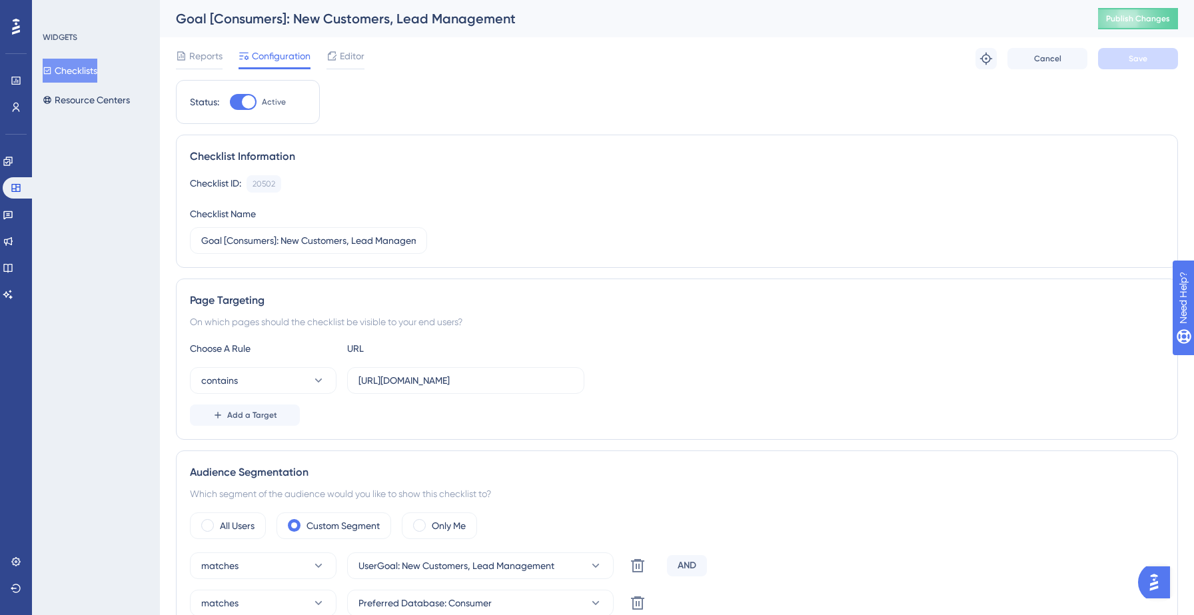
click at [97, 68] on button "Checklists" at bounding box center [70, 71] width 55 height 24
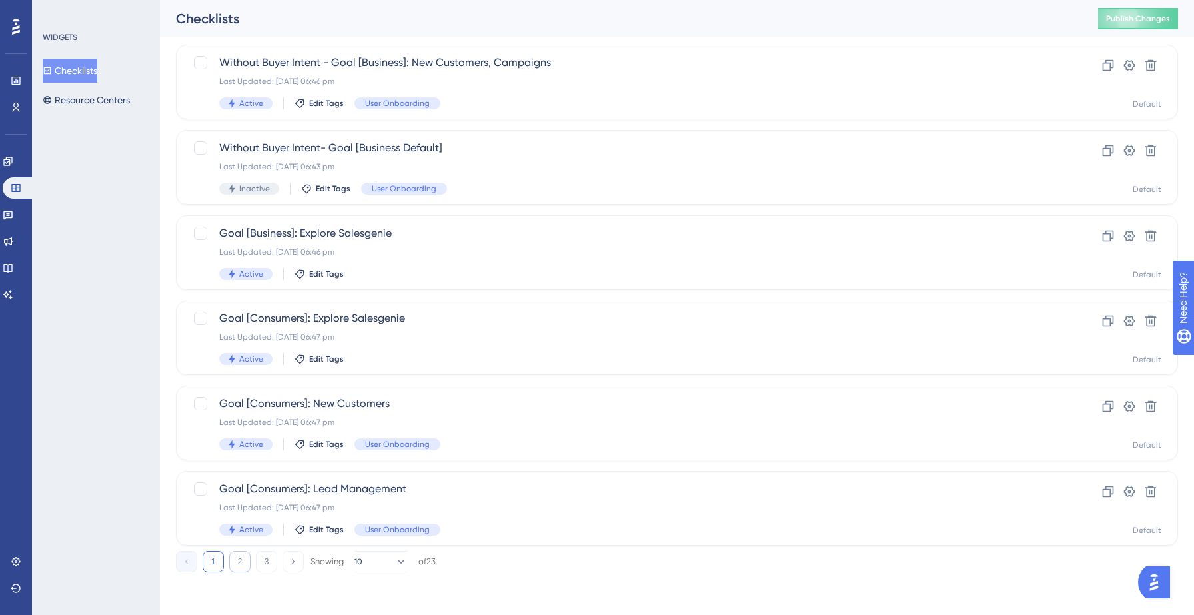
click at [239, 563] on button "2" at bounding box center [239, 561] width 21 height 21
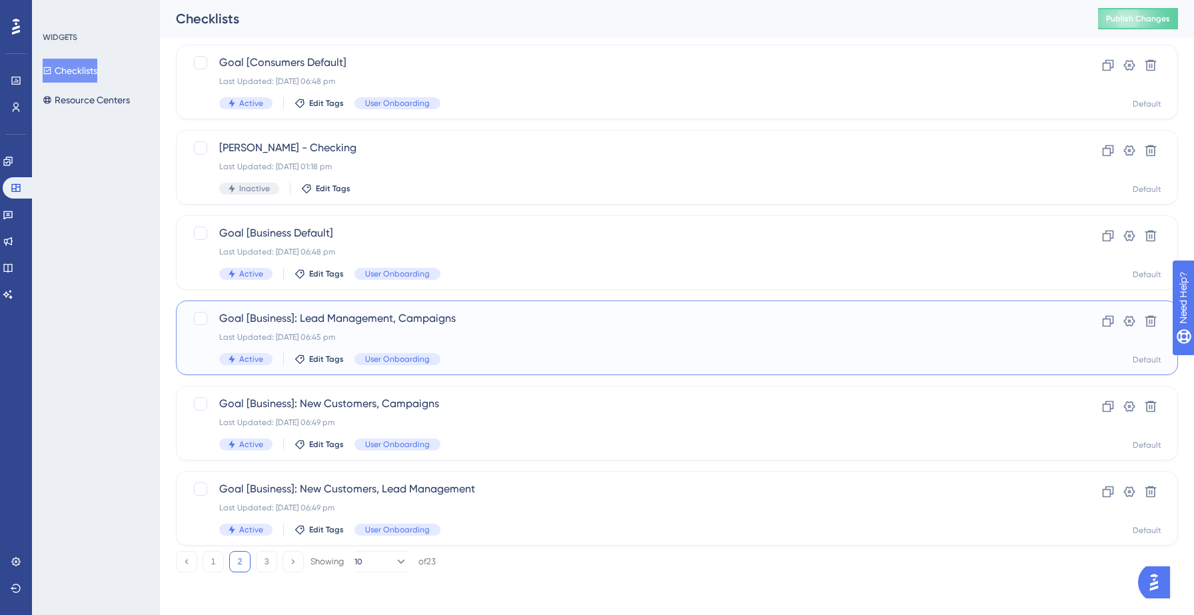
click at [499, 348] on div "Goal [Business]: Lead Management, Campaigns Last Updated: [DATE] 06:45 pm Activ…" at bounding box center [623, 338] width 809 height 55
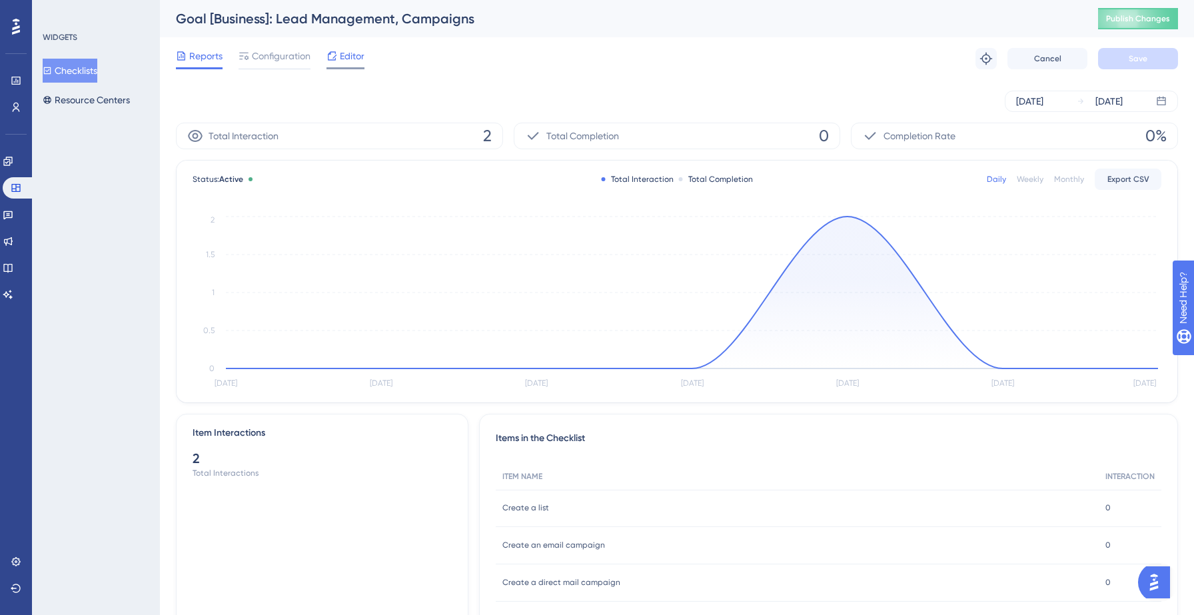
click at [333, 61] on div at bounding box center [332, 56] width 11 height 16
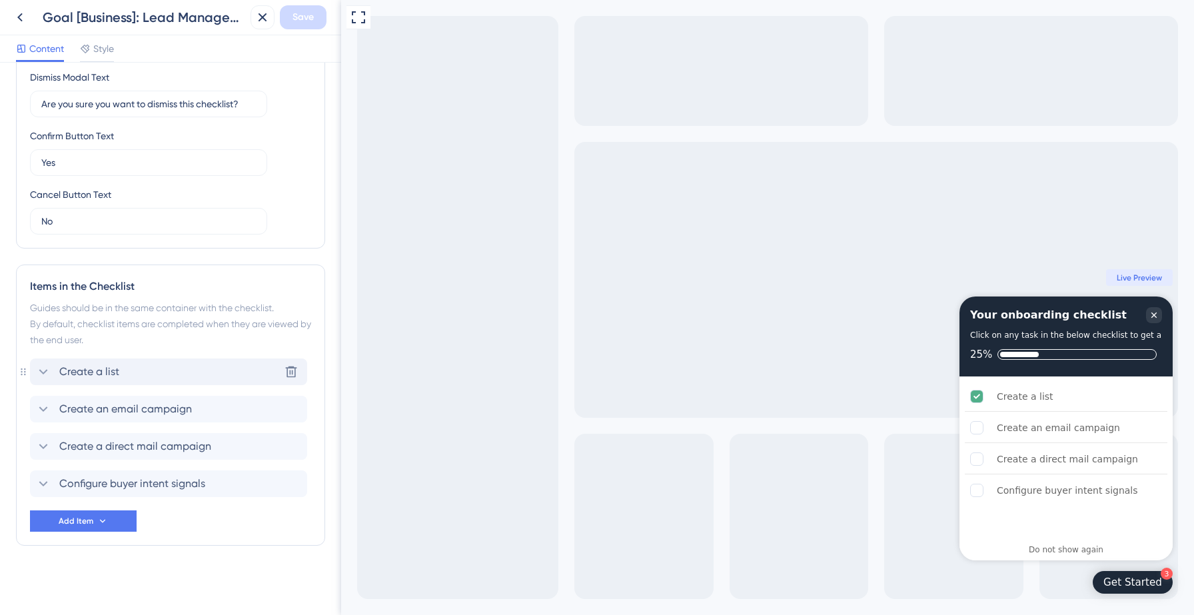
click at [211, 364] on div "Create a list Delete" at bounding box center [168, 372] width 277 height 27
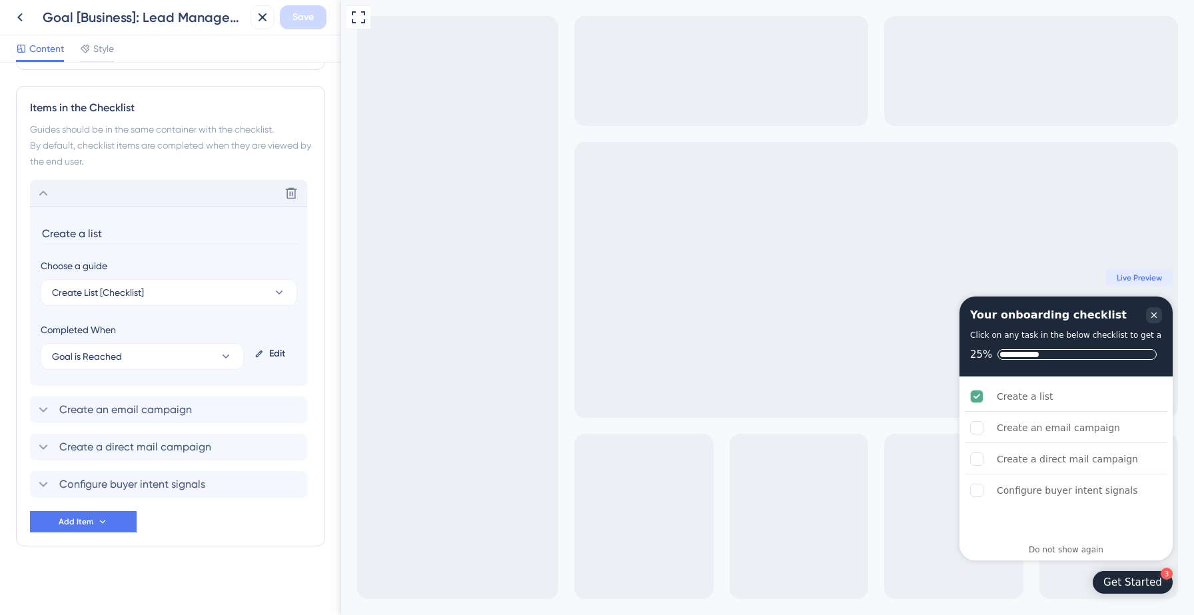
scroll to position [551, 0]
click at [206, 417] on div "Create an email campaign Delete" at bounding box center [168, 409] width 277 height 27
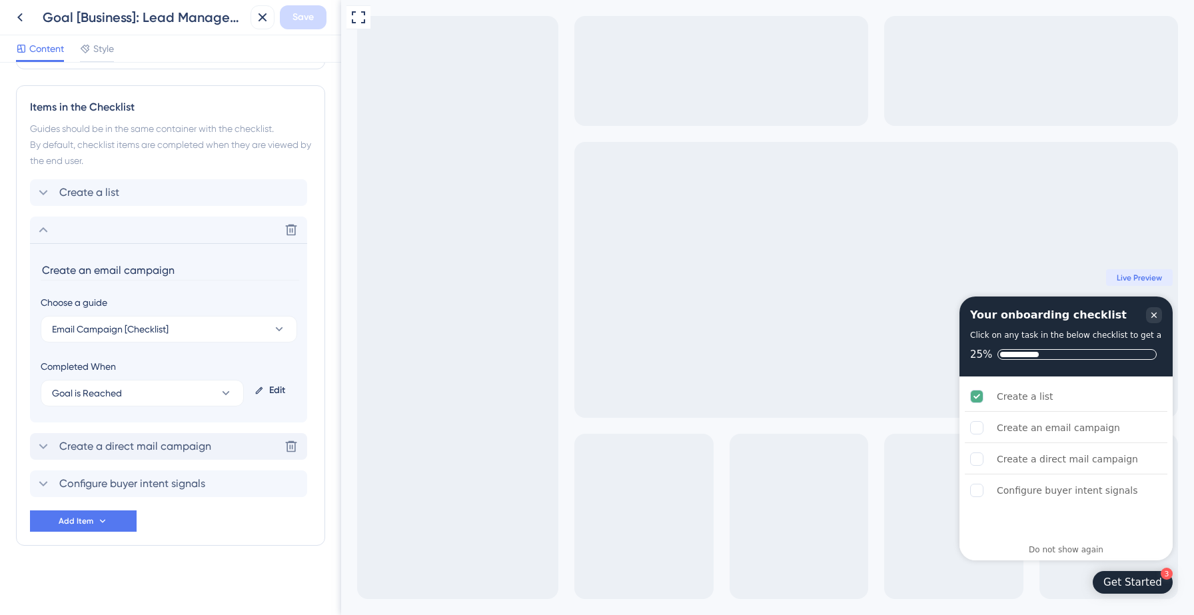
click at [199, 443] on span "Create a direct mail campaign" at bounding box center [135, 447] width 152 height 16
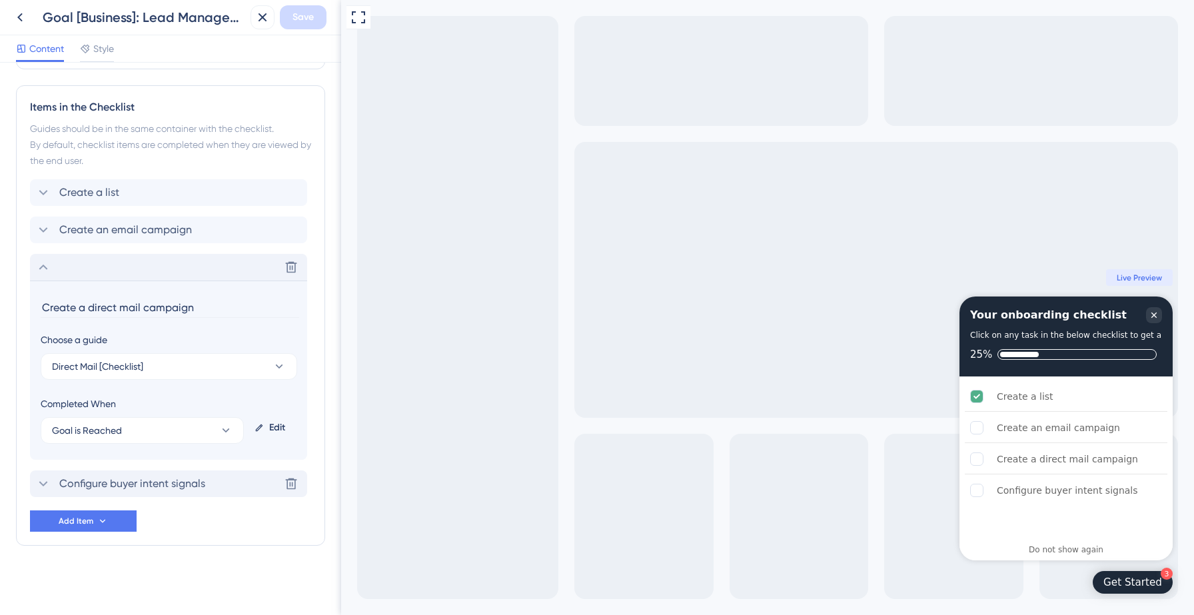
click at [200, 489] on span "Configure buyer intent signals" at bounding box center [132, 484] width 146 height 16
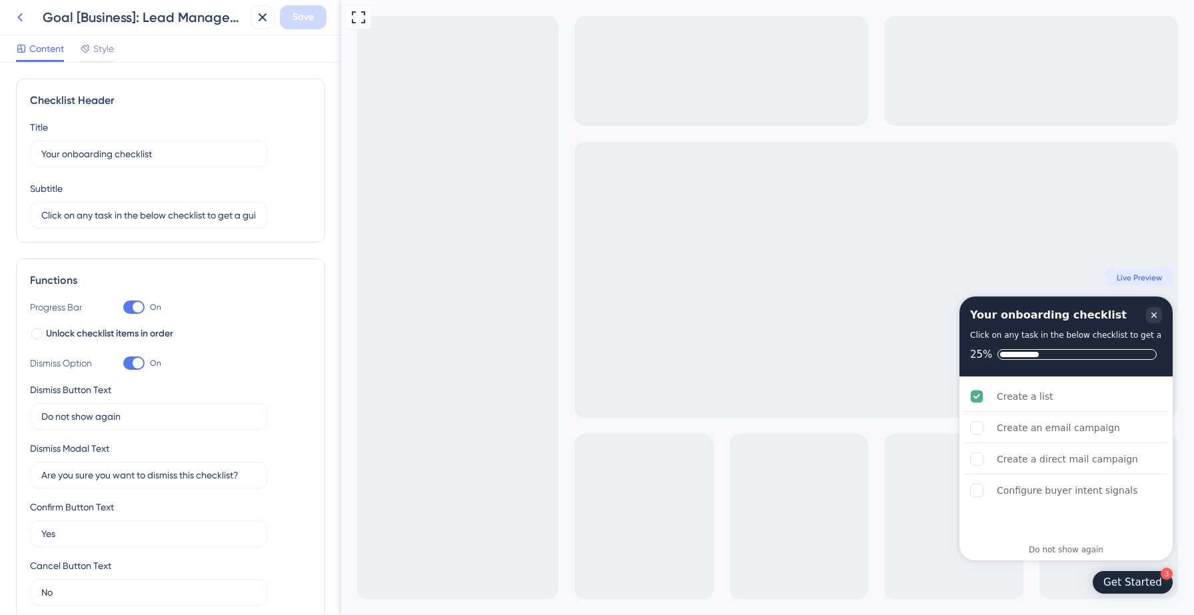
click at [23, 19] on icon at bounding box center [20, 17] width 16 height 16
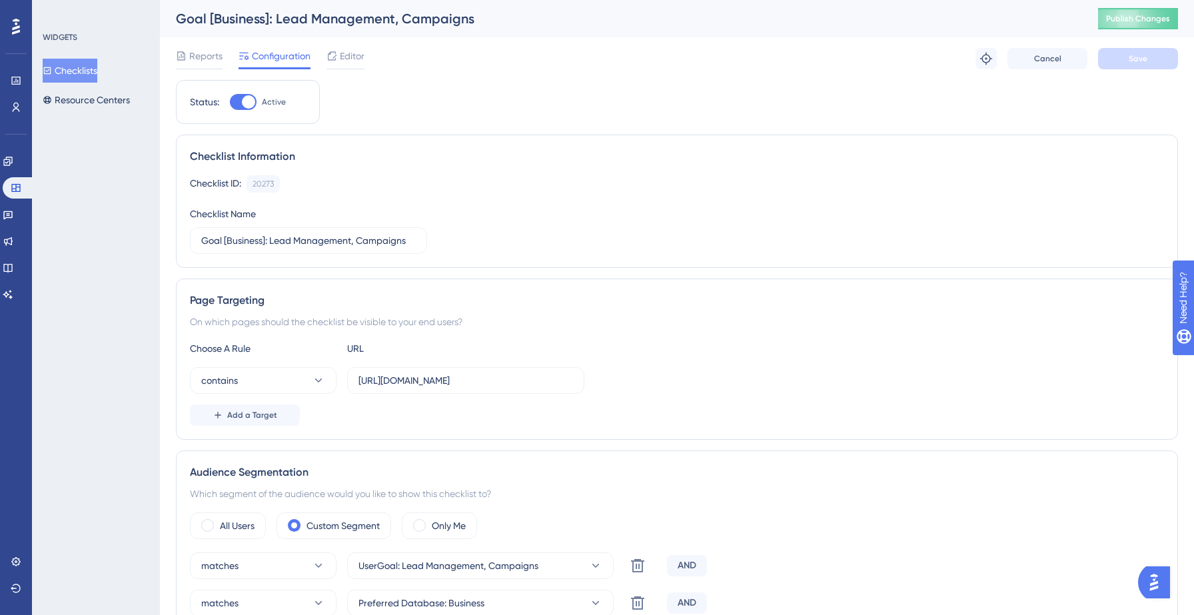
click at [82, 69] on button "Checklists" at bounding box center [70, 71] width 55 height 24
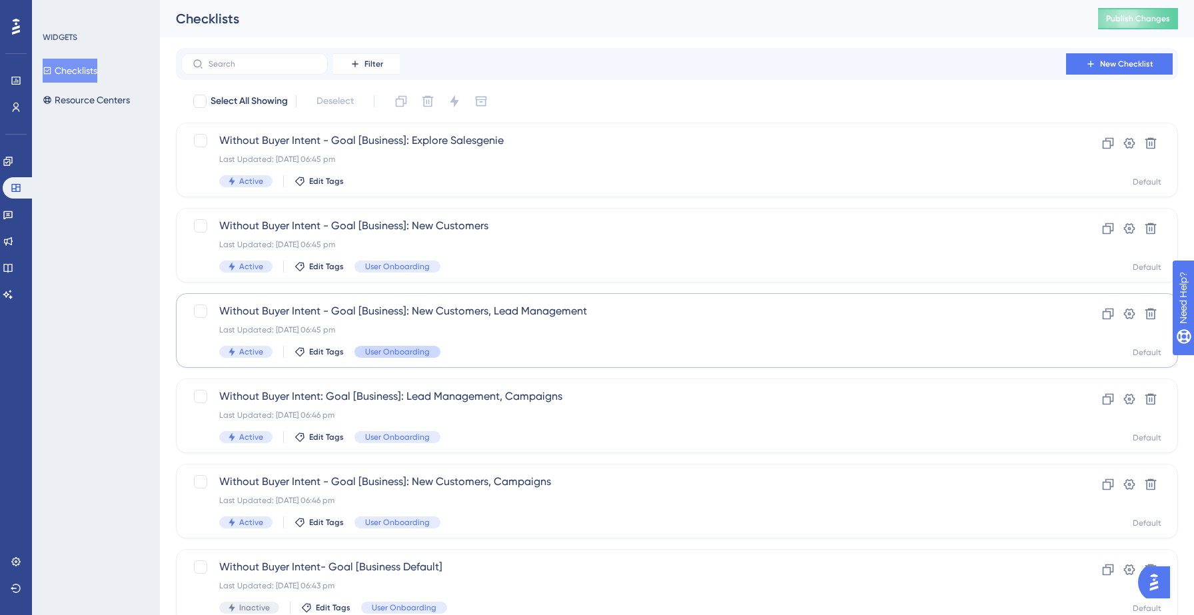
scroll to position [419, 0]
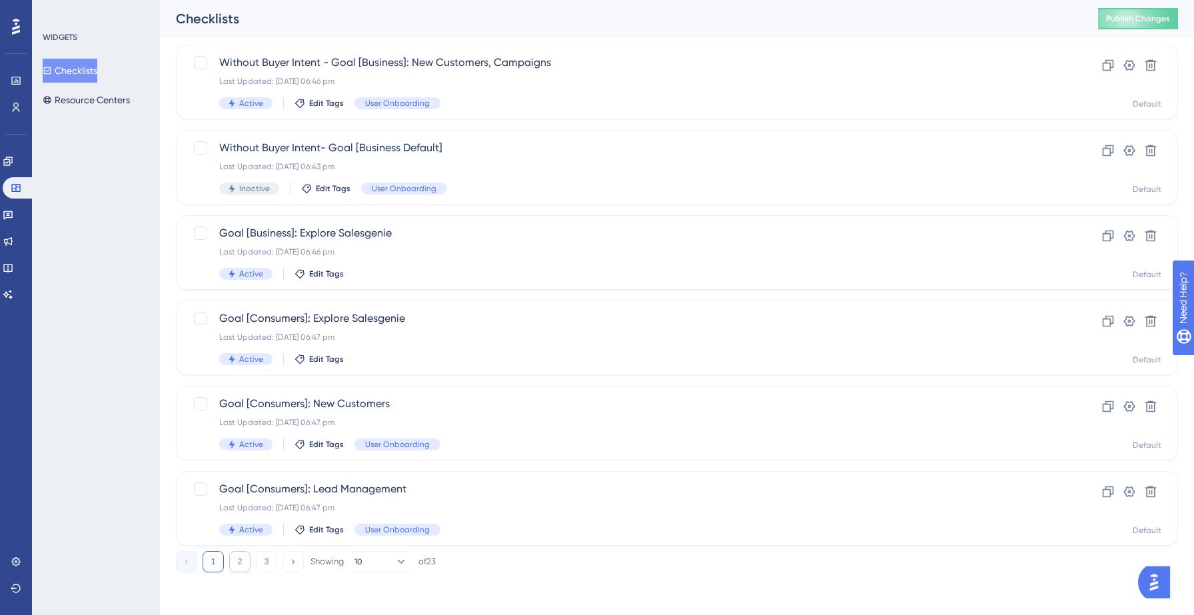
click at [249, 565] on button "2" at bounding box center [239, 561] width 21 height 21
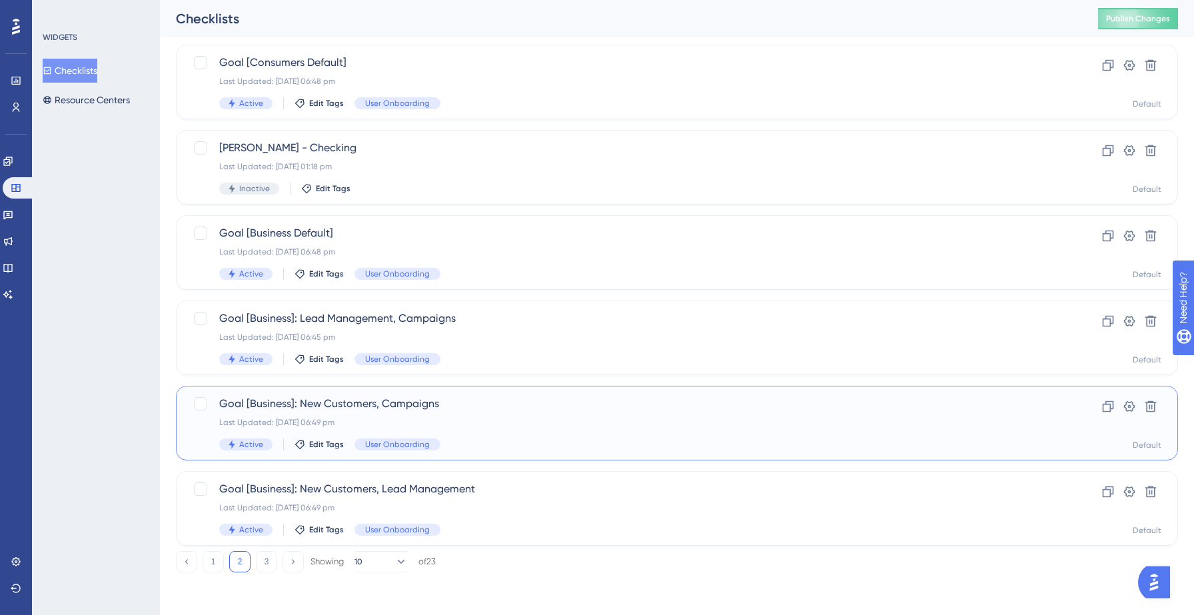
click at [493, 422] on div "Last Updated: [DATE] 06:49 pm" at bounding box center [623, 422] width 809 height 11
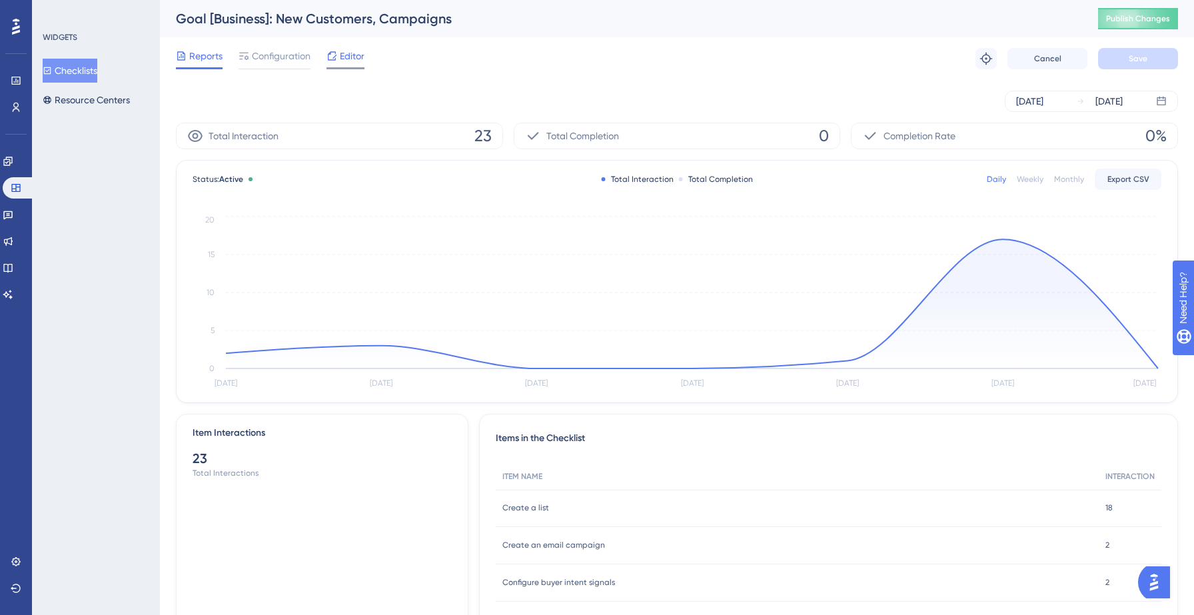
click at [343, 61] on span "Editor" at bounding box center [352, 56] width 25 height 16
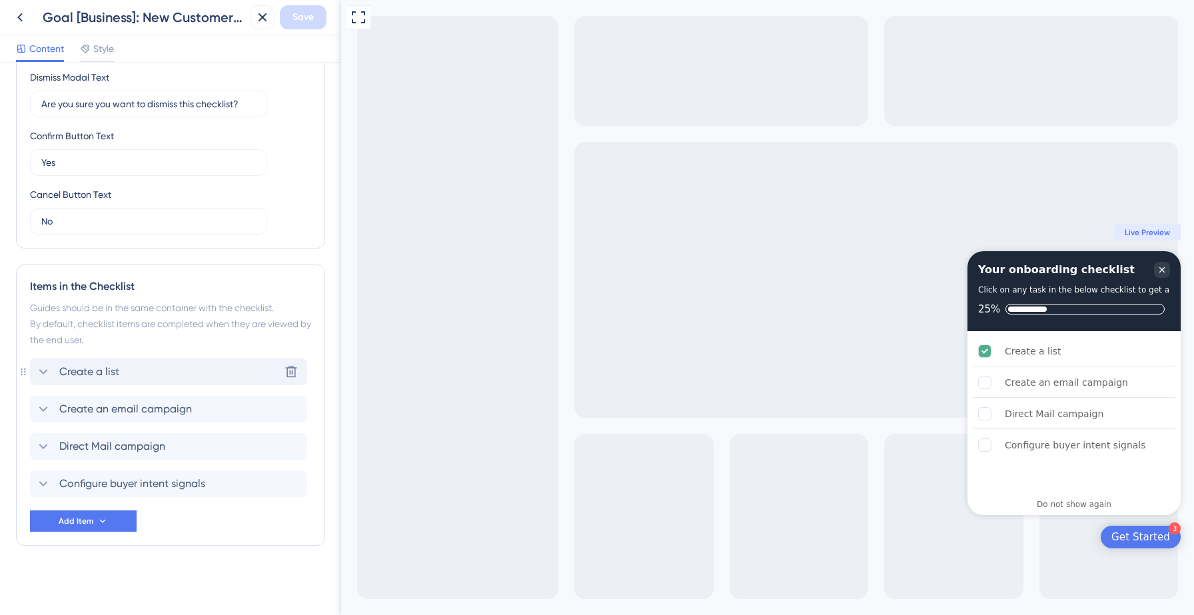
click at [176, 364] on div "Create a list Delete" at bounding box center [168, 372] width 277 height 27
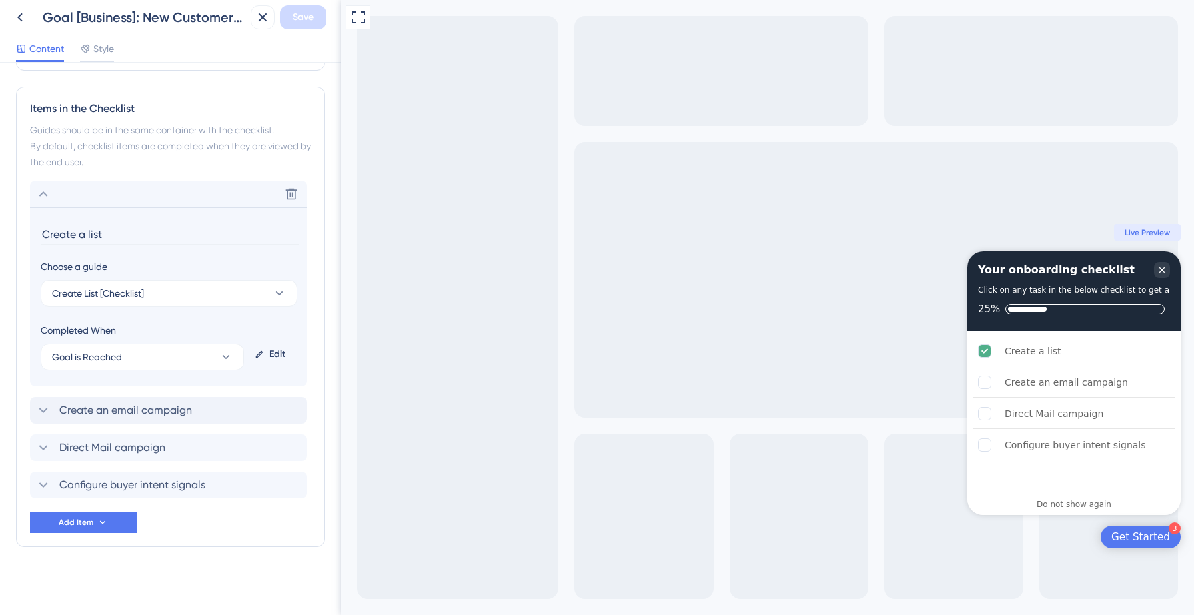
scroll to position [551, 0]
click at [171, 417] on span "Create an email campaign" at bounding box center [125, 409] width 133 height 16
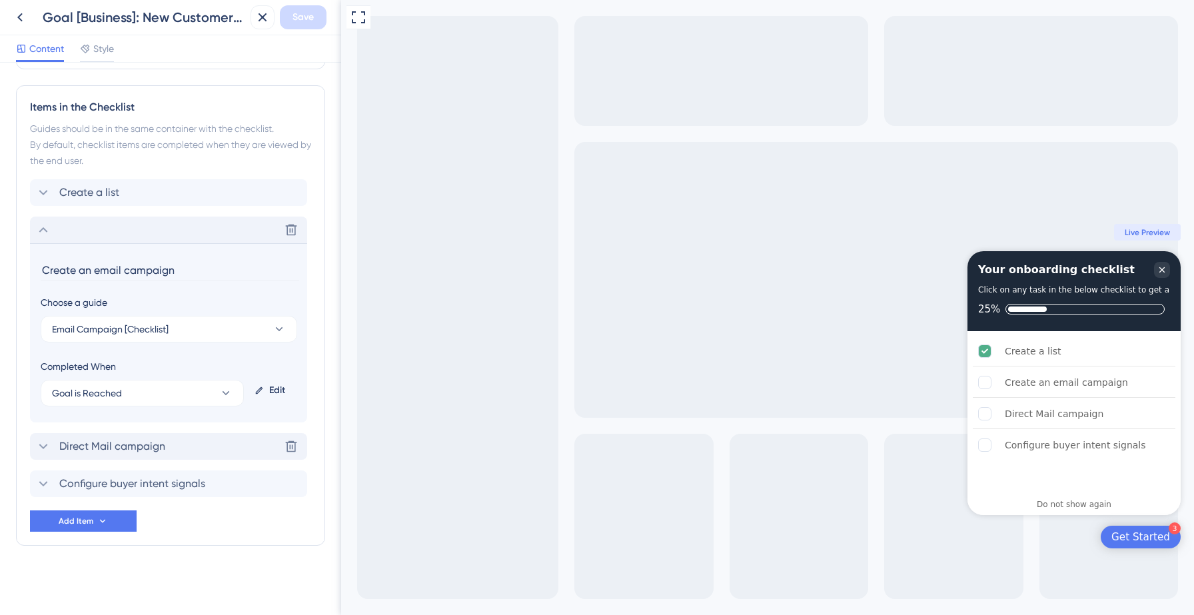
click at [171, 443] on div "Direct Mail campaign Delete" at bounding box center [168, 446] width 277 height 27
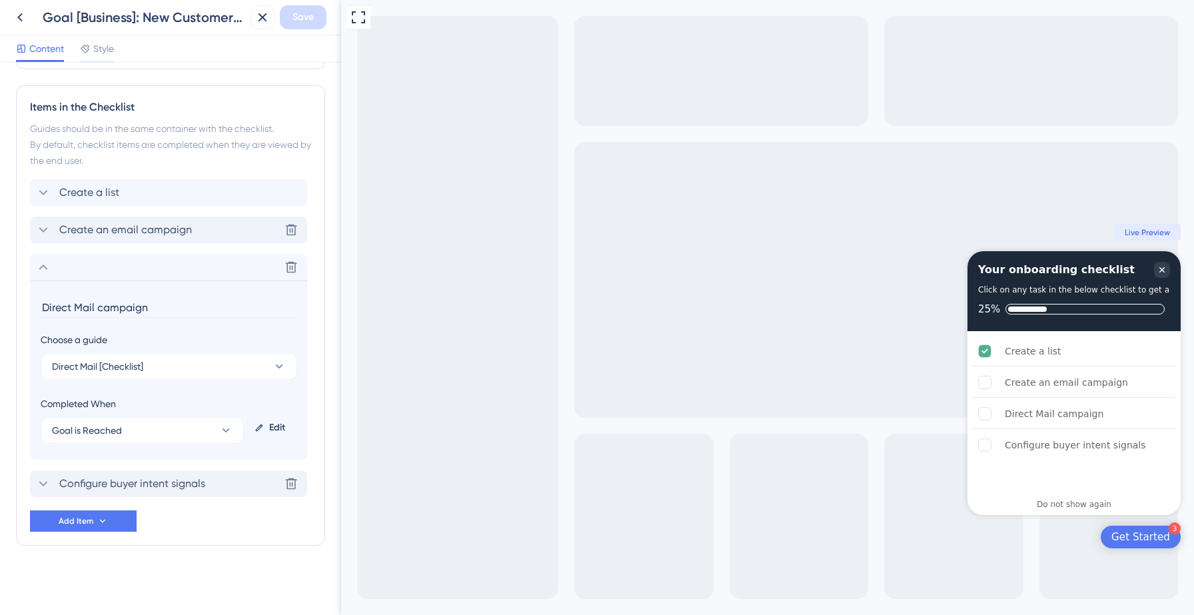
click at [182, 485] on span "Configure buyer intent signals" at bounding box center [132, 484] width 146 height 16
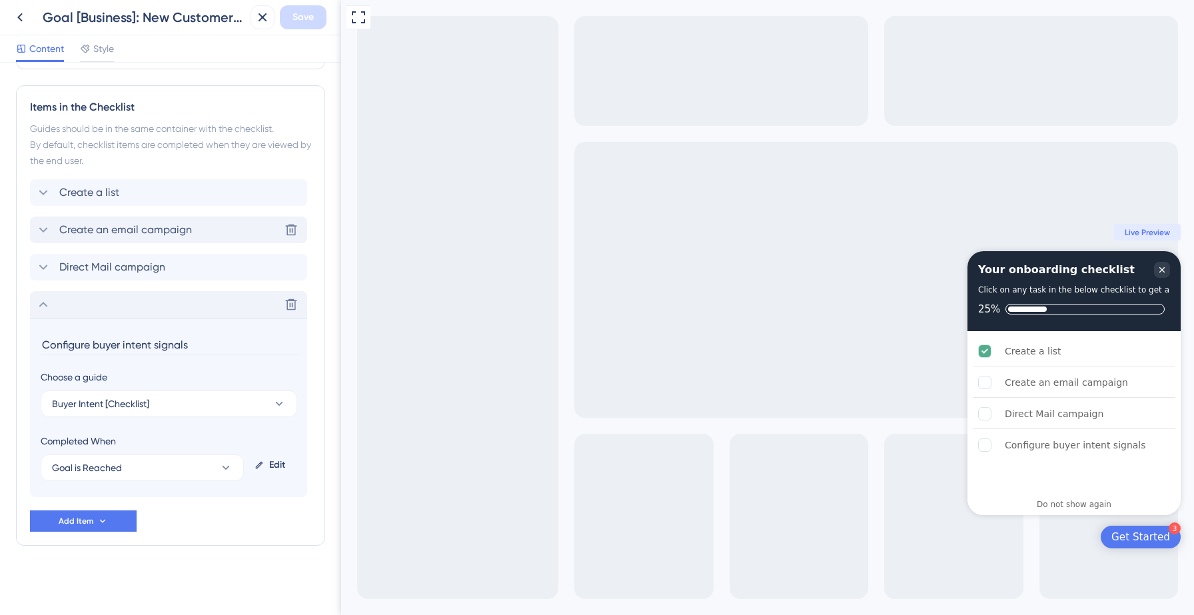
scroll to position [0, 0]
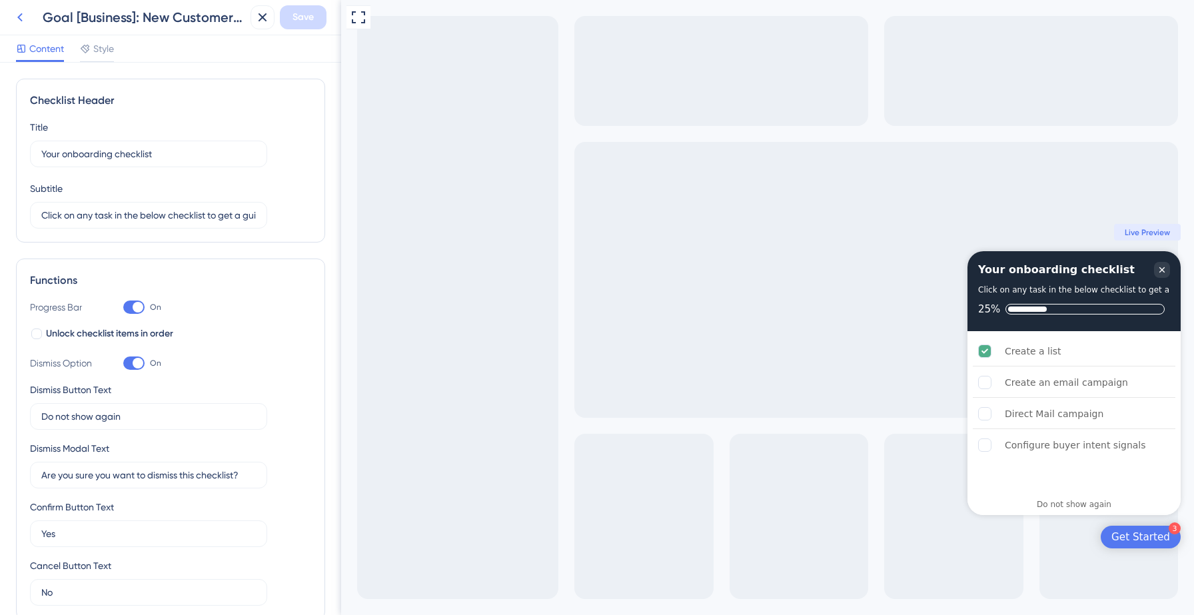
click at [20, 14] on icon at bounding box center [20, 17] width 16 height 16
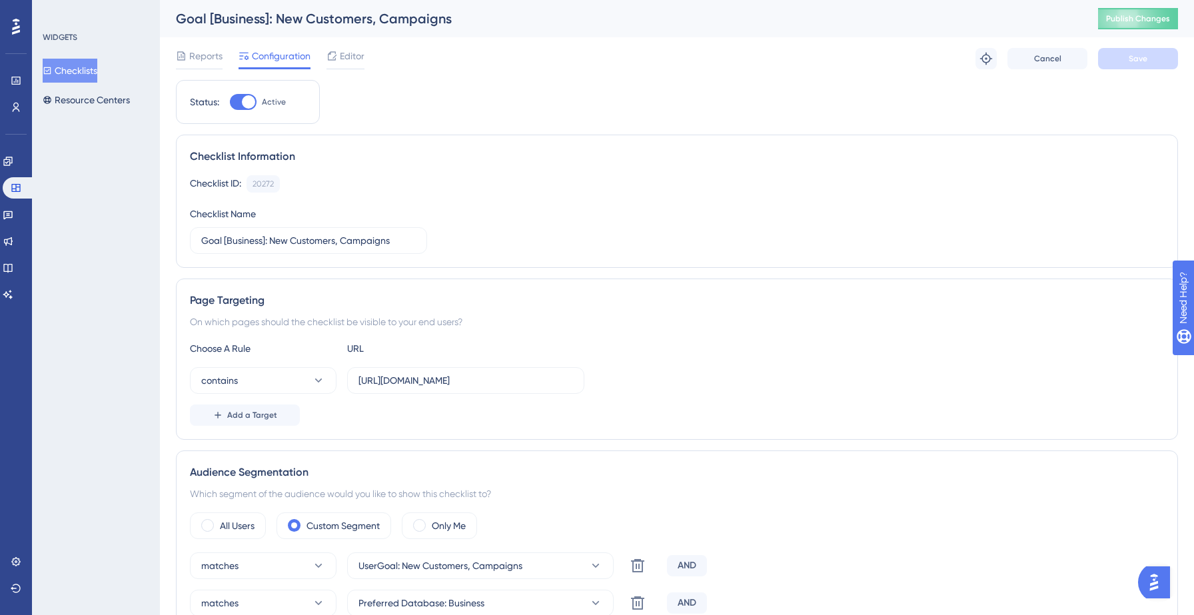
click at [85, 67] on button "Checklists" at bounding box center [70, 71] width 55 height 24
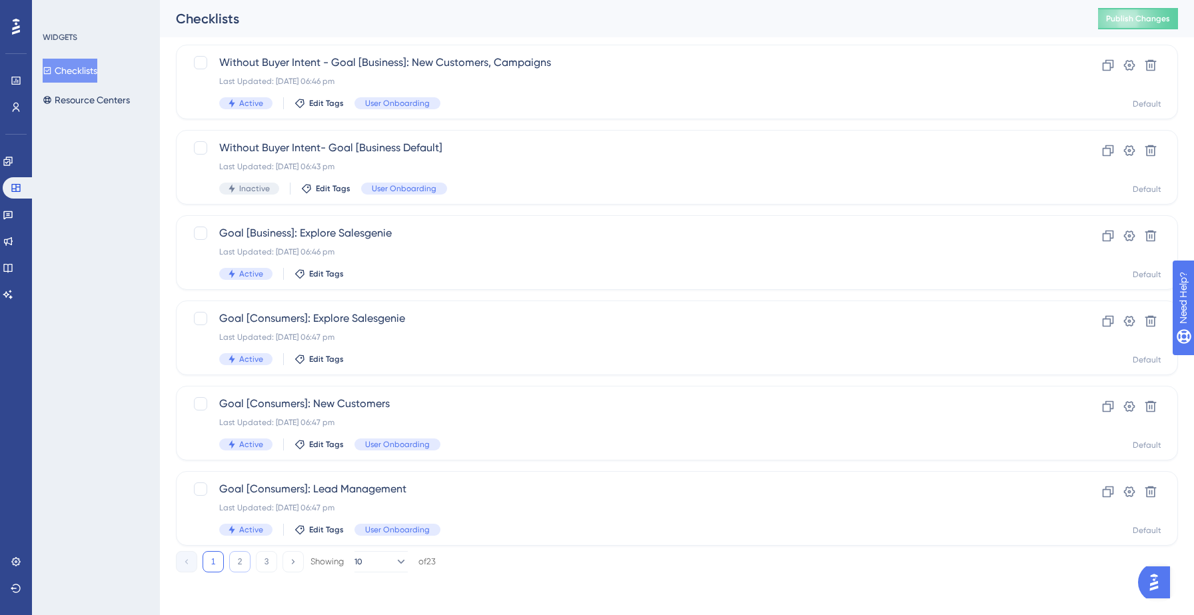
click at [239, 569] on button "2" at bounding box center [239, 561] width 21 height 21
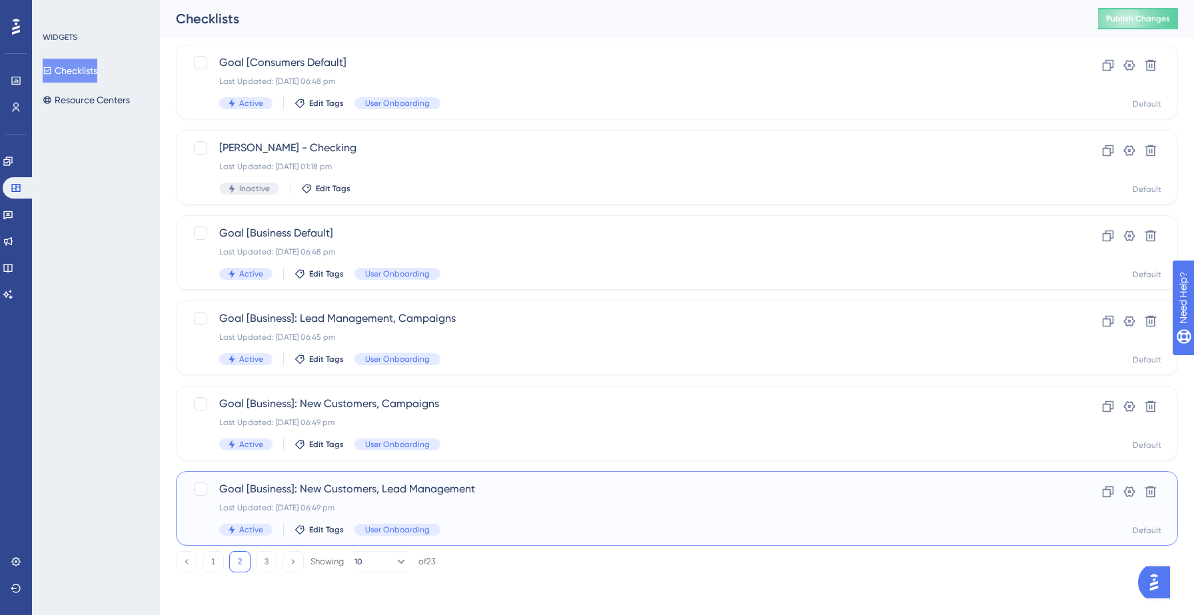
click at [455, 492] on span "Goal [Business]: New Customers, Lead Management" at bounding box center [623, 489] width 809 height 16
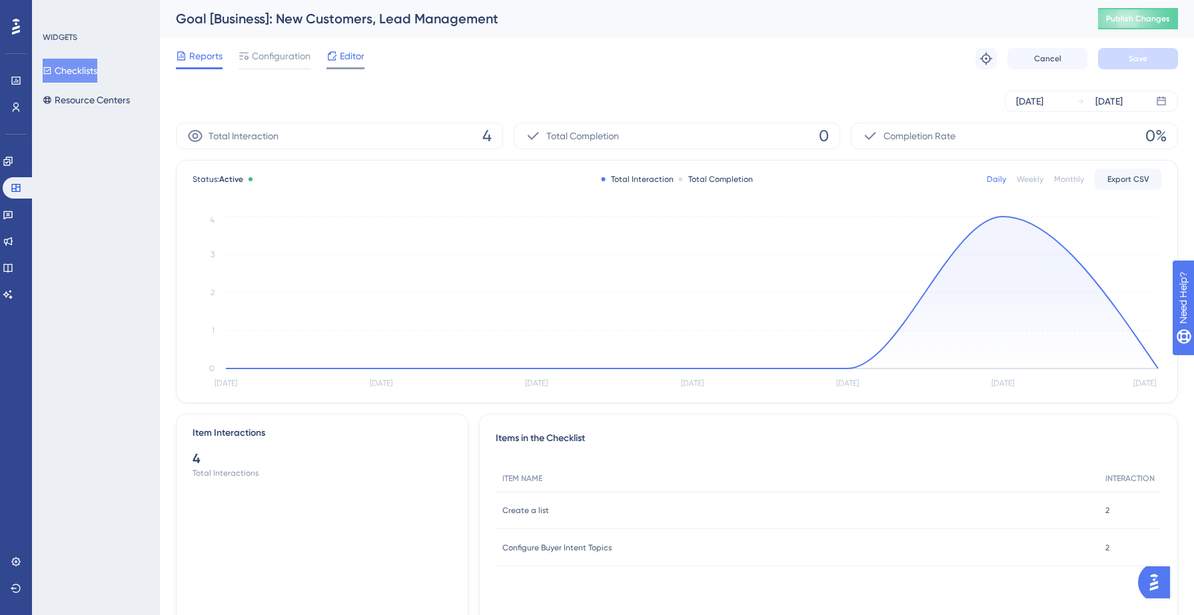
click at [341, 59] on span "Editor" at bounding box center [352, 56] width 25 height 16
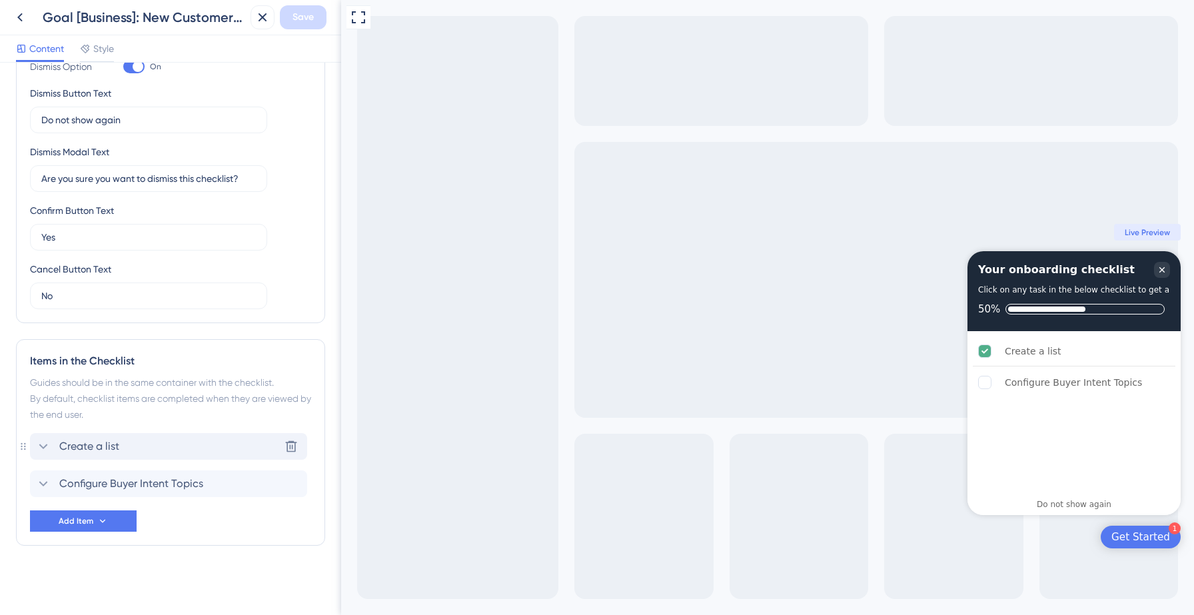
click at [127, 446] on div "Create a list Delete" at bounding box center [168, 446] width 277 height 27
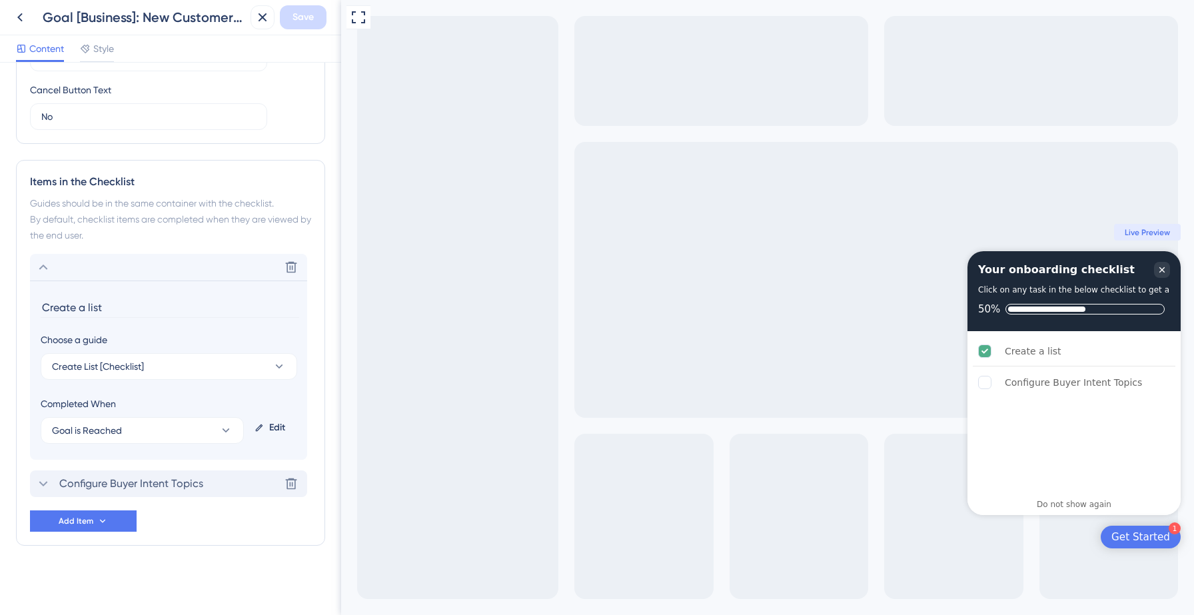
click at [187, 489] on span "Configure Buyer Intent Topics" at bounding box center [131, 484] width 144 height 16
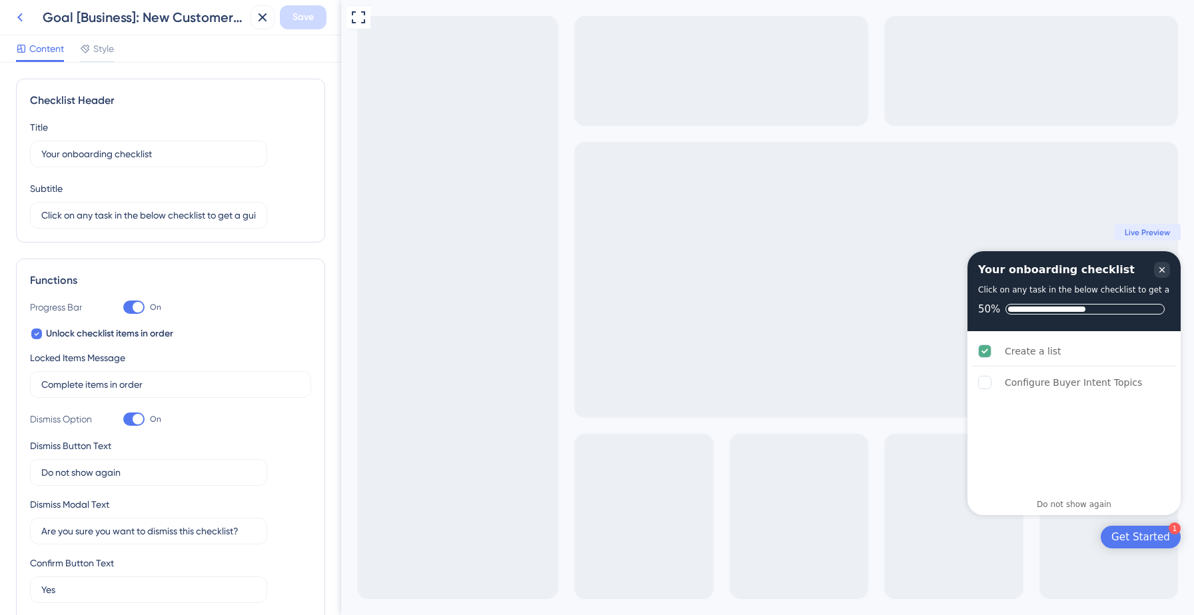
click at [21, 17] on icon at bounding box center [20, 17] width 16 height 16
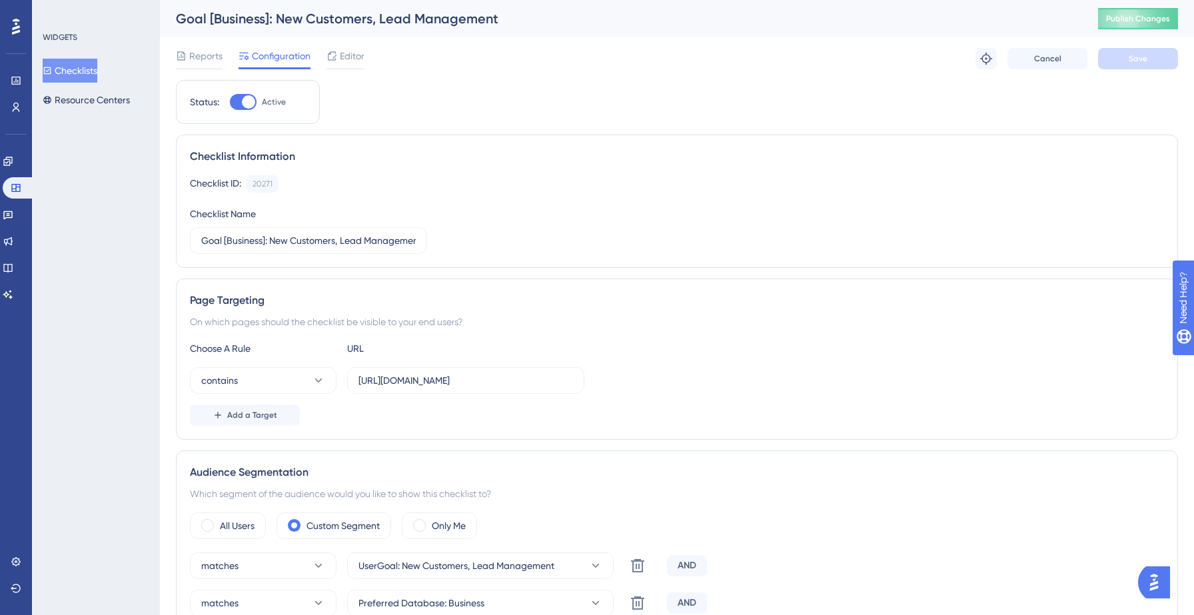
click at [77, 68] on button "Checklists" at bounding box center [70, 71] width 55 height 24
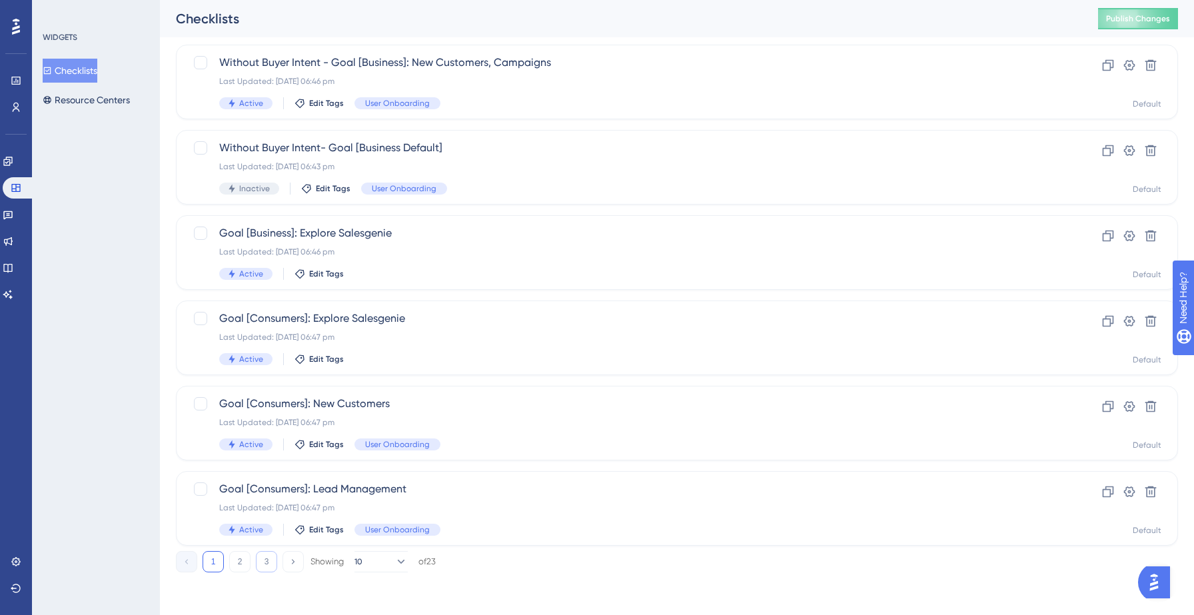
click at [273, 566] on button "3" at bounding box center [266, 561] width 21 height 21
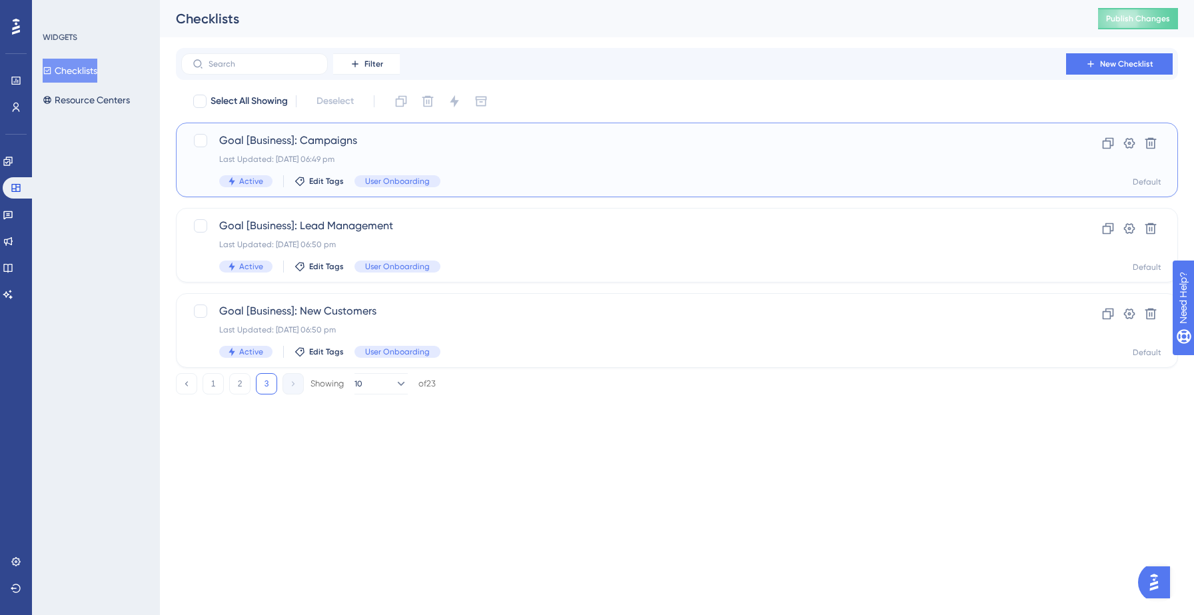
click at [446, 165] on div "Goal [Business]: Campaigns Last Updated: [DATE] 06:49 pm Active Edit Tags User …" at bounding box center [623, 160] width 809 height 55
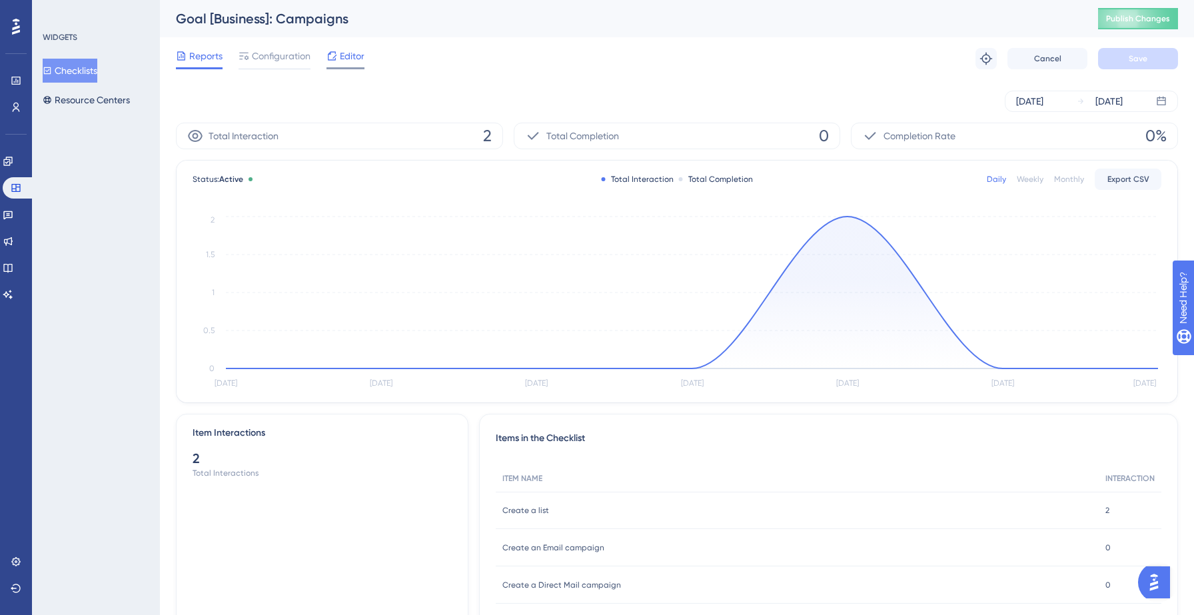
click at [340, 51] on span "Editor" at bounding box center [352, 56] width 25 height 16
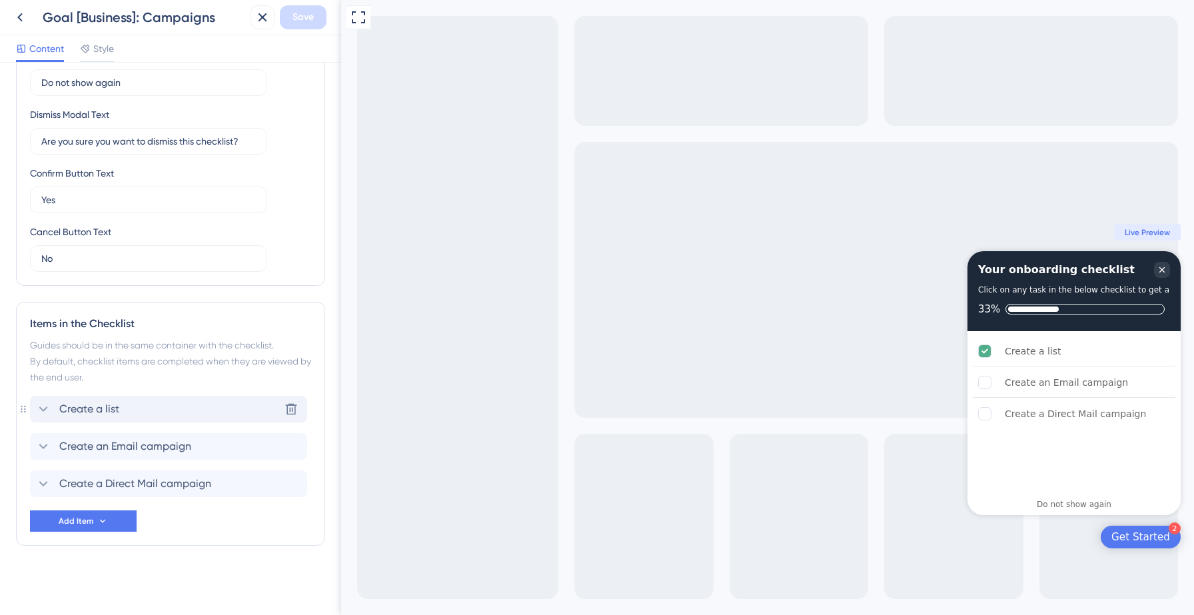
click at [161, 405] on div "Create a list Delete" at bounding box center [168, 409] width 277 height 27
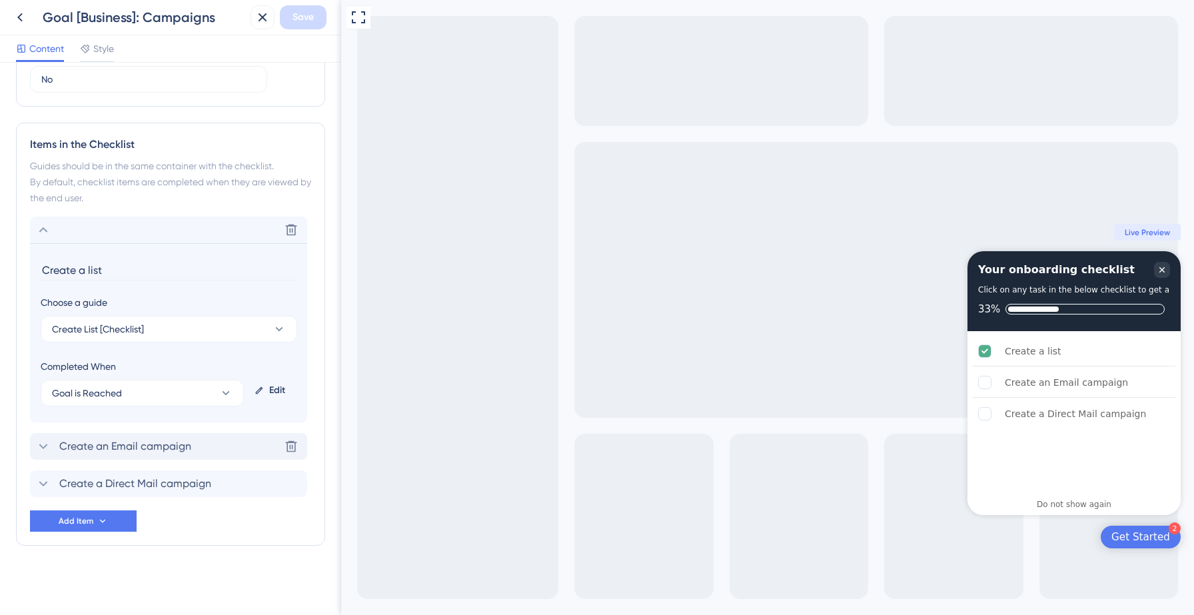
click at [189, 448] on span "Create an Email campaign" at bounding box center [125, 447] width 132 height 16
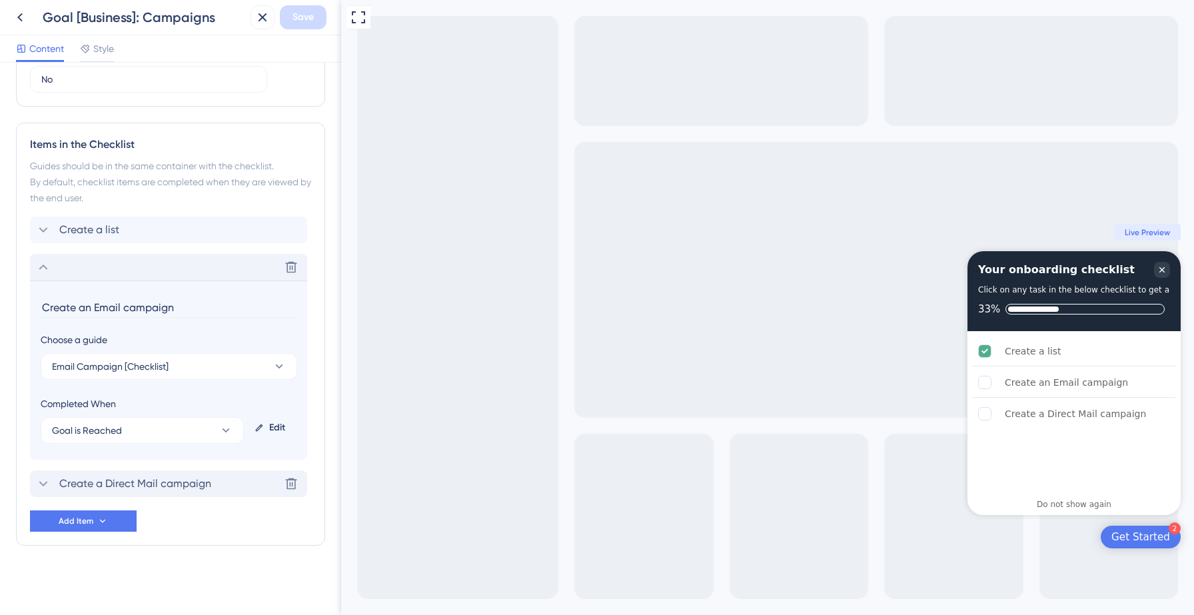
click at [188, 486] on span "Create a Direct Mail campaign" at bounding box center [135, 484] width 152 height 16
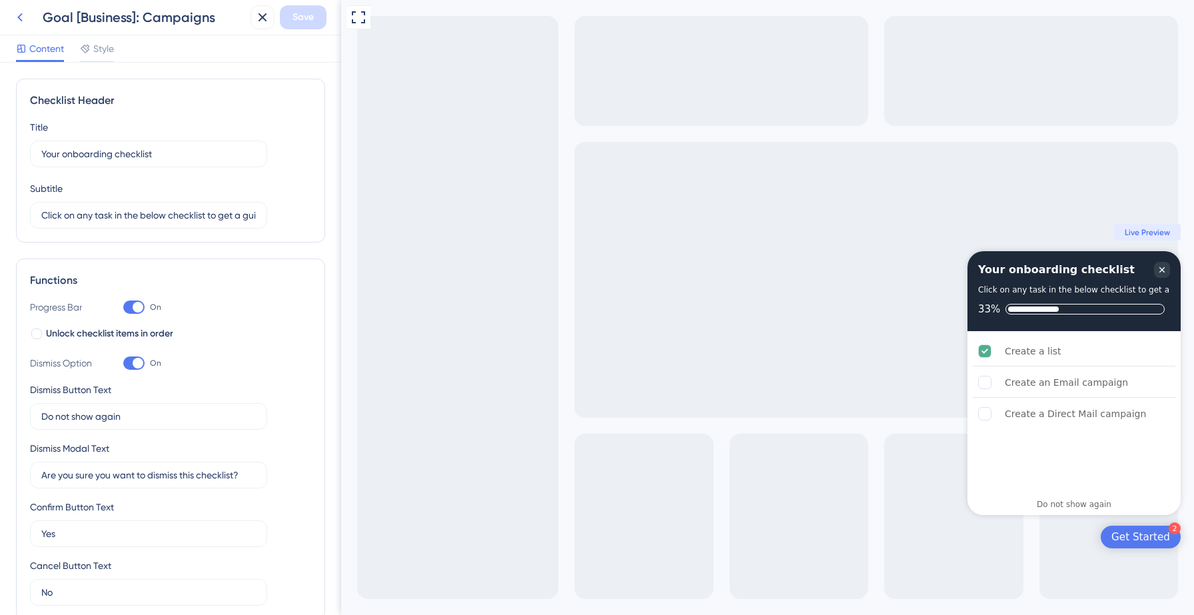
click at [26, 21] on icon at bounding box center [20, 17] width 16 height 16
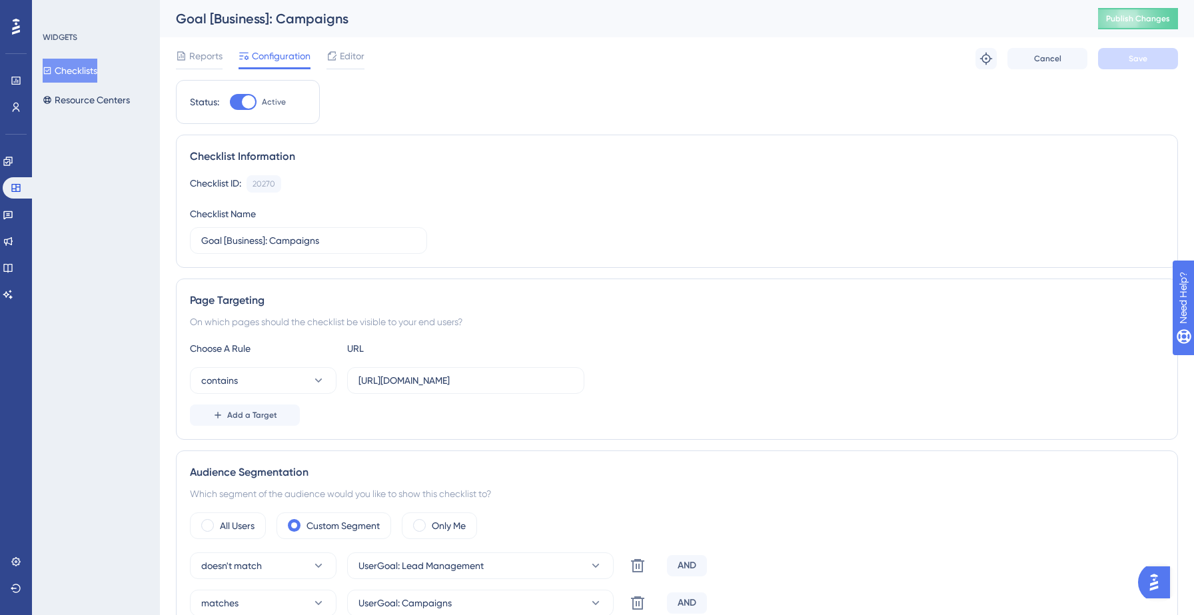
click at [97, 75] on button "Checklists" at bounding box center [70, 71] width 55 height 24
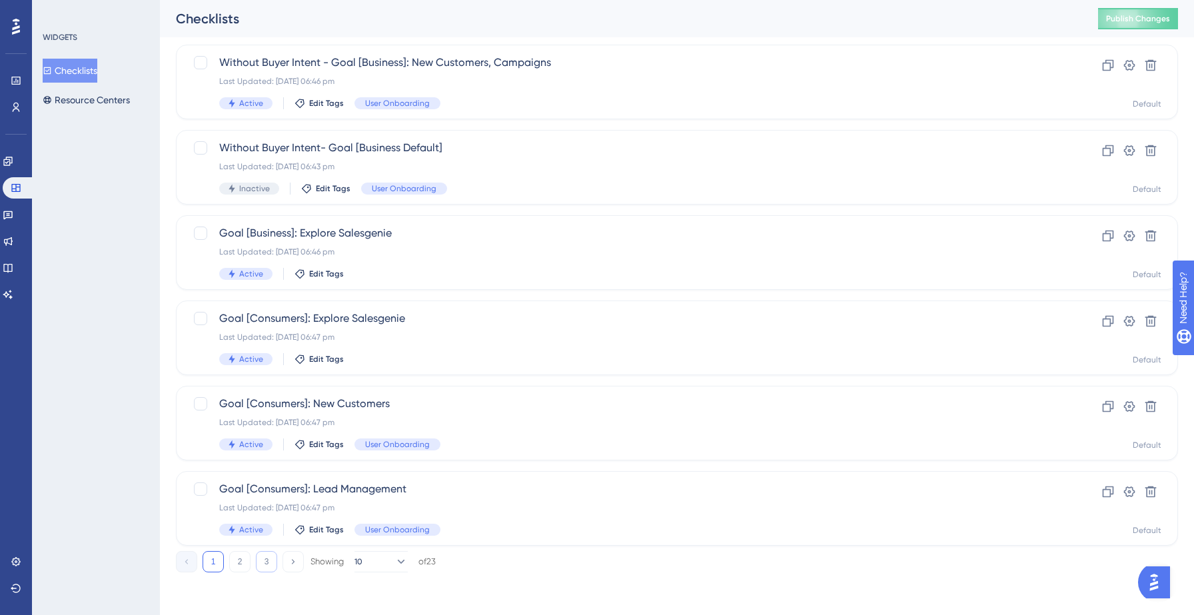
click at [264, 567] on button "3" at bounding box center [266, 561] width 21 height 21
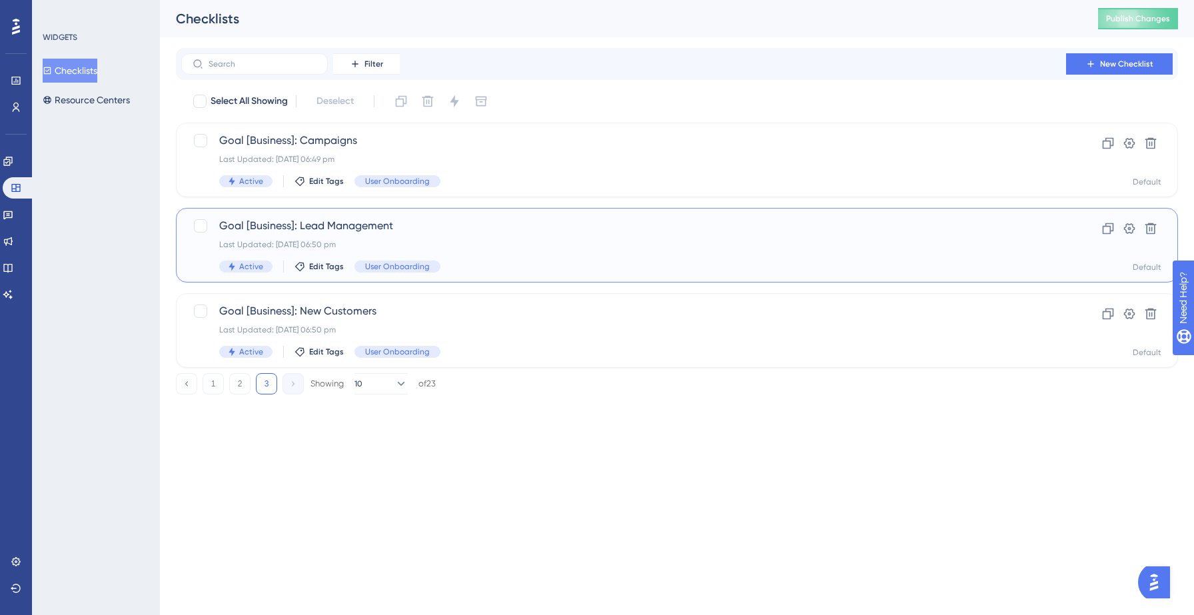
click at [479, 228] on span "Goal [Business]: Lead Management" at bounding box center [623, 226] width 809 height 16
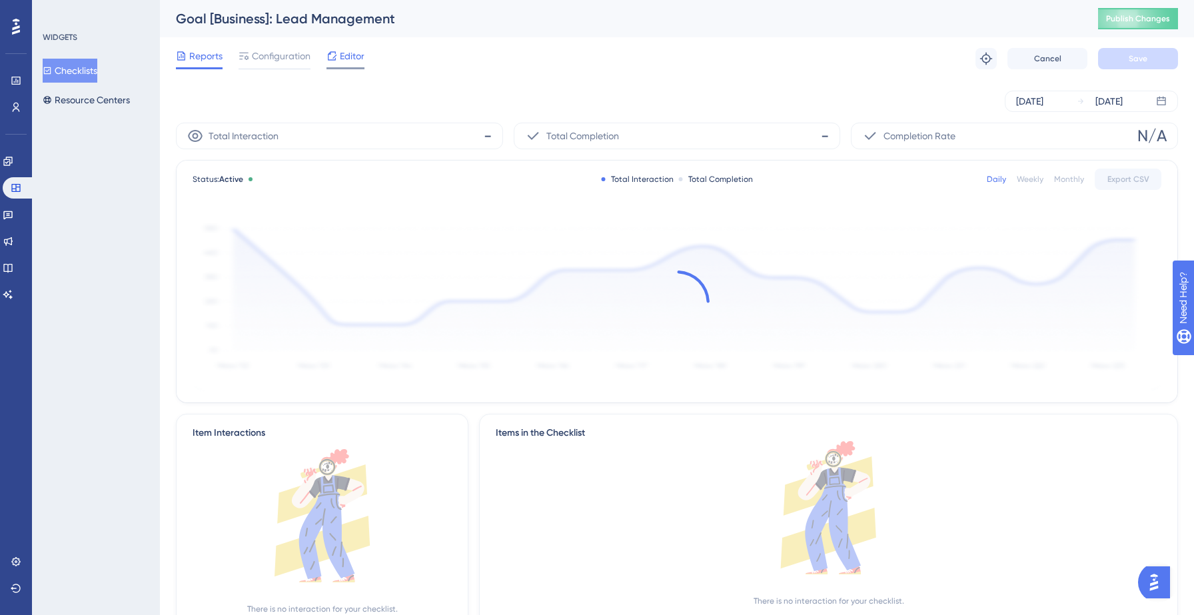
click at [331, 55] on icon at bounding box center [332, 56] width 11 height 11
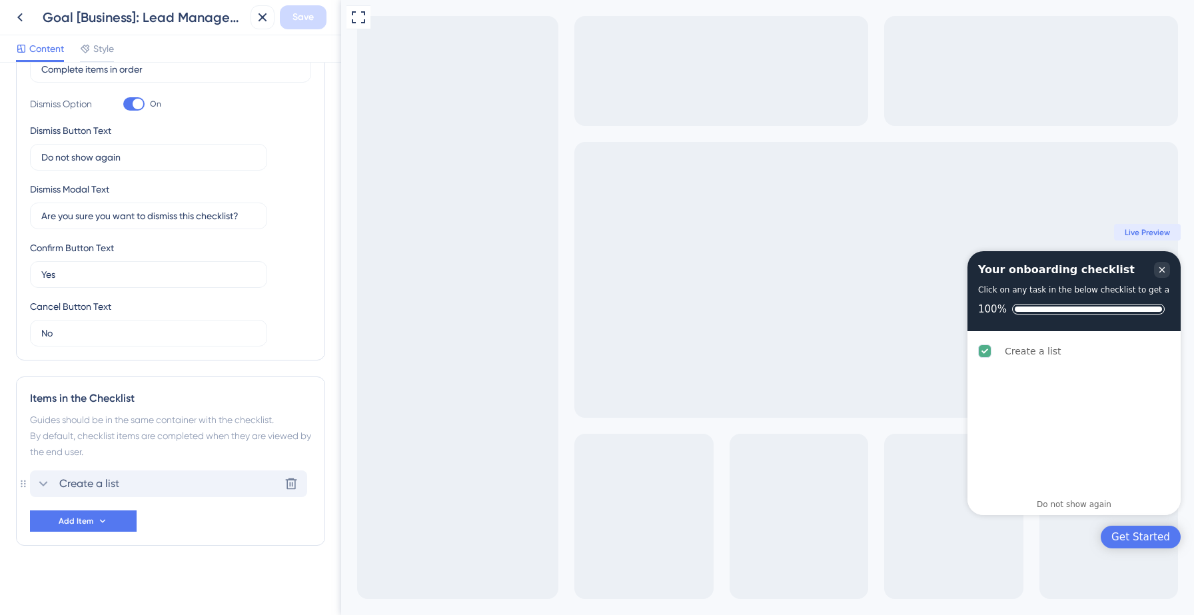
click at [183, 481] on div "Create a list Delete" at bounding box center [168, 484] width 277 height 27
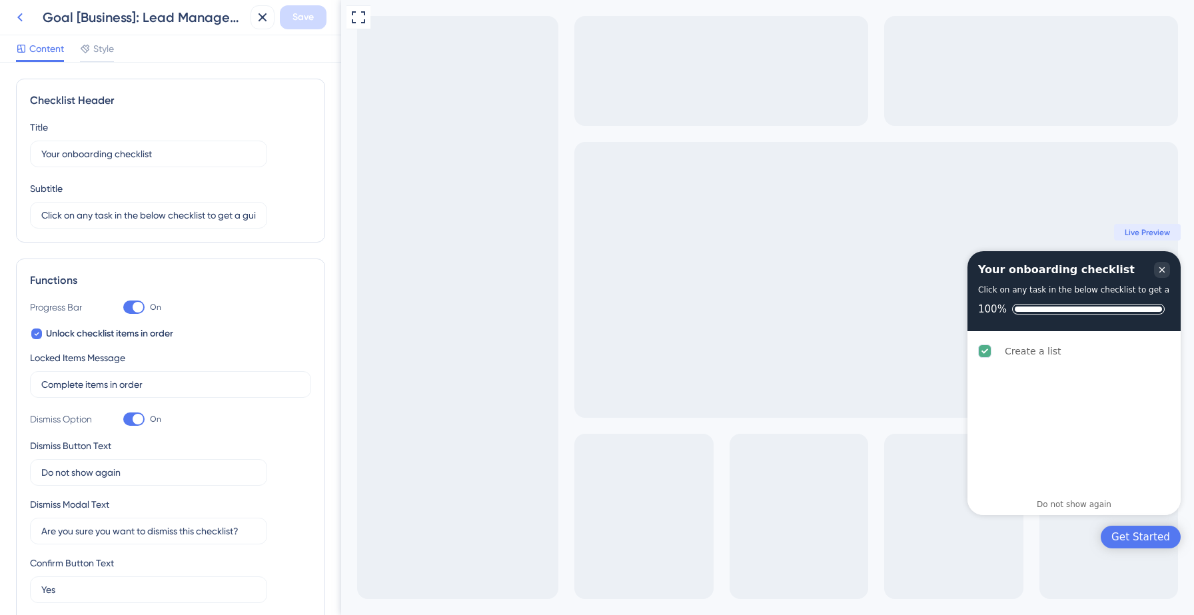
click at [17, 13] on icon at bounding box center [20, 17] width 16 height 16
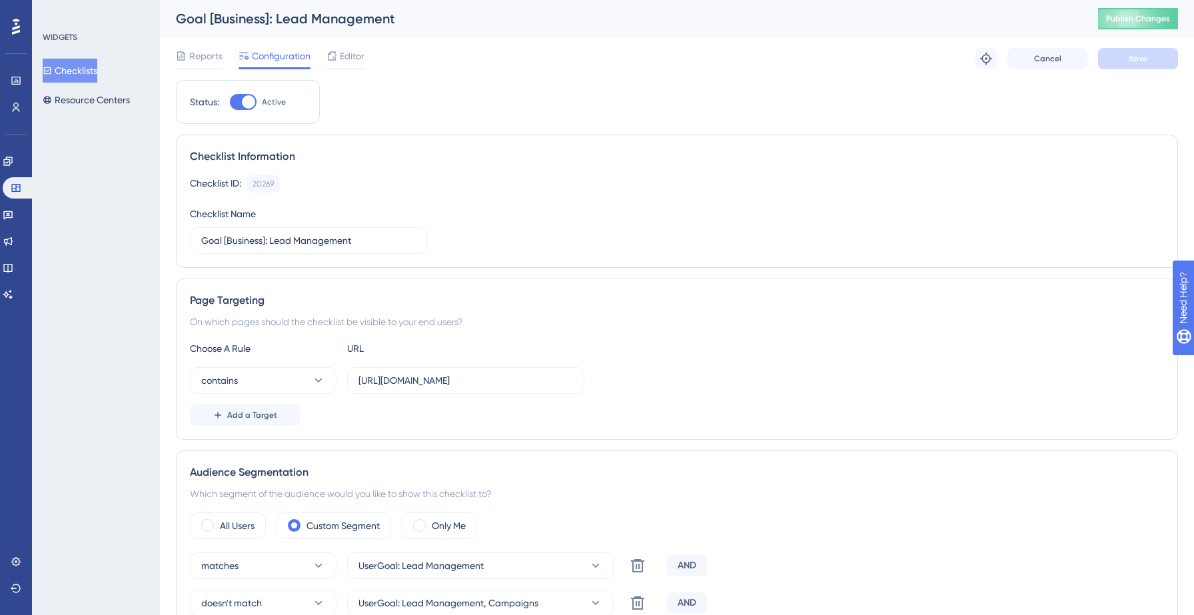
click at [81, 74] on button "Checklists" at bounding box center [70, 71] width 55 height 24
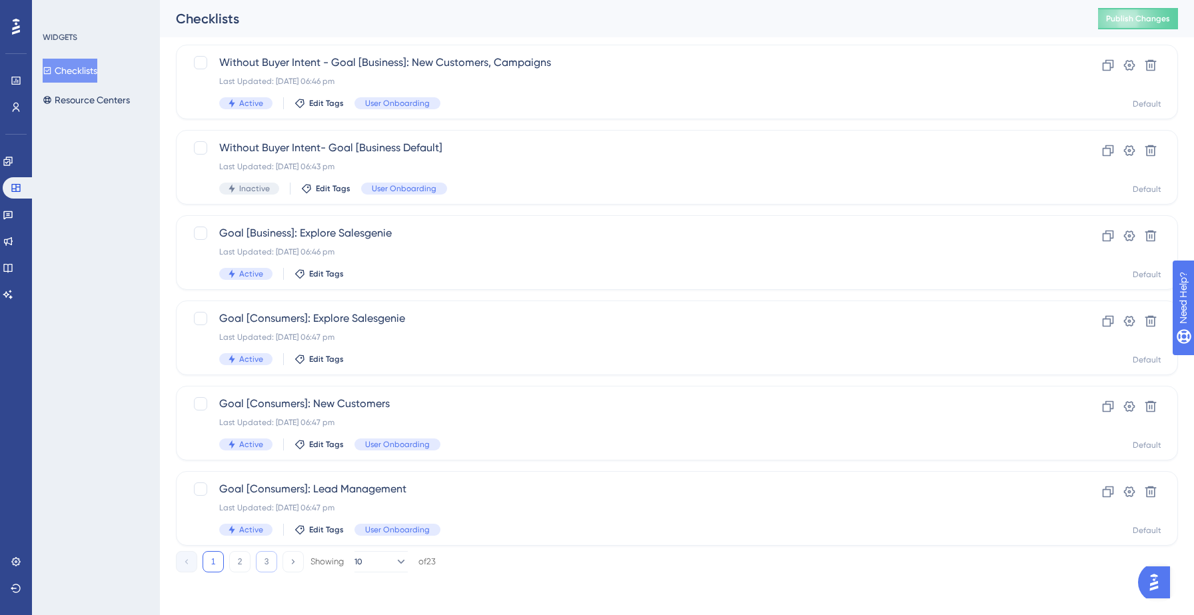
click at [270, 565] on button "3" at bounding box center [266, 561] width 21 height 21
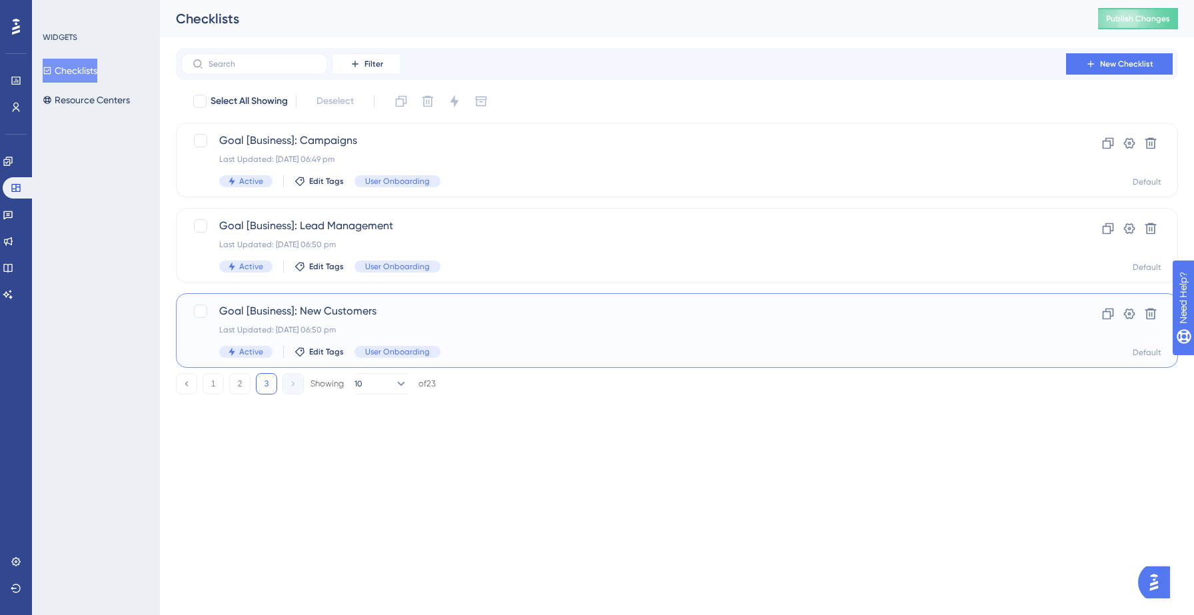
click at [505, 318] on span "Goal [Business]: New Customers" at bounding box center [623, 311] width 809 height 16
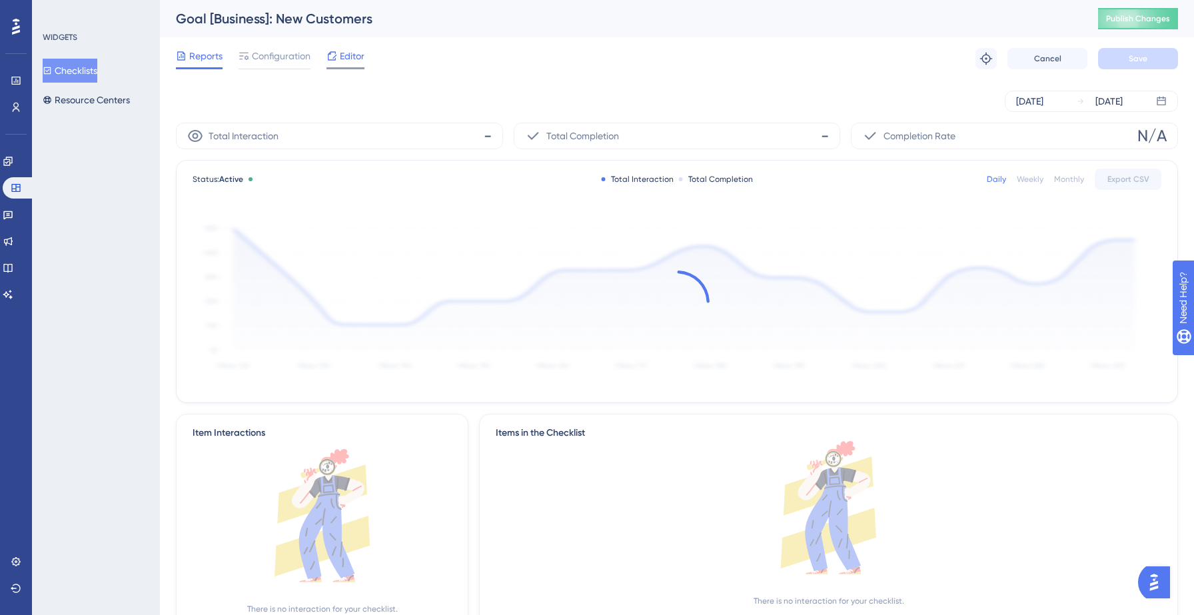
click at [349, 59] on span "Editor" at bounding box center [352, 56] width 25 height 16
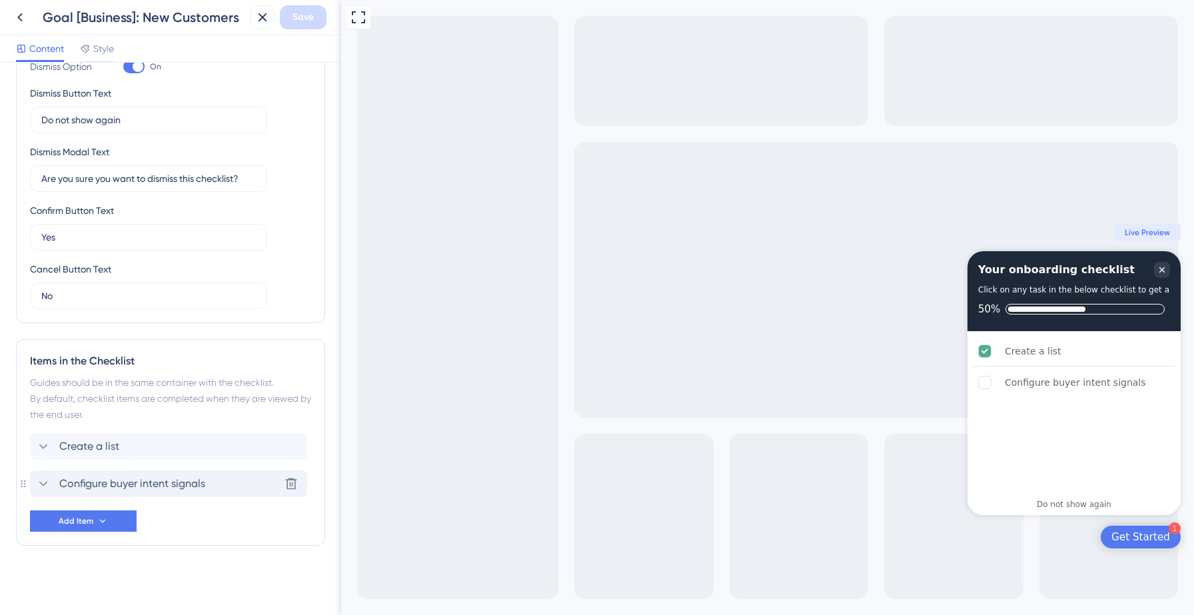
click at [201, 478] on span "Configure buyer intent signals" at bounding box center [132, 484] width 146 height 16
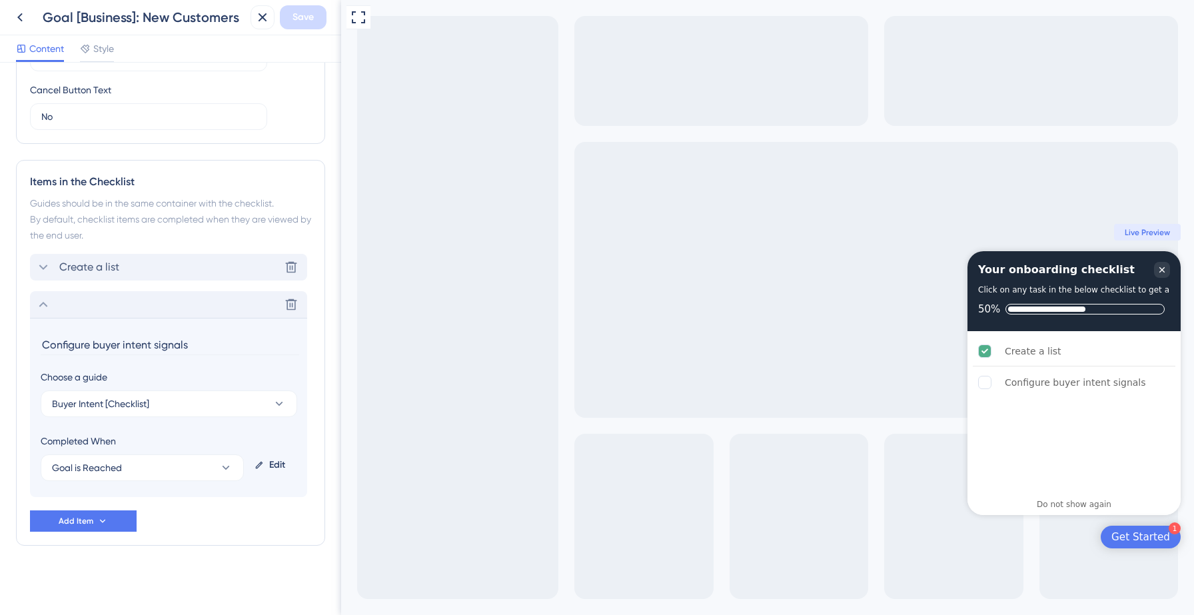
click at [193, 272] on div "Create a list Delete" at bounding box center [168, 267] width 277 height 27
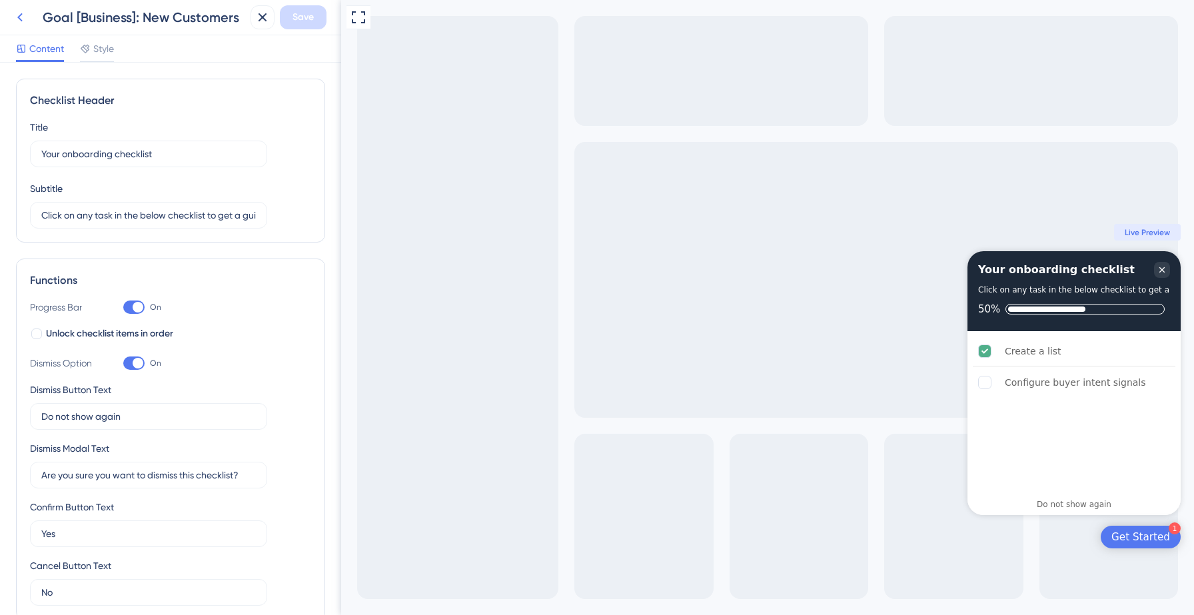
click at [20, 20] on icon at bounding box center [20, 17] width 16 height 16
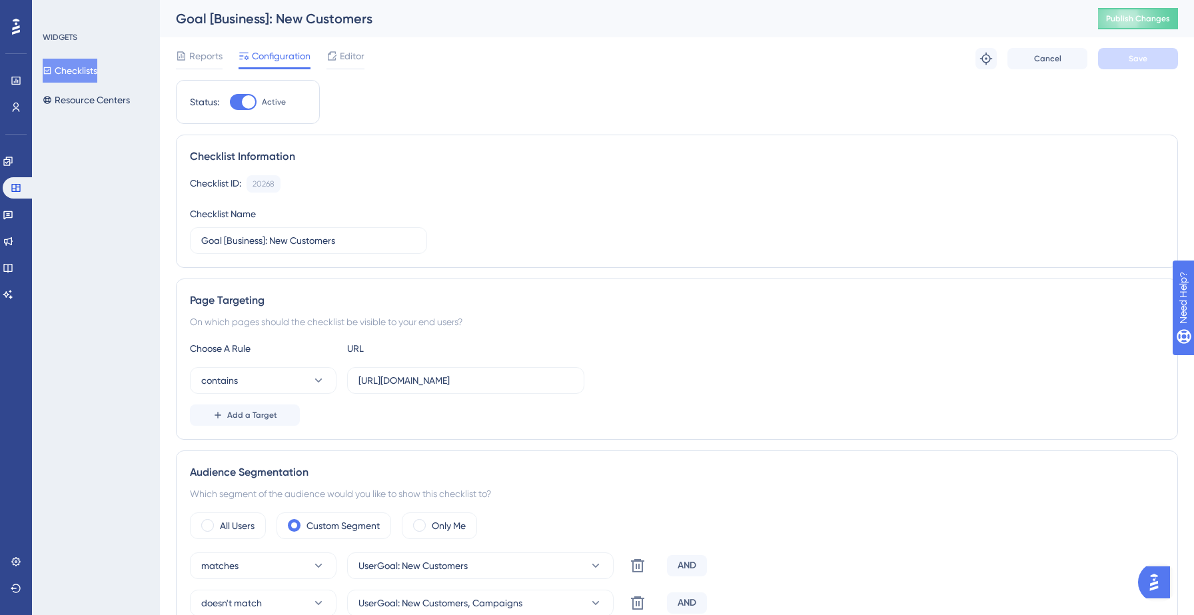
click at [83, 74] on button "Checklists" at bounding box center [70, 71] width 55 height 24
